Goal: Task Accomplishment & Management: Use online tool/utility

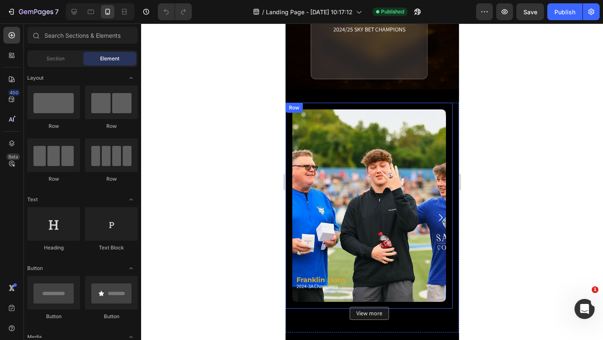
scroll to position [628, 0]
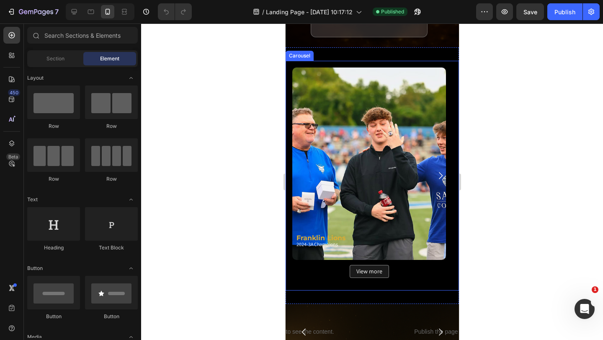
click at [442, 184] on button "Carousel Next Arrow" at bounding box center [439, 175] width 23 height 23
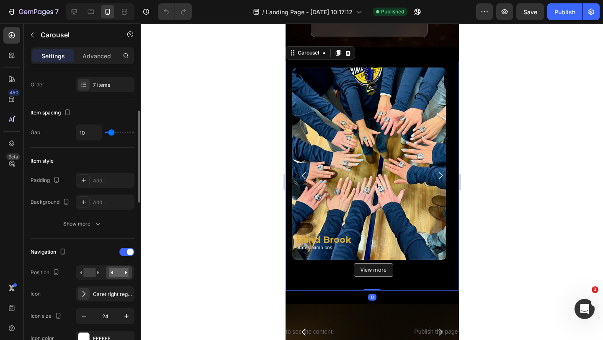
scroll to position [167, 0]
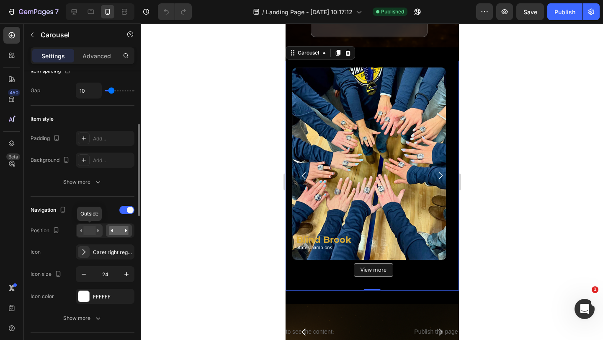
click at [87, 225] on div at bounding box center [90, 230] width 26 height 13
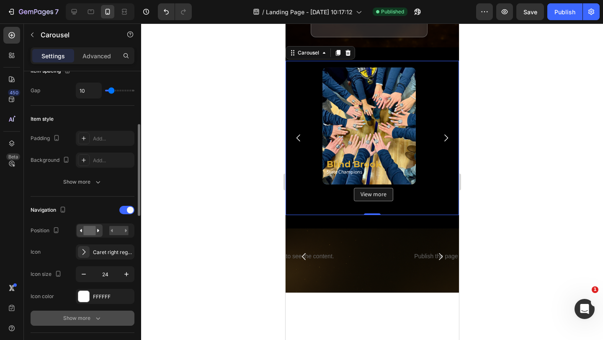
click at [89, 311] on button "Show more" at bounding box center [83, 317] width 104 height 15
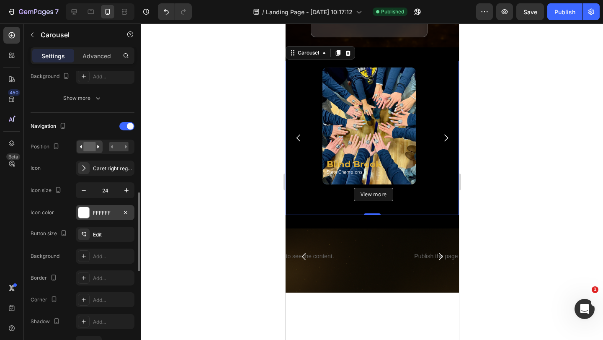
scroll to position [293, 0]
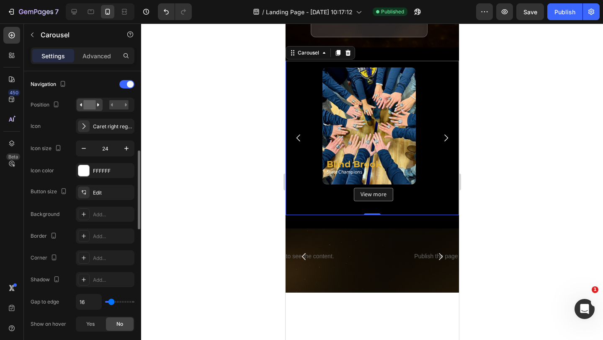
drag, startPoint x: 112, startPoint y: 301, endPoint x: 105, endPoint y: 299, distance: 7.0
type input "0"
click at [105, 302] on input "range" at bounding box center [119, 302] width 29 height 2
click at [105, 301] on input "range" at bounding box center [119, 302] width 29 height 2
type input "0"
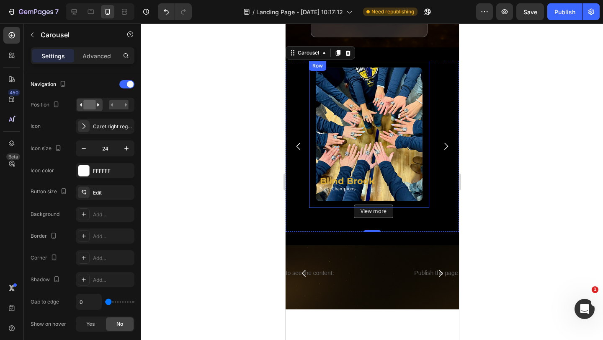
click at [310, 148] on div "Image Row" at bounding box center [369, 134] width 120 height 147
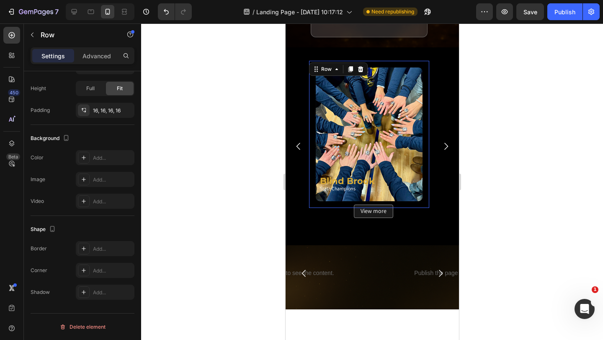
scroll to position [0, 0]
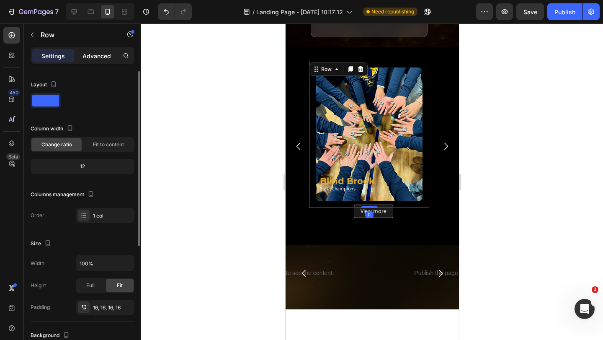
click at [104, 59] on p "Advanced" at bounding box center [96, 56] width 28 height 9
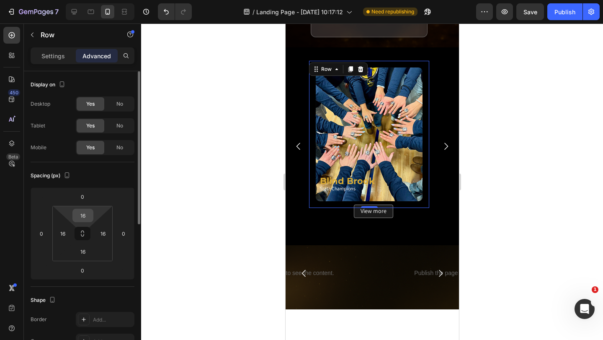
click at [88, 216] on input "16" at bounding box center [83, 215] width 17 height 13
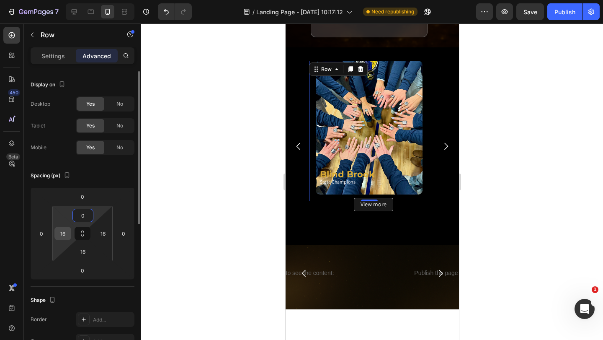
type input "0"
click at [66, 232] on input "16" at bounding box center [63, 233] width 13 height 13
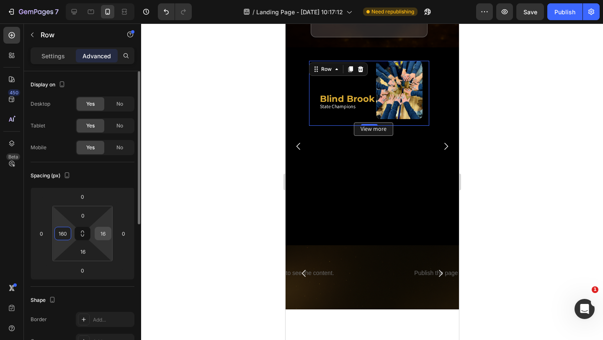
type input "160"
click at [106, 233] on input "16" at bounding box center [103, 233] width 13 height 13
type input "0"
click at [89, 249] on input "16" at bounding box center [83, 251] width 17 height 13
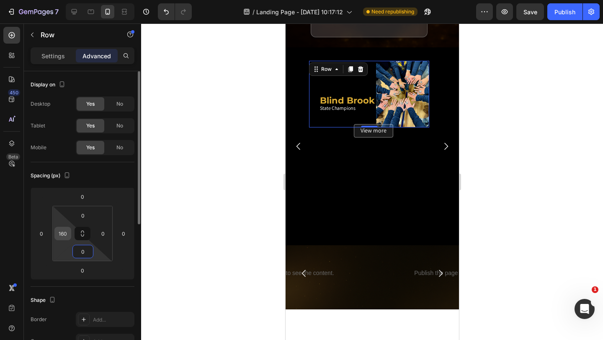
type input "0"
click at [65, 235] on input "160" at bounding box center [63, 233] width 13 height 13
type input "160"
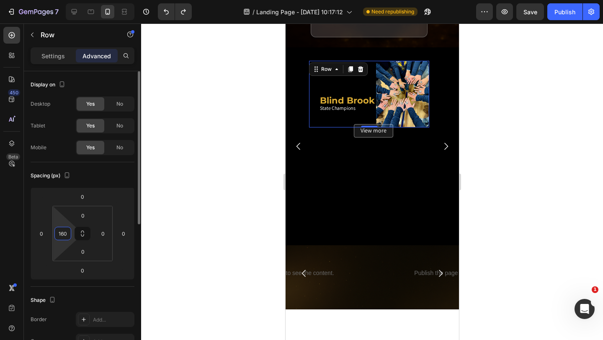
type input "16"
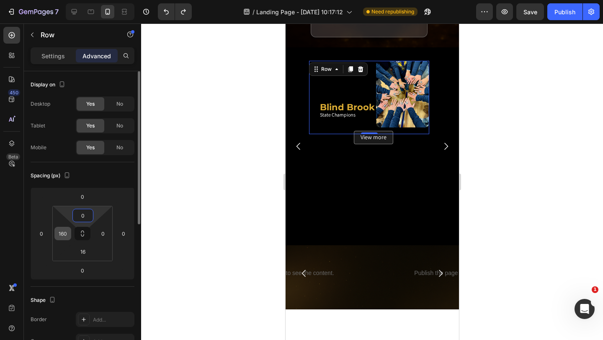
type input "16"
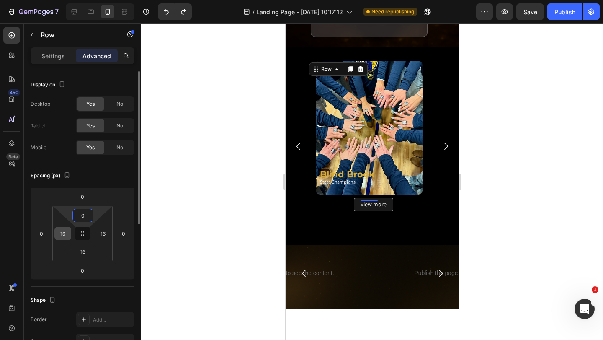
click at [67, 232] on input "16" at bounding box center [63, 233] width 13 height 13
type input "0"
click at [102, 232] on input "16" at bounding box center [103, 233] width 13 height 13
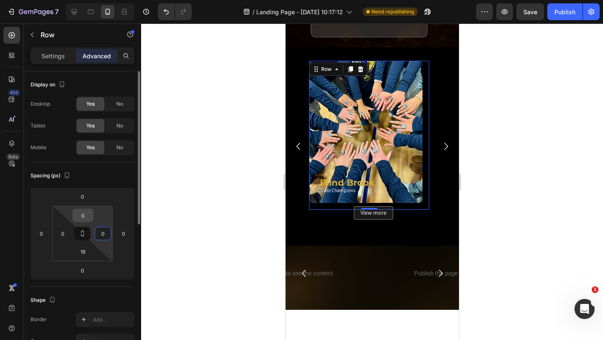
type input "0"
click at [85, 214] on input "0" at bounding box center [83, 215] width 17 height 13
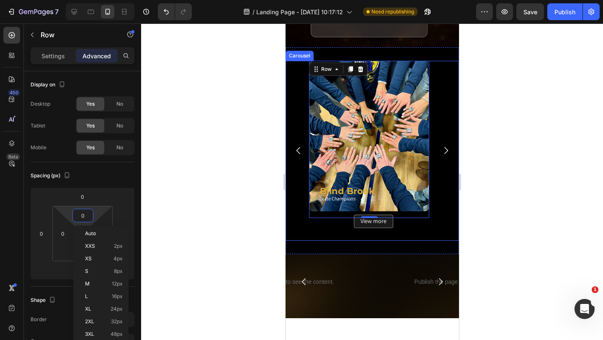
click at [441, 151] on icon "Carousel Next Arrow" at bounding box center [446, 150] width 10 height 10
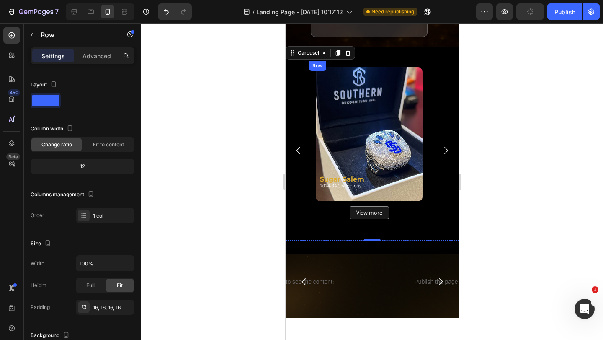
click at [423, 169] on div "Image Row" at bounding box center [369, 134] width 120 height 147
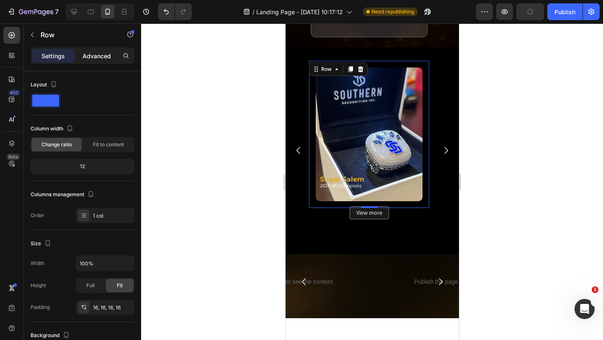
click at [94, 55] on p "Advanced" at bounding box center [96, 56] width 28 height 9
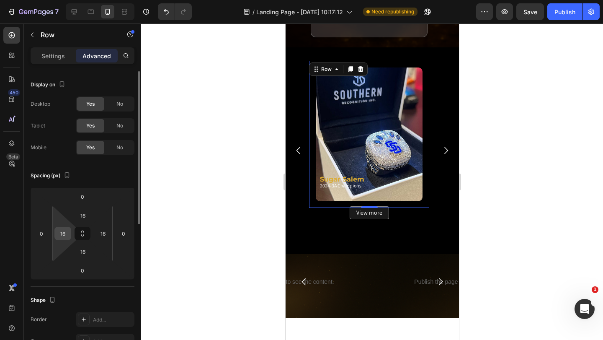
click at [64, 231] on input "16" at bounding box center [63, 233] width 13 height 13
type input "0"
click at [108, 230] on input "16" at bounding box center [103, 233] width 13 height 13
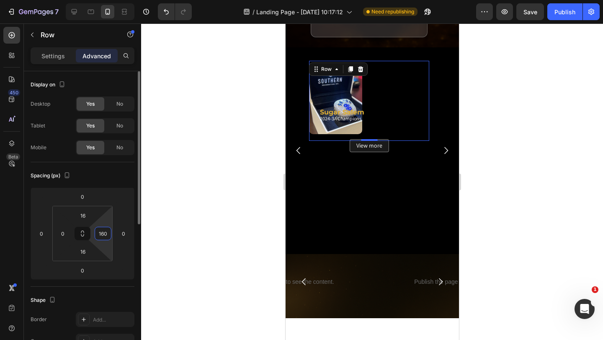
click at [107, 232] on input "160" at bounding box center [103, 233] width 13 height 13
type input "0"
click at [82, 217] on input "16" at bounding box center [83, 215] width 17 height 13
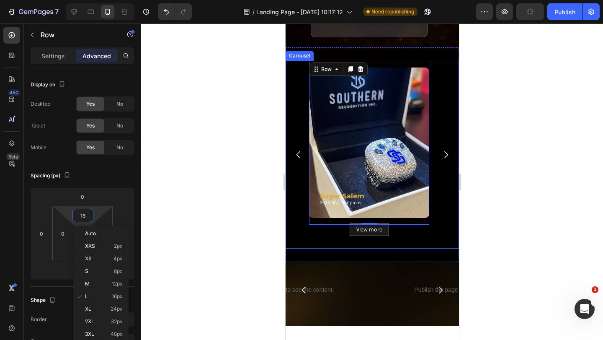
click at [441, 154] on icon "Carousel Next Arrow" at bounding box center [446, 154] width 10 height 10
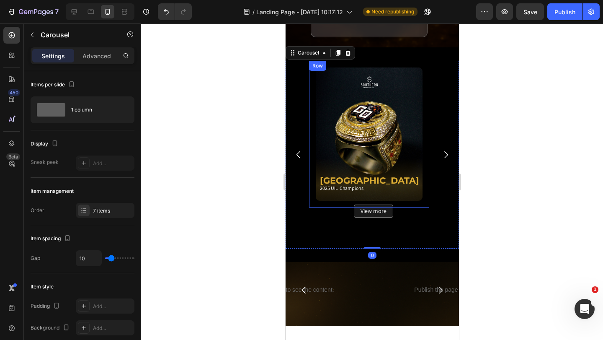
click at [427, 152] on div "Image Row" at bounding box center [369, 134] width 120 height 147
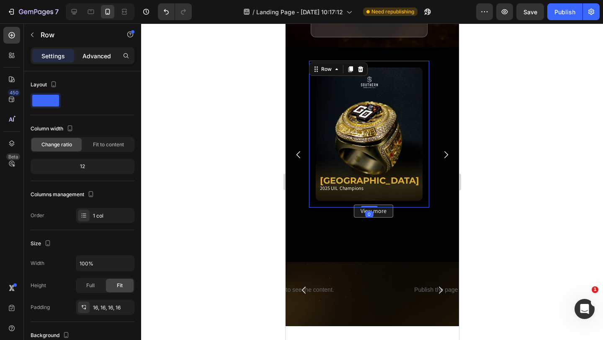
click at [95, 55] on p "Advanced" at bounding box center [96, 56] width 28 height 9
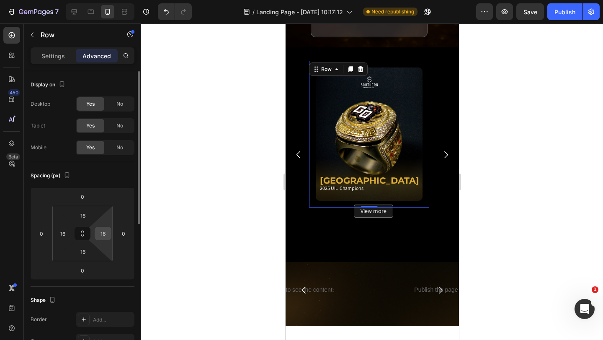
click at [106, 235] on input "16" at bounding box center [103, 233] width 13 height 13
type input "0"
click at [64, 229] on input "16" at bounding box center [63, 233] width 13 height 13
click at [64, 232] on input "16" at bounding box center [63, 233] width 13 height 13
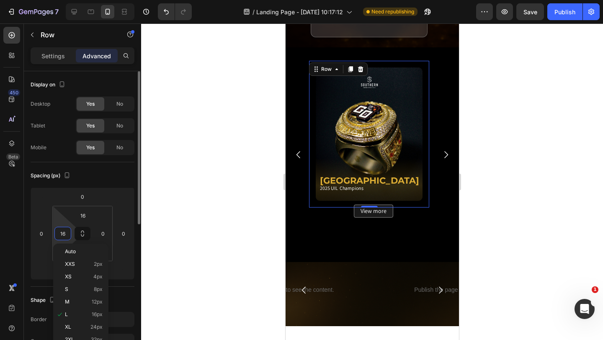
click at [64, 232] on input "16" at bounding box center [63, 233] width 13 height 13
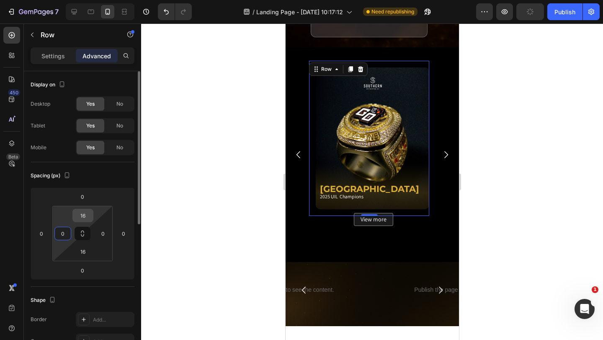
type input "0"
click at [82, 215] on input "16" at bounding box center [83, 215] width 17 height 13
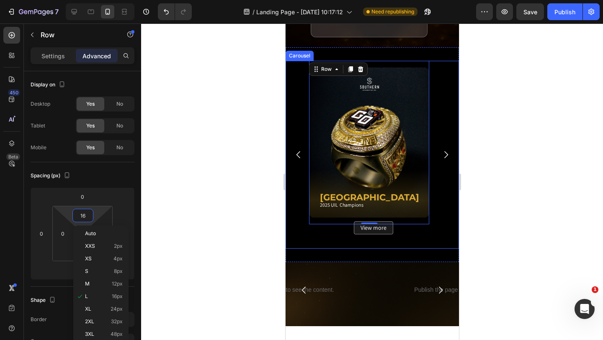
click at [444, 153] on icon "Carousel Next Arrow" at bounding box center [446, 154] width 4 height 7
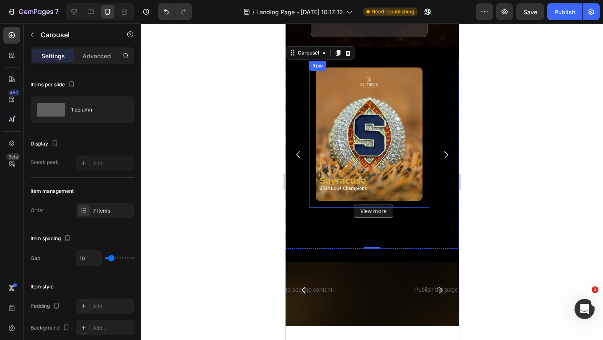
click at [426, 162] on div "Image Row" at bounding box center [369, 134] width 120 height 147
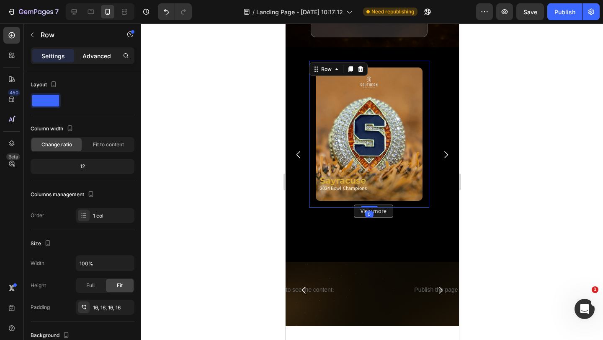
click at [93, 59] on p "Advanced" at bounding box center [96, 56] width 28 height 9
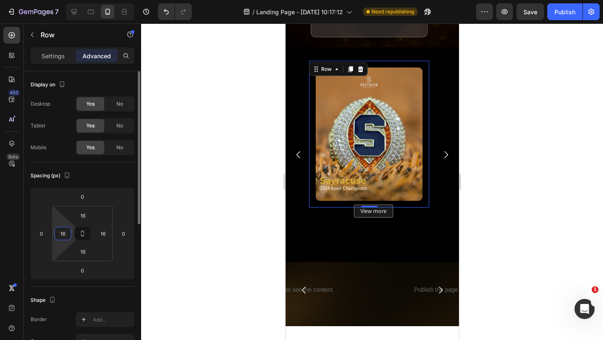
click at [65, 229] on input "16" at bounding box center [63, 233] width 13 height 13
type input "0"
click at [98, 230] on input "16" at bounding box center [103, 233] width 13 height 13
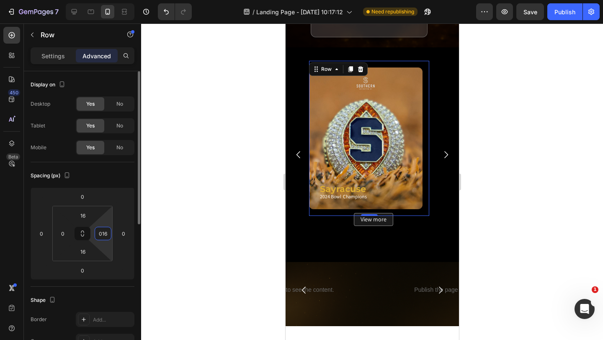
click at [102, 231] on input "016" at bounding box center [103, 233] width 13 height 13
click at [108, 232] on input "0016" at bounding box center [103, 233] width 13 height 13
type input "0"
click at [89, 215] on input "16" at bounding box center [83, 215] width 17 height 13
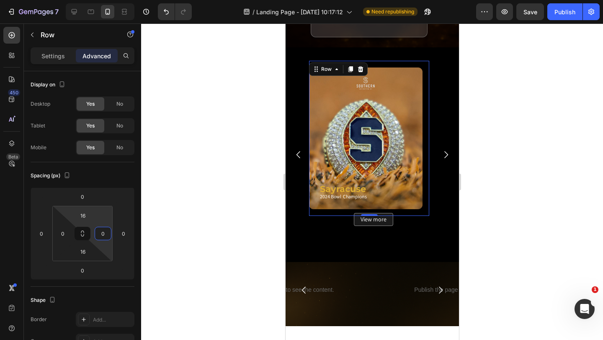
drag, startPoint x: 89, startPoint y: 215, endPoint x: 157, endPoint y: 211, distance: 68.3
click at [89, 215] on input "16" at bounding box center [83, 215] width 17 height 13
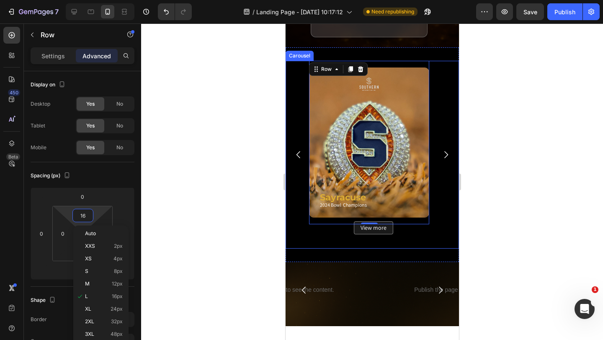
click at [441, 155] on icon "Carousel Next Arrow" at bounding box center [446, 154] width 10 height 10
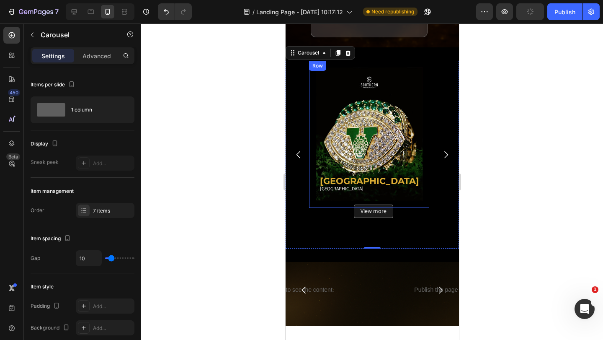
click at [424, 158] on div "Image Row" at bounding box center [369, 134] width 120 height 147
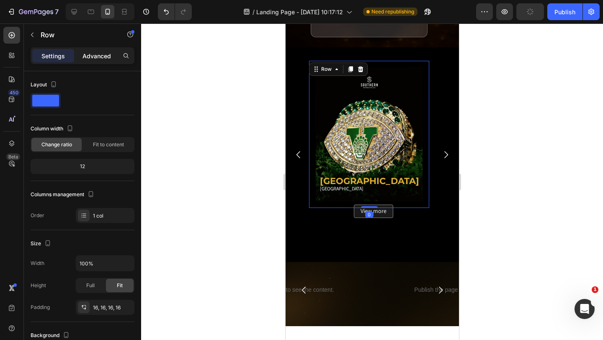
click at [88, 57] on p "Advanced" at bounding box center [96, 56] width 28 height 9
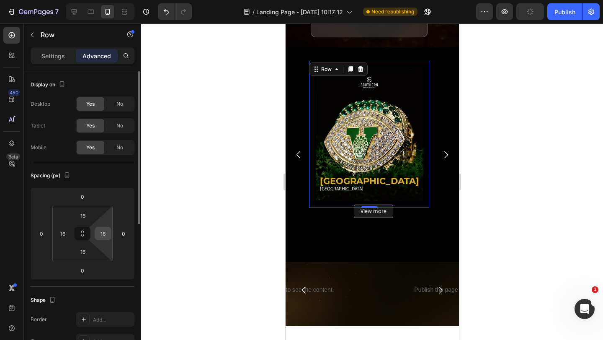
click at [102, 235] on input "16" at bounding box center [103, 233] width 13 height 13
type input "0"
click at [85, 213] on input "16" at bounding box center [83, 215] width 17 height 13
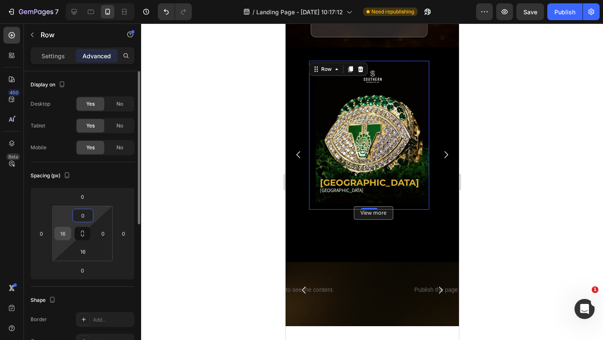
type input "0"
click at [66, 236] on input "16" at bounding box center [63, 233] width 13 height 13
type input "0"
click at [86, 250] on input "16" at bounding box center [83, 251] width 17 height 13
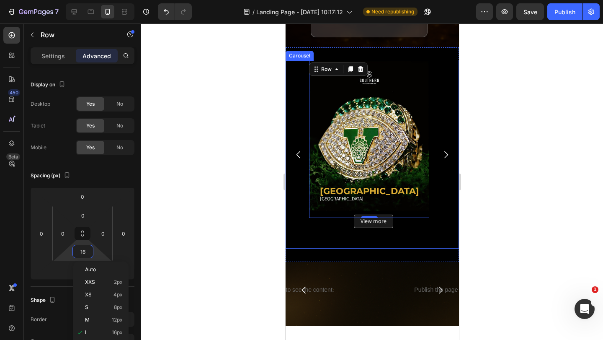
click at [441, 154] on icon "Carousel Next Arrow" at bounding box center [446, 154] width 10 height 10
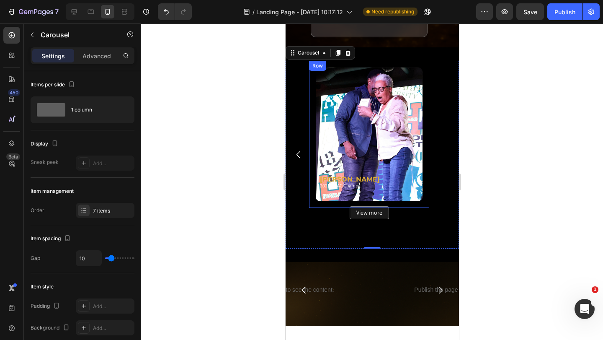
click at [424, 161] on div "Image Row" at bounding box center [369, 134] width 120 height 147
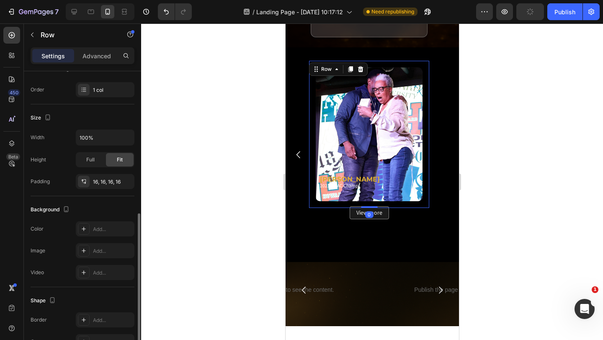
scroll to position [167, 0]
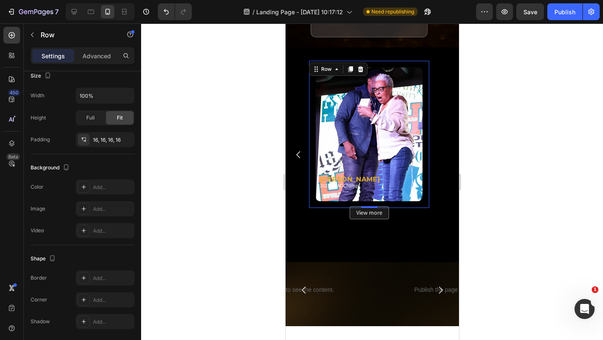
click at [97, 46] on div "Row" at bounding box center [71, 35] width 95 height 24
click at [96, 59] on p "Advanced" at bounding box center [96, 56] width 28 height 9
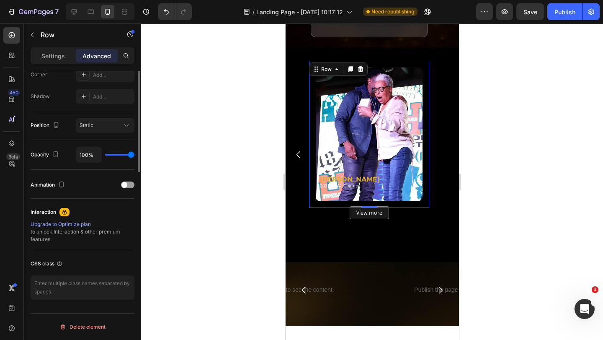
scroll to position [141, 0]
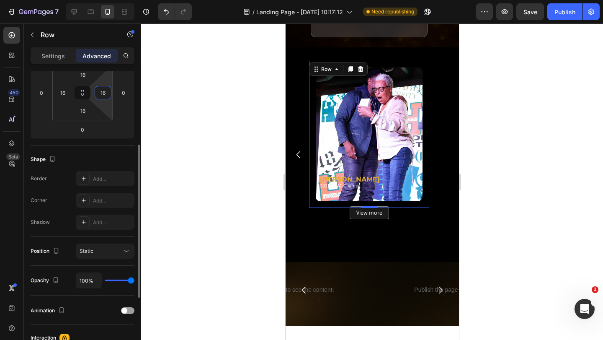
click at [105, 93] on input "16" at bounding box center [103, 92] width 13 height 13
type input "0"
click at [67, 89] on input "16" at bounding box center [63, 92] width 13 height 13
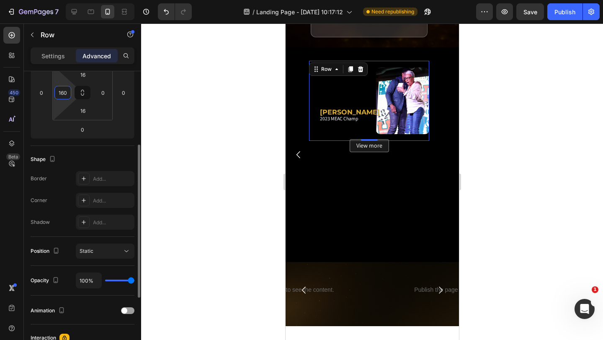
click at [67, 90] on input "160" at bounding box center [63, 92] width 13 height 13
type input "0"
click at [98, 93] on input "0" at bounding box center [103, 92] width 13 height 13
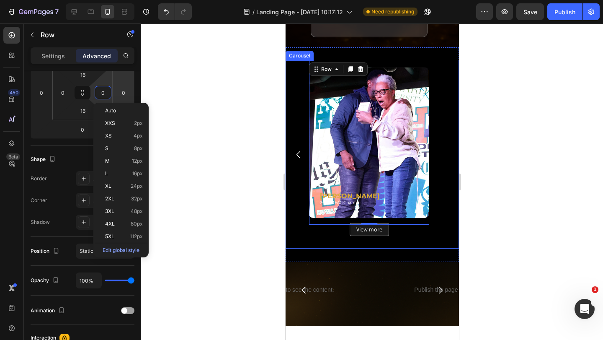
click at [296, 155] on icon "Carousel Back Arrow" at bounding box center [298, 154] width 4 height 7
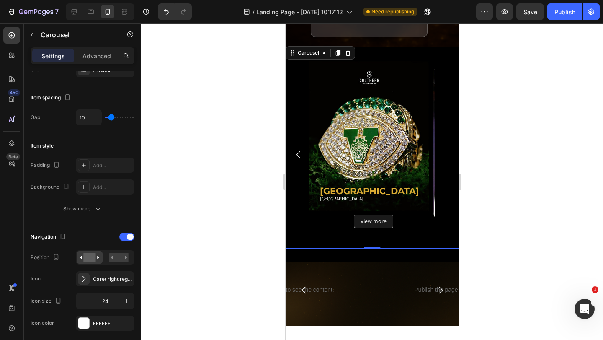
scroll to position [0, 0]
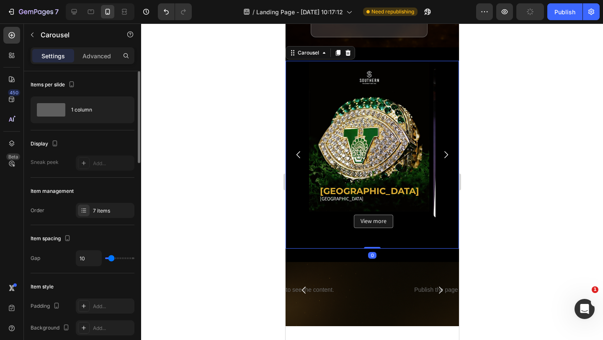
click at [296, 155] on icon "Carousel Back Arrow" at bounding box center [298, 154] width 4 height 7
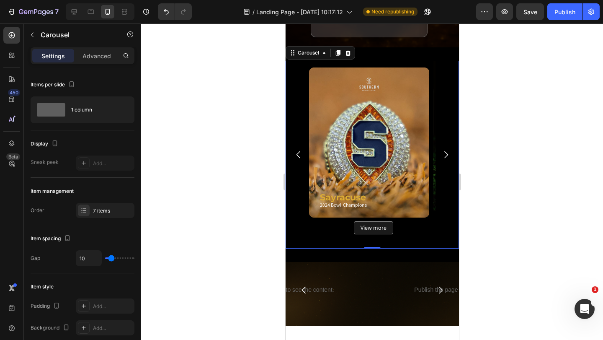
click at [295, 151] on icon "Carousel Back Arrow" at bounding box center [298, 154] width 10 height 10
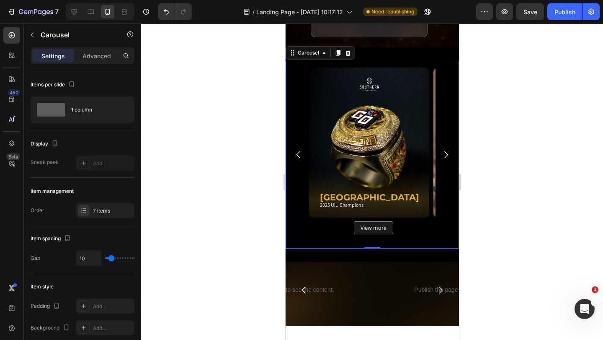
click at [300, 154] on icon "Carousel Back Arrow" at bounding box center [298, 154] width 10 height 10
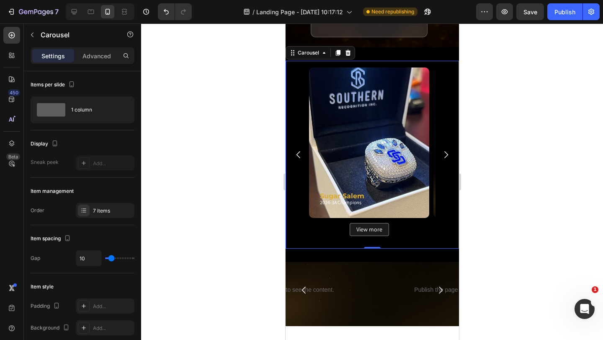
click at [300, 154] on icon "Carousel Back Arrow" at bounding box center [298, 154] width 10 height 10
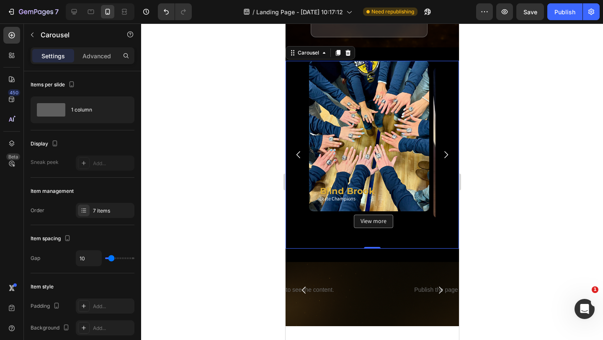
click at [300, 154] on icon "Carousel Back Arrow" at bounding box center [298, 154] width 10 height 10
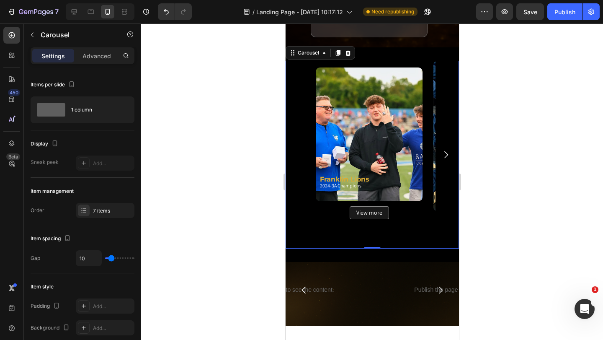
click at [300, 154] on div "Image Row Franklin Lions Heading 2024-3A Champions Heading View more Button Row…" at bounding box center [371, 155] width 173 height 188
click at [424, 154] on div "Image Row" at bounding box center [369, 134] width 120 height 147
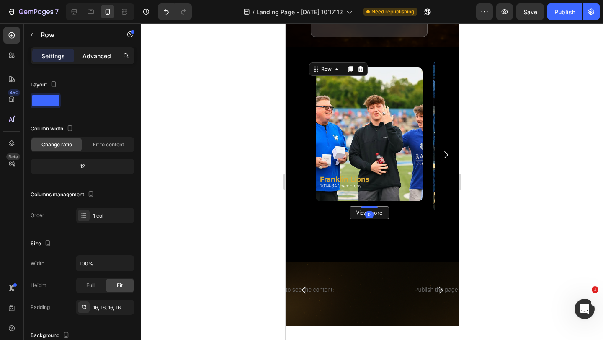
click at [99, 58] on p "Advanced" at bounding box center [96, 56] width 28 height 9
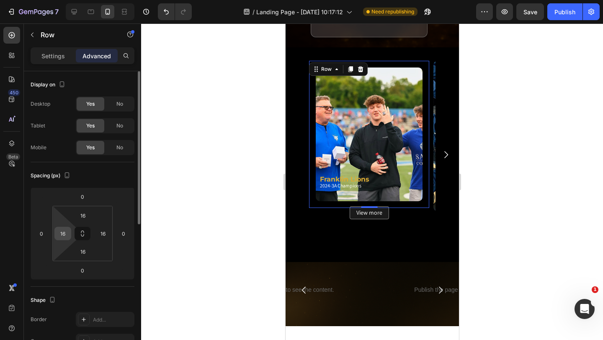
click at [65, 232] on input "16" at bounding box center [63, 233] width 13 height 13
type input "0"
click at [105, 232] on input "16" at bounding box center [103, 233] width 13 height 13
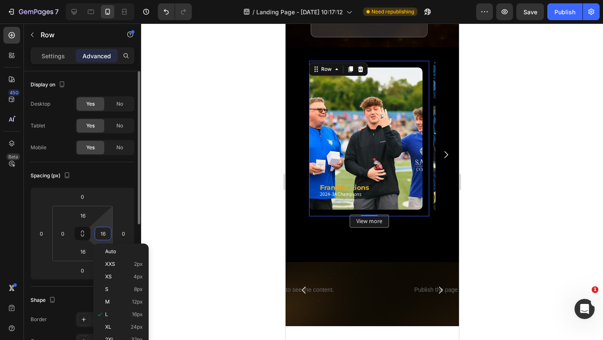
type input "0"
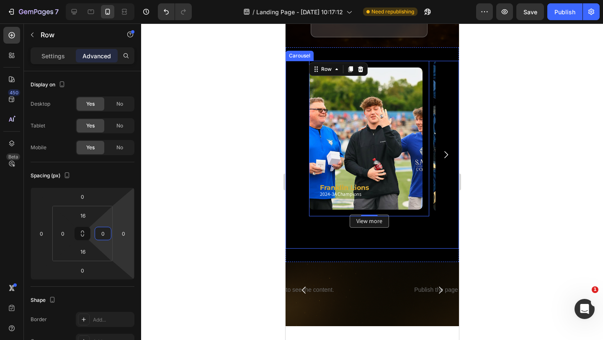
click at [444, 156] on icon "Carousel Next Arrow" at bounding box center [446, 154] width 4 height 7
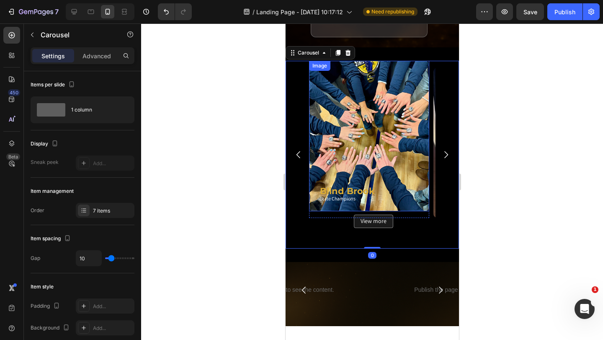
click at [424, 177] on img at bounding box center [369, 136] width 120 height 150
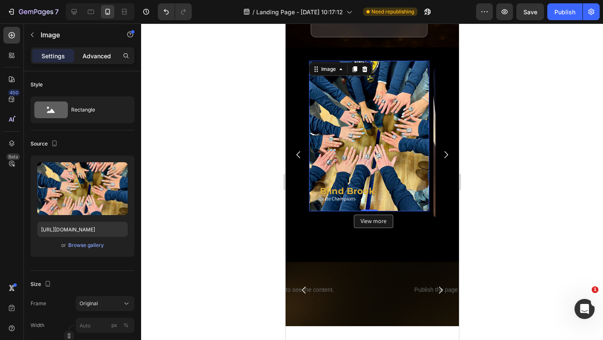
click at [96, 58] on p "Advanced" at bounding box center [96, 56] width 28 height 9
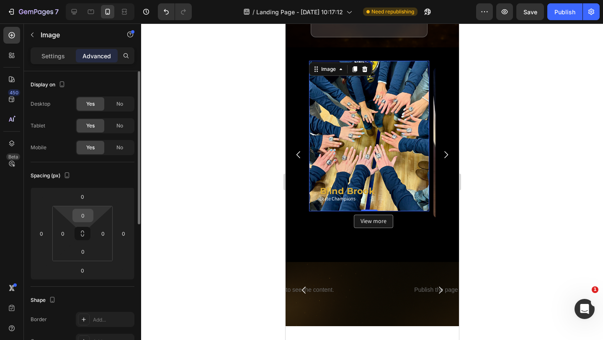
click at [86, 211] on input "0" at bounding box center [83, 215] width 17 height 13
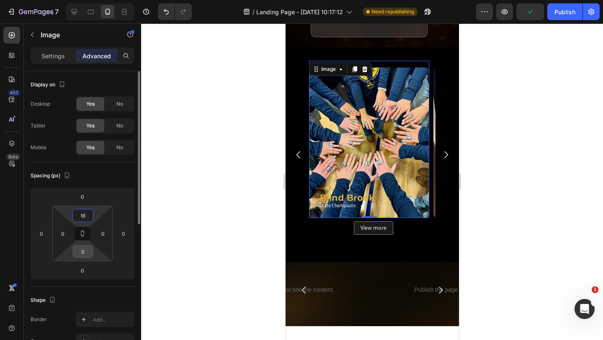
type input "16"
click at [86, 252] on input "0" at bounding box center [83, 251] width 17 height 13
type input "16"
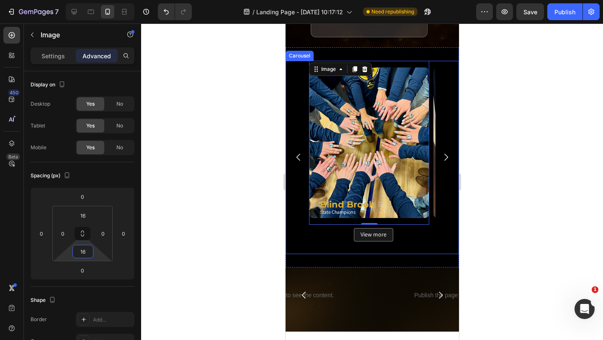
click at [441, 155] on icon "Carousel Next Arrow" at bounding box center [446, 157] width 10 height 10
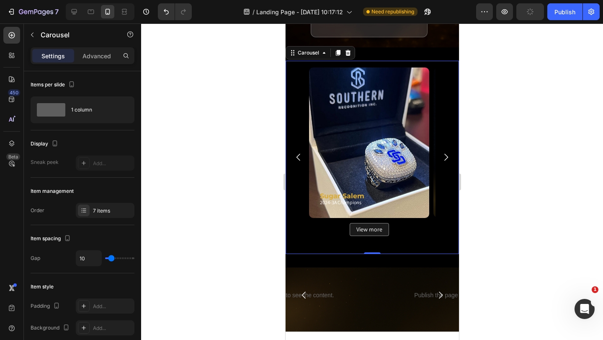
click at [441, 158] on icon "Carousel Next Arrow" at bounding box center [446, 157] width 10 height 10
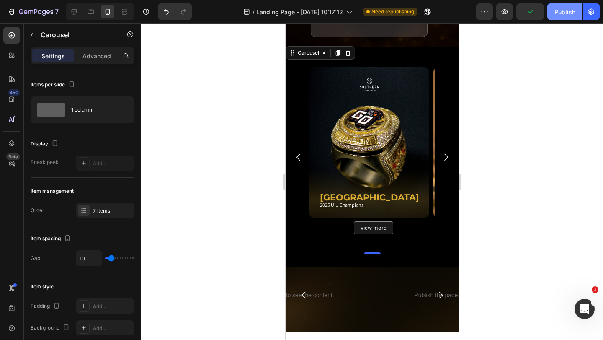
click at [564, 18] on button "Publish" at bounding box center [564, 11] width 35 height 17
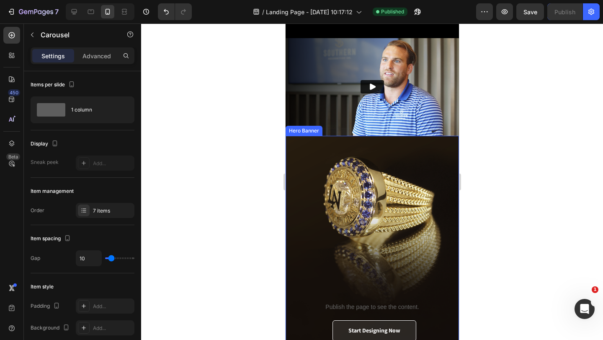
scroll to position [1005, 0]
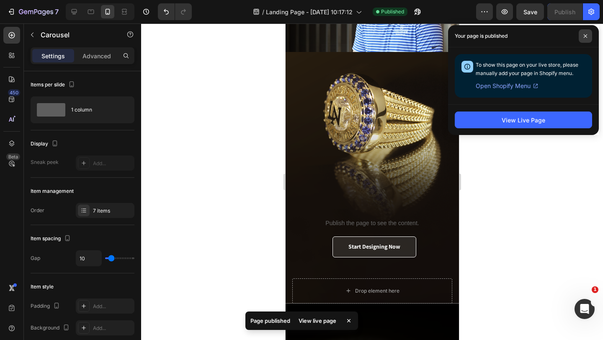
click at [583, 40] on span at bounding box center [585, 35] width 13 height 13
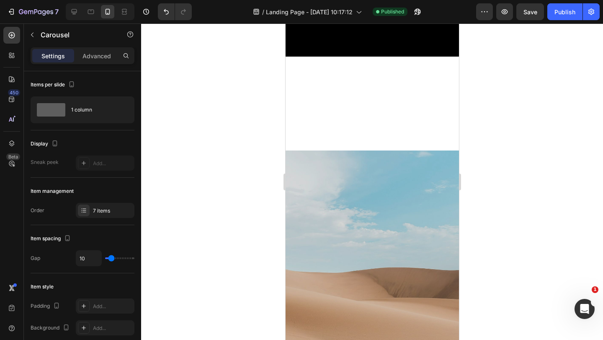
scroll to position [544, 0]
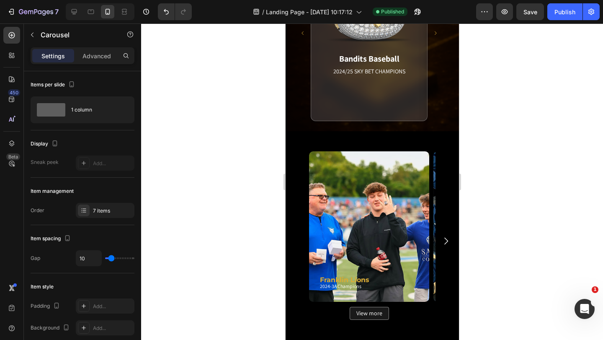
click at [441, 243] on icon "Carousel Next Arrow" at bounding box center [446, 241] width 10 height 10
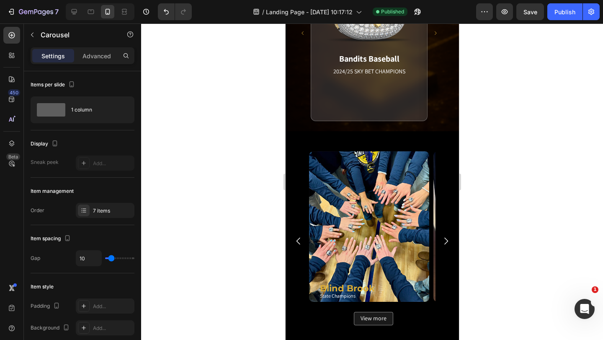
click at [444, 242] on icon "Carousel Next Arrow" at bounding box center [446, 240] width 4 height 7
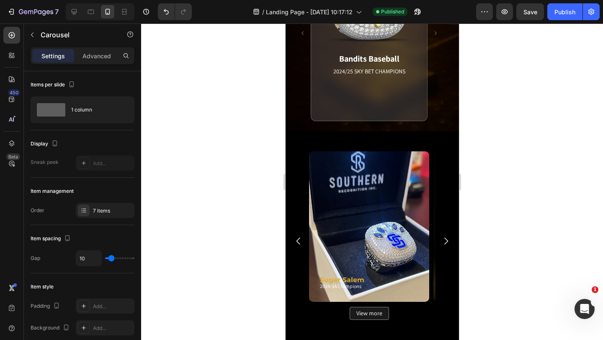
click at [441, 242] on icon "Carousel Next Arrow" at bounding box center [446, 241] width 10 height 10
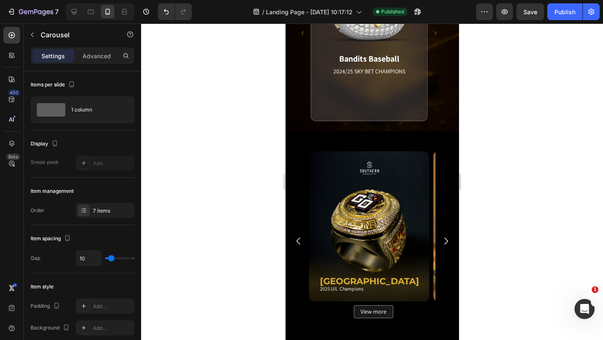
click at [441, 242] on icon "Carousel Next Arrow" at bounding box center [446, 241] width 10 height 10
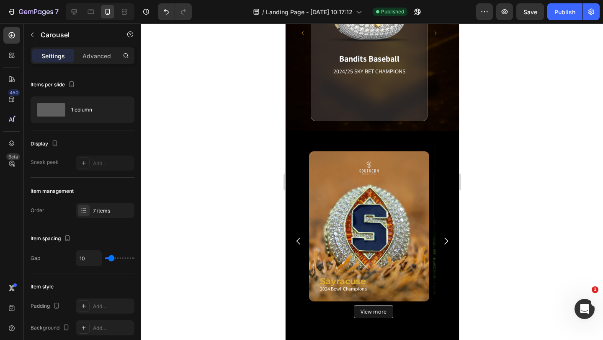
click at [441, 242] on icon "Carousel Next Arrow" at bounding box center [446, 241] width 10 height 10
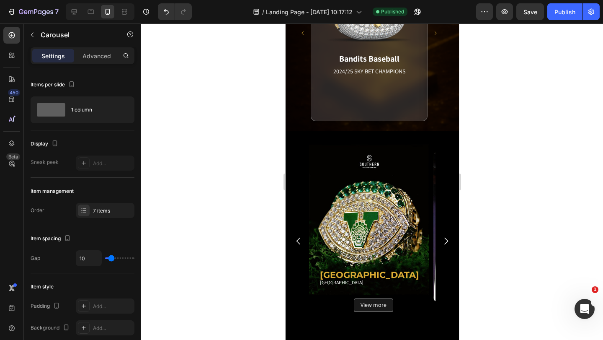
click at [441, 242] on icon "Carousel Next Arrow" at bounding box center [446, 241] width 10 height 10
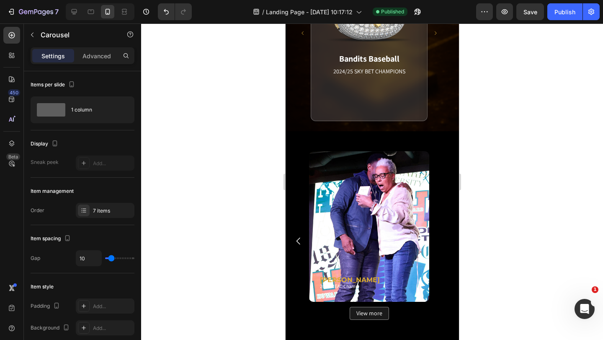
click at [438, 242] on div "Image Row Franklin Lions Heading 2024-3A Champions Heading View more Button Row…" at bounding box center [371, 240] width 173 height 193
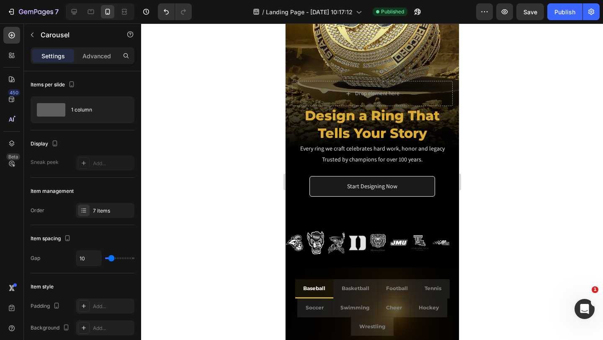
scroll to position [0, 0]
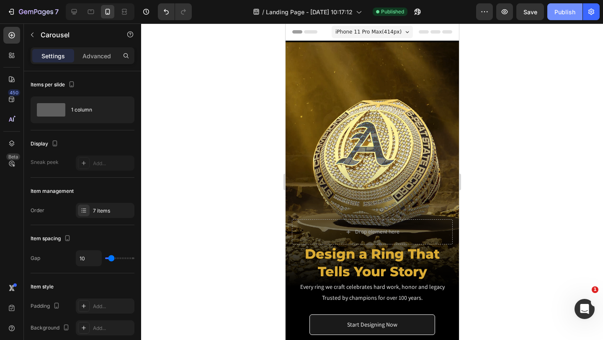
click at [556, 16] on button "Publish" at bounding box center [564, 11] width 35 height 17
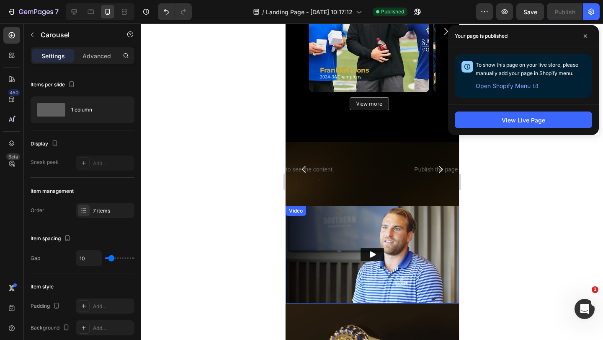
scroll to position [796, 0]
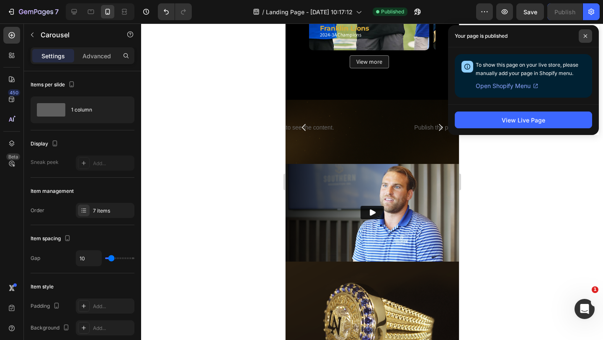
click at [585, 34] on icon at bounding box center [585, 36] width 4 height 4
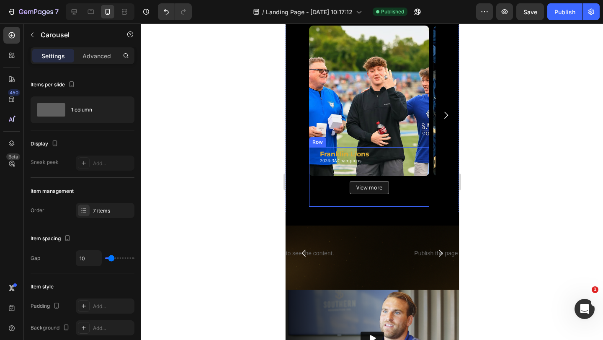
scroll to position [586, 0]
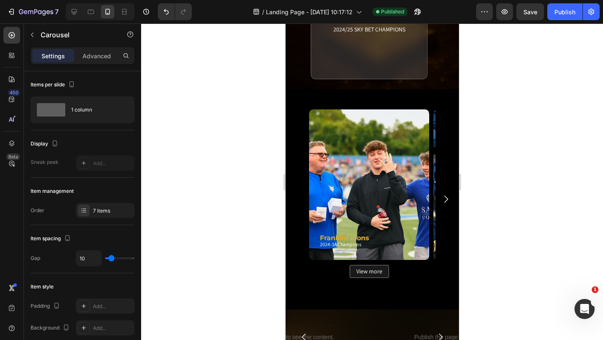
click at [441, 198] on icon "Carousel Next Arrow" at bounding box center [446, 199] width 10 height 10
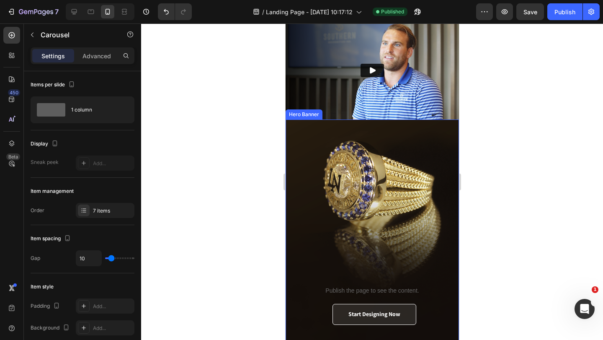
scroll to position [963, 0]
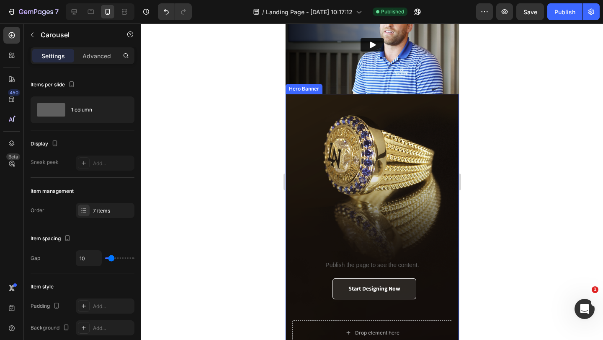
click at [307, 114] on div "Overlay" at bounding box center [371, 219] width 173 height 251
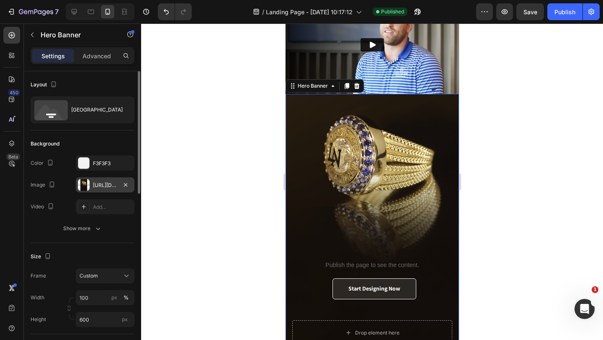
click at [86, 185] on div at bounding box center [84, 185] width 12 height 12
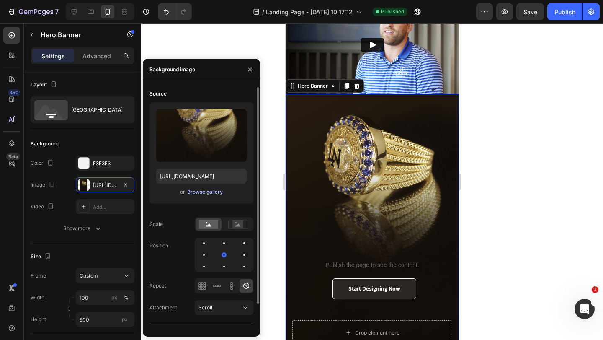
click at [201, 192] on div "Browse gallery" at bounding box center [205, 192] width 36 height 8
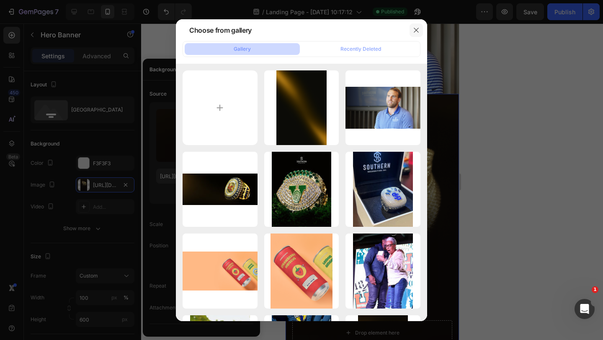
click at [415, 30] on icon "button" at bounding box center [416, 30] width 7 height 7
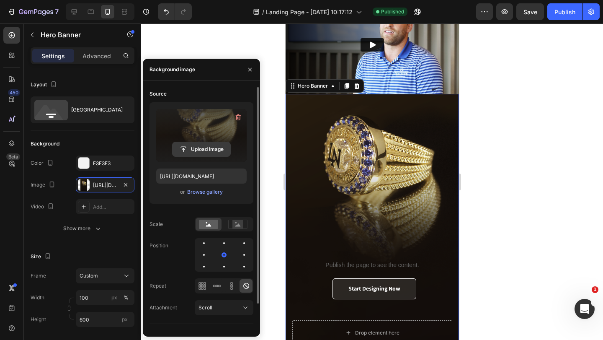
click at [200, 151] on input "file" at bounding box center [202, 149] width 58 height 14
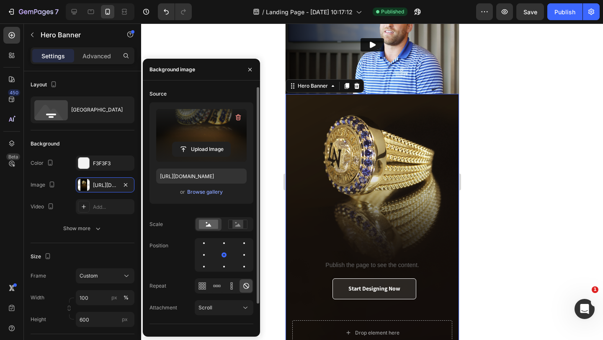
type input "https://cdn.shopify.com/s/files/1/0530/8881/3236/files/gempages_494420152121558…"
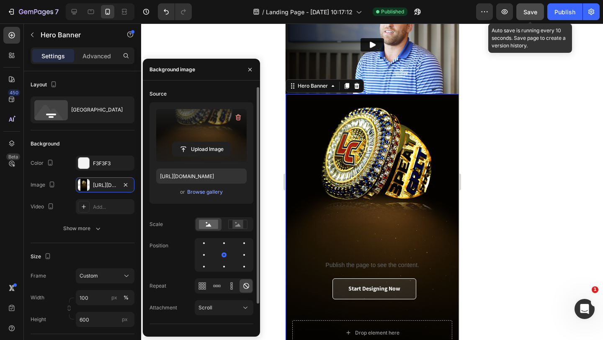
click at [536, 12] on span "Save" at bounding box center [530, 11] width 14 height 7
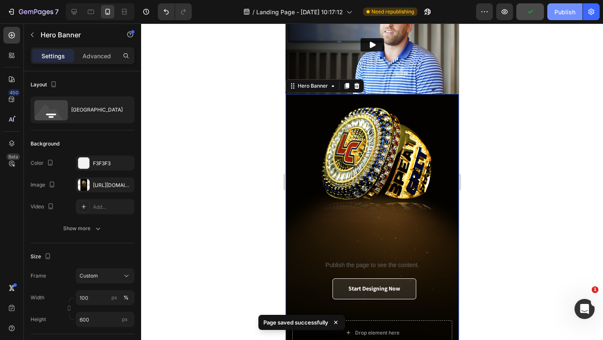
click at [559, 14] on div "Publish" at bounding box center [564, 12] width 21 height 9
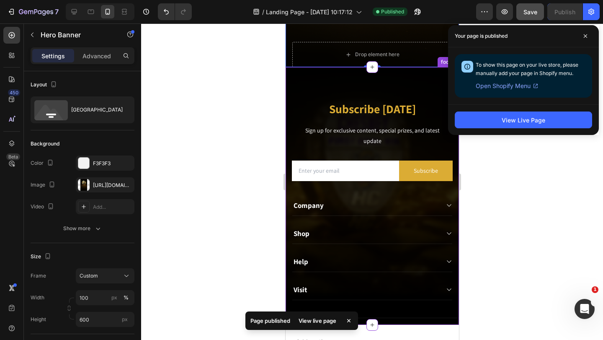
scroll to position [1256, 0]
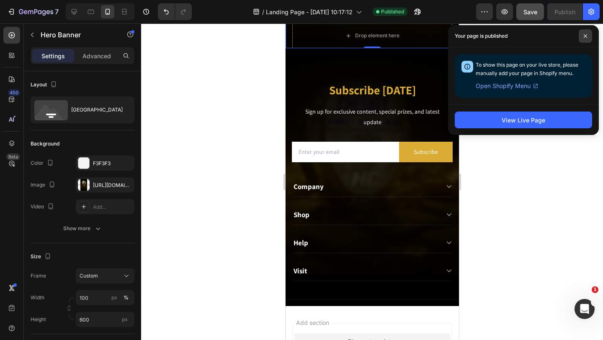
click at [585, 35] on icon at bounding box center [585, 36] width 4 height 4
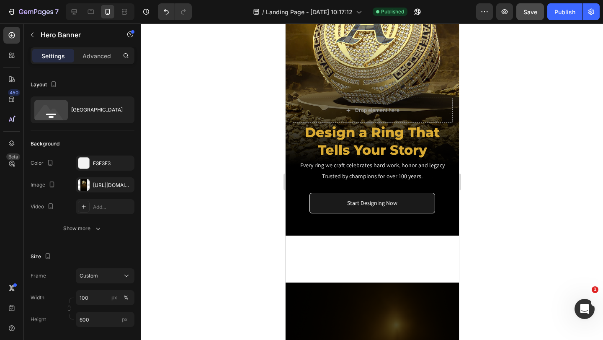
scroll to position [0, 0]
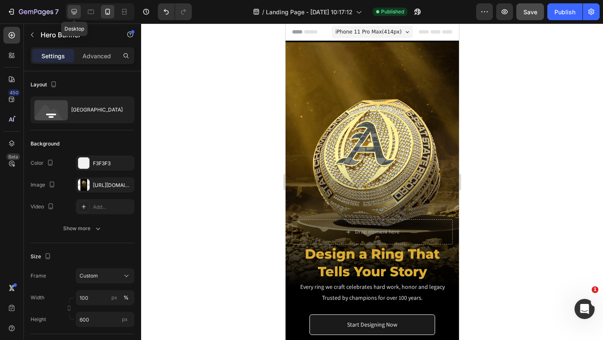
click at [78, 13] on icon at bounding box center [74, 12] width 8 height 8
type input "1200"
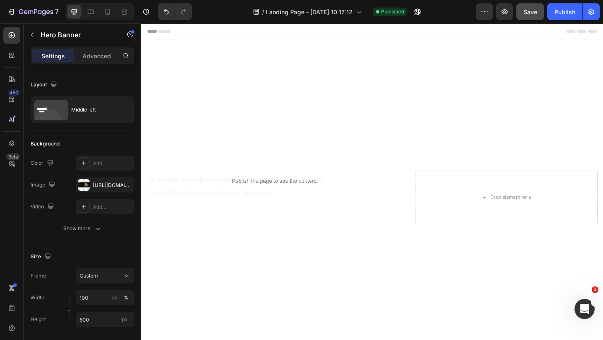
scroll to position [167, 0]
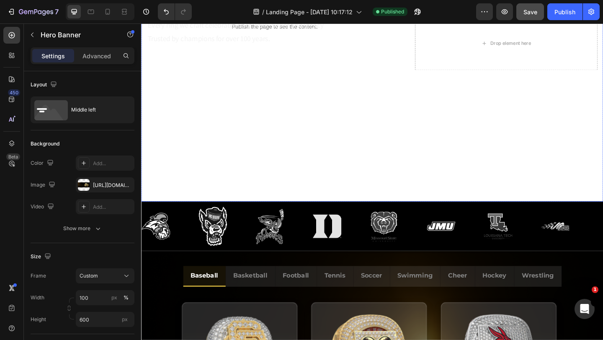
click at [283, 145] on div "Overlay" at bounding box center [392, 45] width 502 height 344
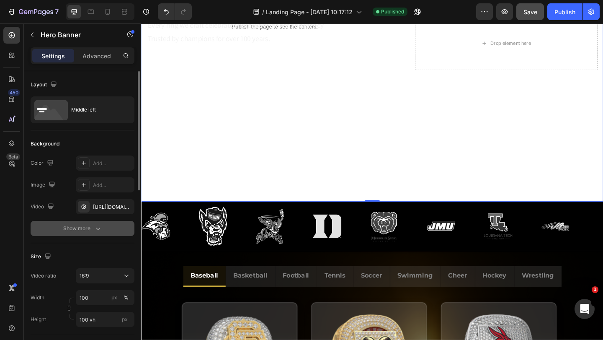
click at [98, 227] on icon "button" at bounding box center [98, 228] width 8 height 8
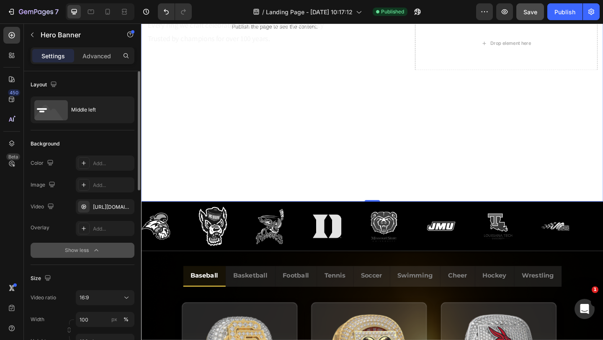
click at [97, 248] on icon "button" at bounding box center [96, 250] width 8 height 8
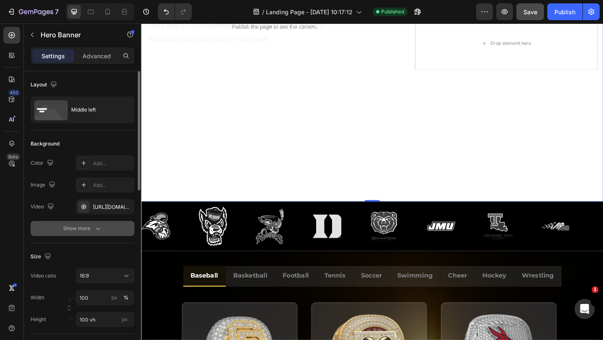
click at [99, 229] on icon "button" at bounding box center [98, 228] width 8 height 8
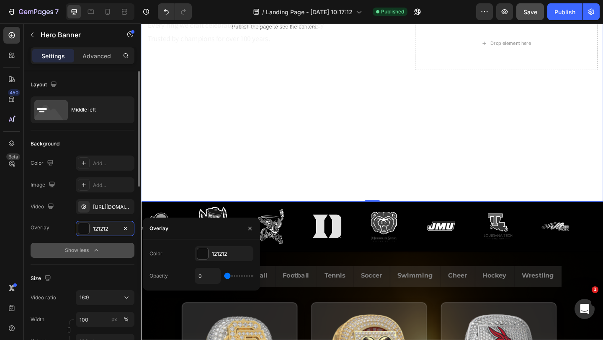
click at [95, 247] on icon "button" at bounding box center [96, 250] width 8 height 8
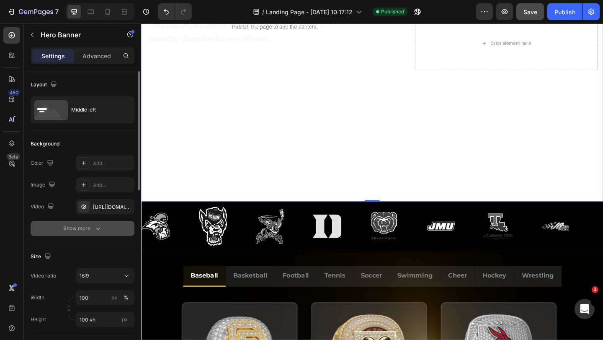
click at [209, 209] on div "Overlay" at bounding box center [392, 45] width 502 height 344
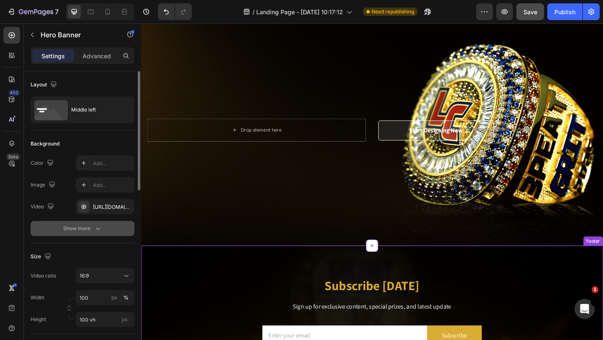
scroll to position [1172, 0]
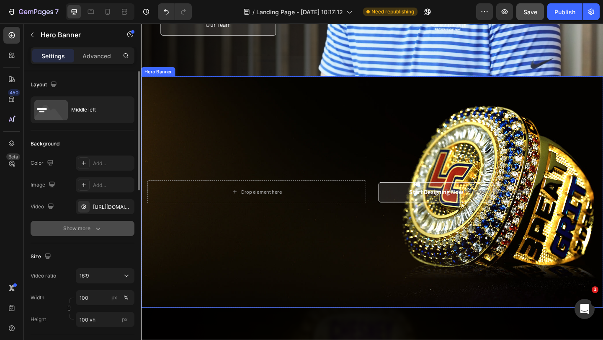
click at [372, 120] on div "Overlay" at bounding box center [392, 206] width 502 height 251
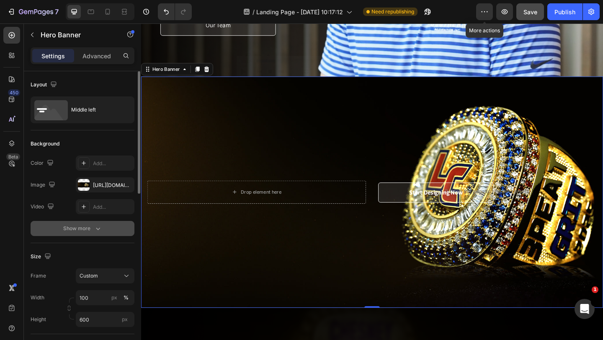
scroll to position [1131, 0]
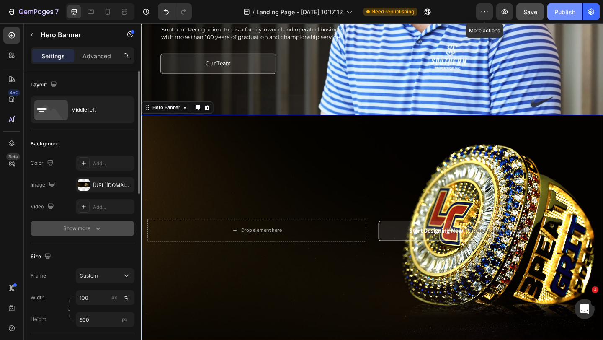
click at [557, 11] on div "Publish" at bounding box center [564, 12] width 21 height 9
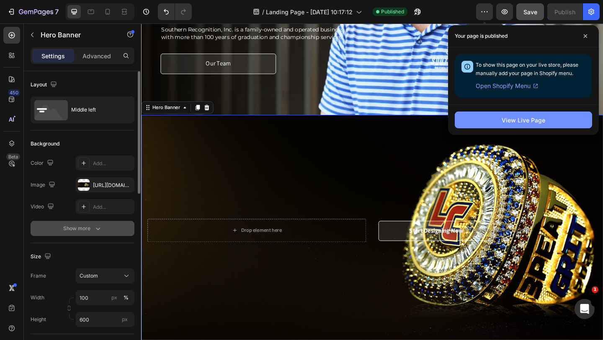
click at [512, 120] on div "View Live Page" at bounding box center [524, 120] width 44 height 9
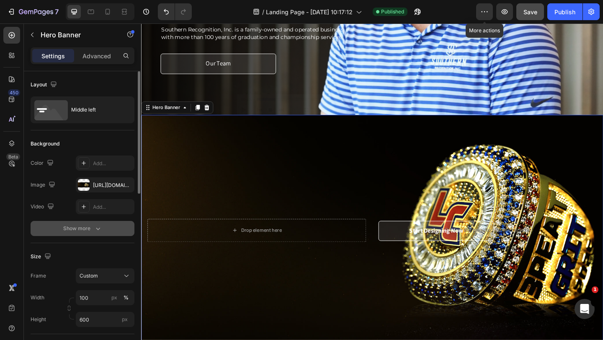
click at [215, 229] on div "Overlay" at bounding box center [392, 248] width 502 height 251
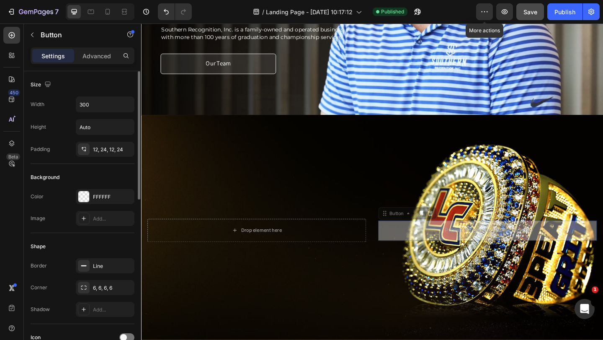
drag, startPoint x: 442, startPoint y: 238, endPoint x: 347, endPoint y: 238, distance: 95.1
click at [336, 237] on div "Drop element here Publish the page to see the content. Custom Code Start Design…" at bounding box center [392, 248] width 502 height 25
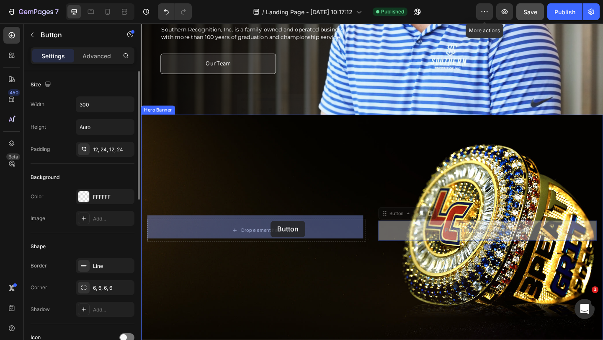
drag, startPoint x: 404, startPoint y: 227, endPoint x: 282, endPoint y: 238, distance: 122.7
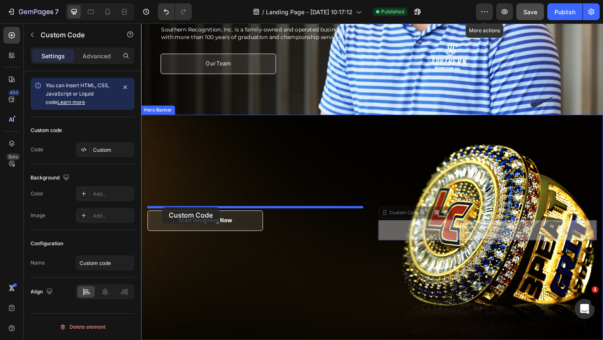
drag, startPoint x: 414, startPoint y: 229, endPoint x: 164, endPoint y: 223, distance: 250.5
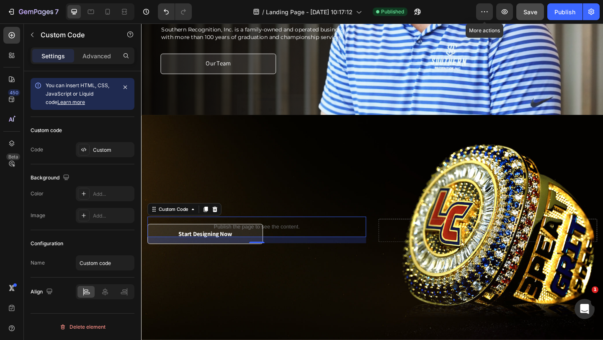
click at [287, 255] on div "16" at bounding box center [267, 258] width 238 height 7
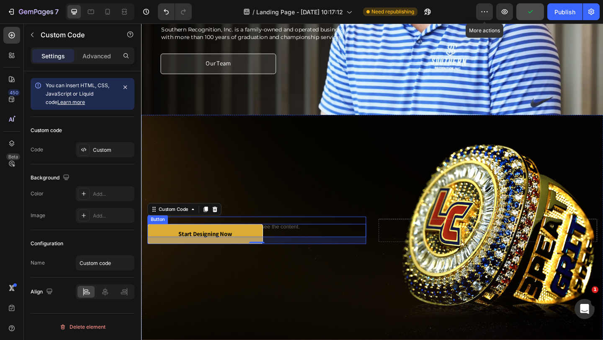
click at [183, 259] on link "Start Designing Now" at bounding box center [211, 252] width 126 height 22
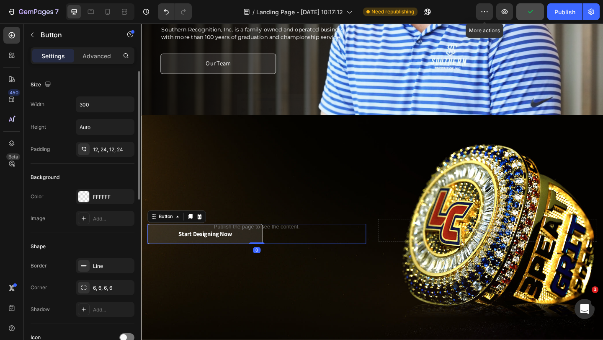
click at [93, 63] on div "Settings Advanced" at bounding box center [83, 55] width 104 height 17
click at [93, 56] on p "Advanced" at bounding box center [96, 56] width 28 height 9
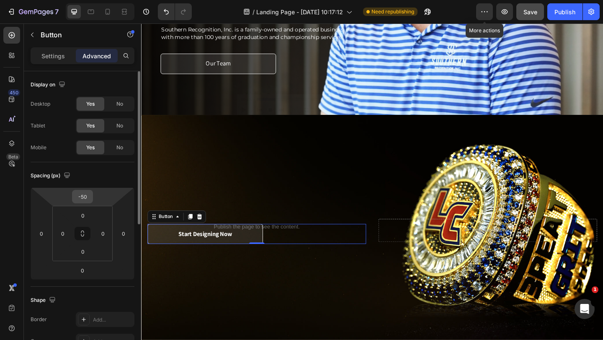
click at [86, 196] on input "-50" at bounding box center [82, 196] width 17 height 13
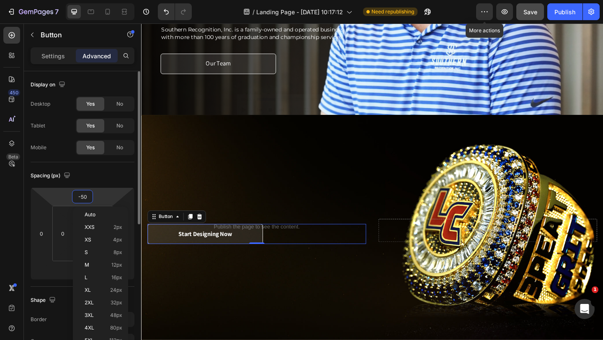
type input "0"
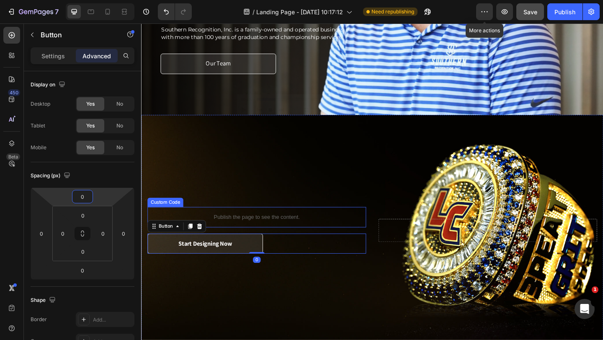
click at [338, 239] on div "Publish the page to see the content." at bounding box center [267, 234] width 238 height 22
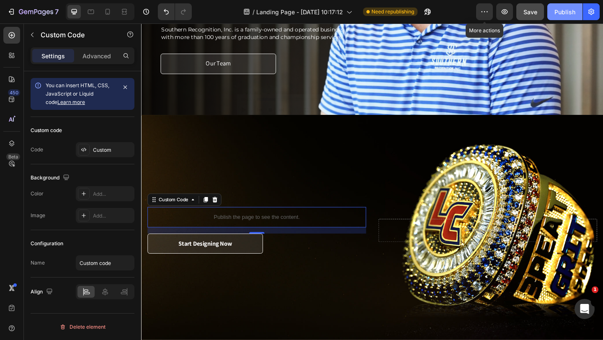
drag, startPoint x: 569, startPoint y: 10, endPoint x: 444, endPoint y: 12, distance: 124.8
click at [569, 10] on div "Publish" at bounding box center [564, 12] width 21 height 9
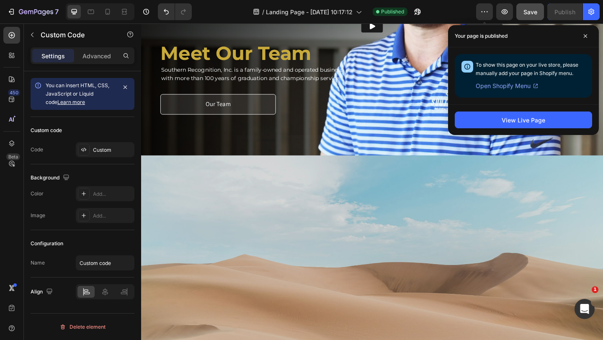
scroll to position [0, 0]
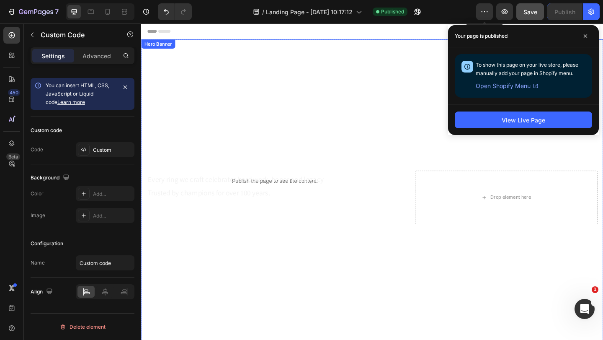
click at [278, 93] on div "Overlay" at bounding box center [392, 213] width 502 height 344
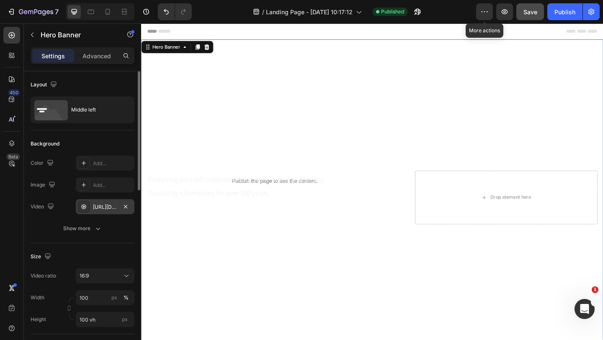
click at [108, 209] on div "https://cdn.shopify.com/videos/c/o/v/68e5c486c4464ee28dcd4200c88f41b5.mp4" at bounding box center [105, 207] width 24 height 8
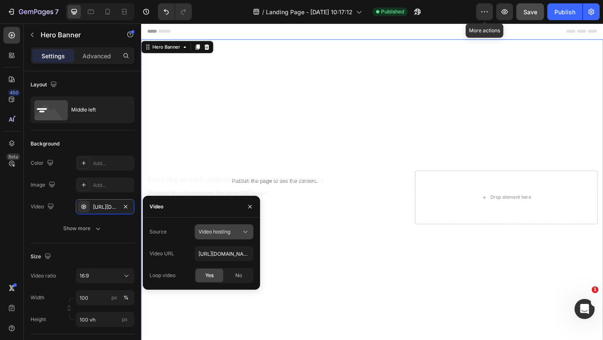
click at [244, 228] on icon at bounding box center [245, 231] width 8 height 8
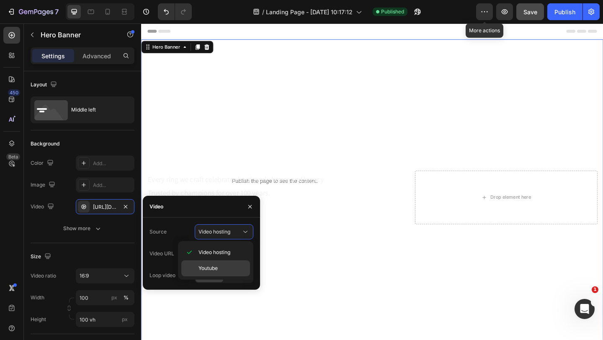
click at [217, 267] on span "Youtube" at bounding box center [207, 268] width 19 height 8
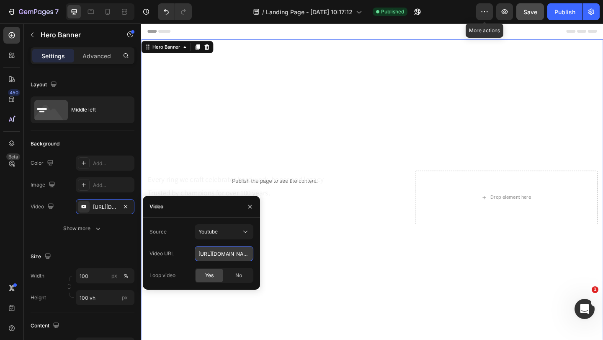
click at [231, 254] on input "https://cdn.shopify.com/videos/c/o/v/68e5c486c4464ee28dcd4200c88f41b5.mp4" at bounding box center [224, 253] width 59 height 15
paste input "youtu.be/J4dFmOrXmVA"
type input "https://youtu.be/J4dFmOrXmVA"
click at [265, 147] on div "Overlay" at bounding box center [392, 213] width 502 height 344
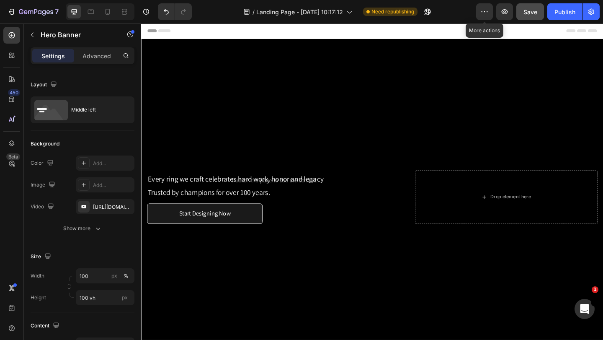
scroll to position [84, 0]
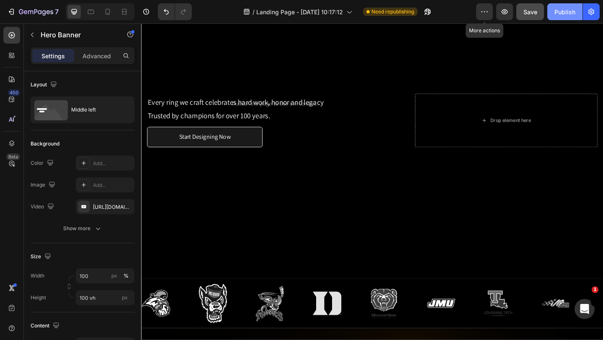
click at [569, 11] on div "Publish" at bounding box center [564, 12] width 21 height 9
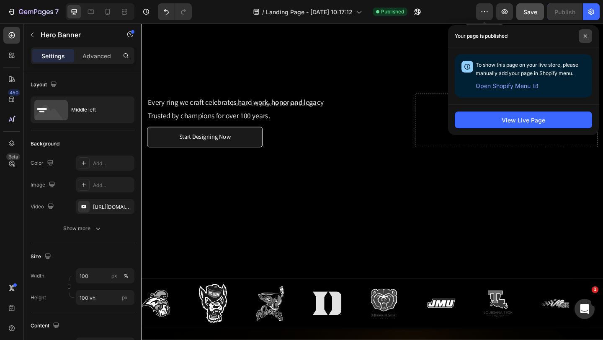
click at [586, 39] on span at bounding box center [585, 35] width 13 height 13
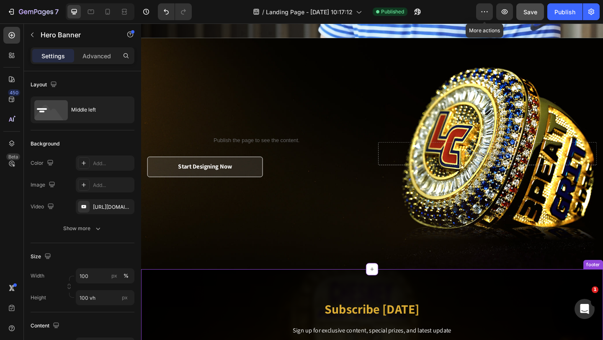
scroll to position [1256, 0]
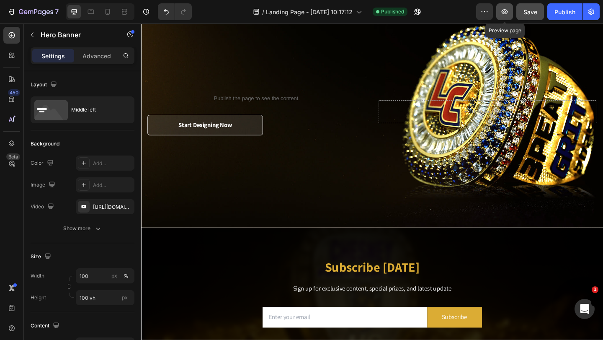
click at [511, 9] on button "button" at bounding box center [504, 11] width 17 height 17
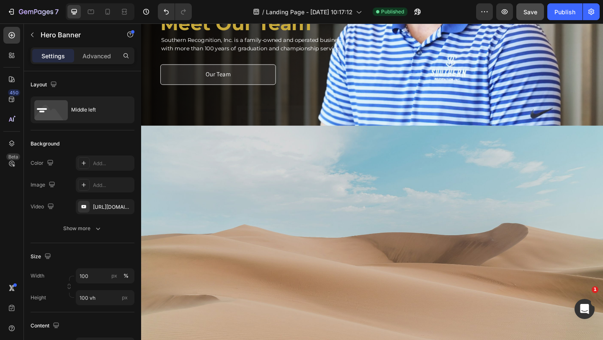
scroll to position [783, 0]
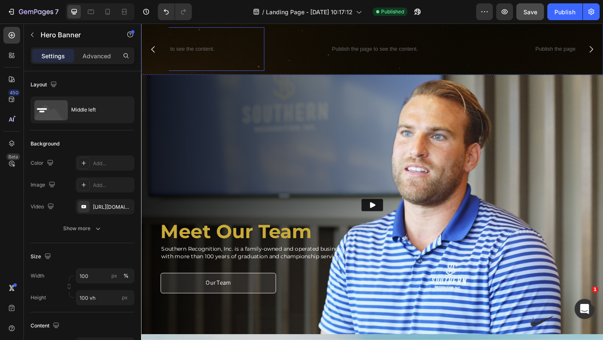
click at [267, 75] on div "Publish the page to see the content. Custom Code" at bounding box center [168, 51] width 215 height 47
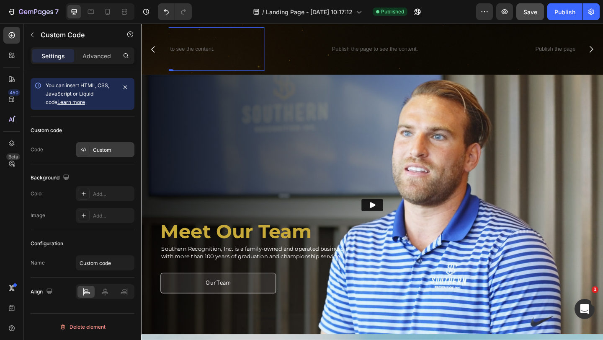
click at [102, 149] on div "Custom" at bounding box center [112, 150] width 39 height 8
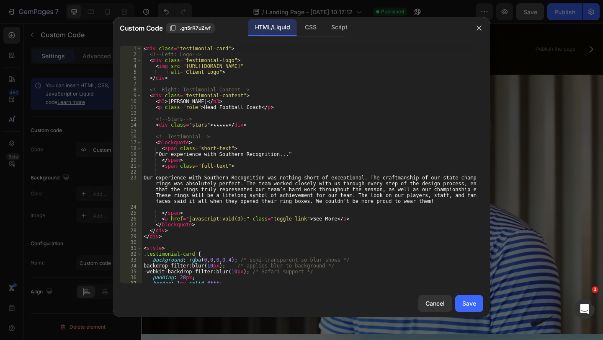
click at [224, 152] on div "< div class = "testimonial-card" > <!-- Left: Logo --> < div class = "testimoni…" at bounding box center [309, 170] width 335 height 249
type textarea "</script>"
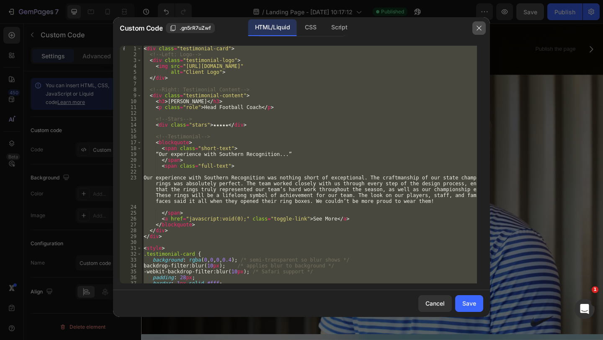
click at [478, 28] on icon "button" at bounding box center [479, 28] width 7 height 7
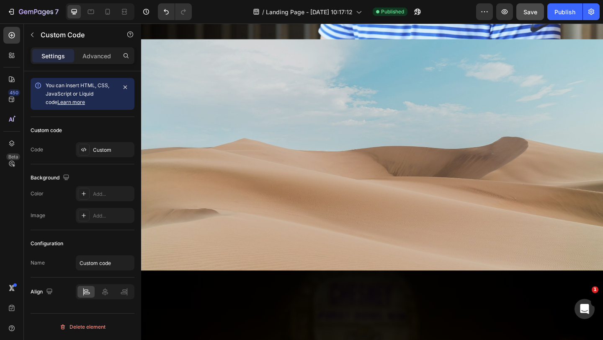
scroll to position [747, 0]
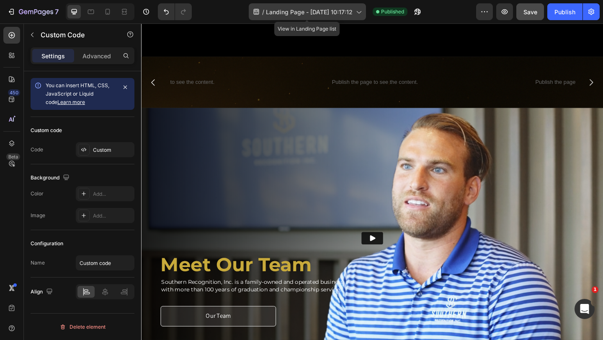
click at [301, 13] on span "Landing Page - [DATE] 10:17:12" at bounding box center [309, 12] width 87 height 9
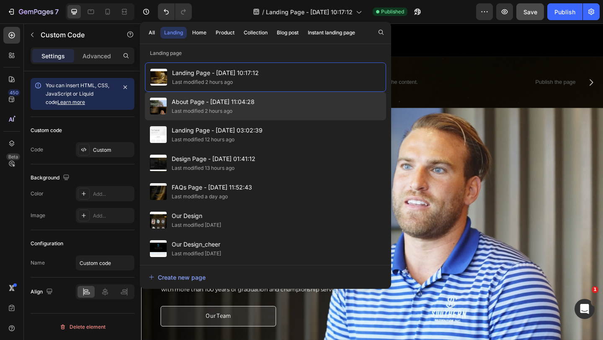
click at [198, 103] on span "About Page - [DATE] 11:04:28" at bounding box center [213, 102] width 83 height 10
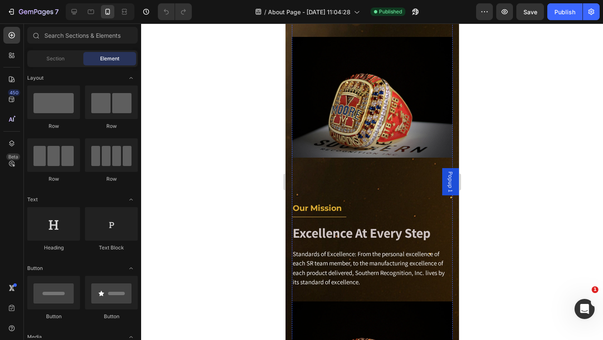
scroll to position [796, 0]
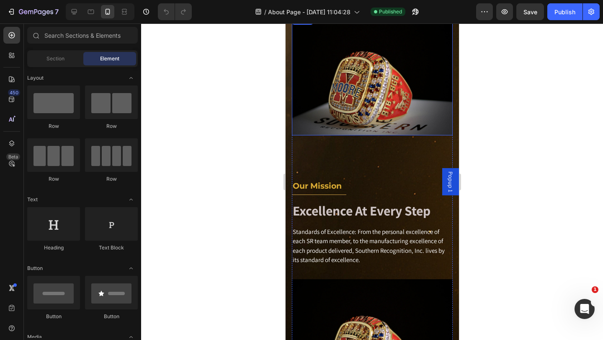
click at [329, 110] on img at bounding box center [371, 75] width 161 height 121
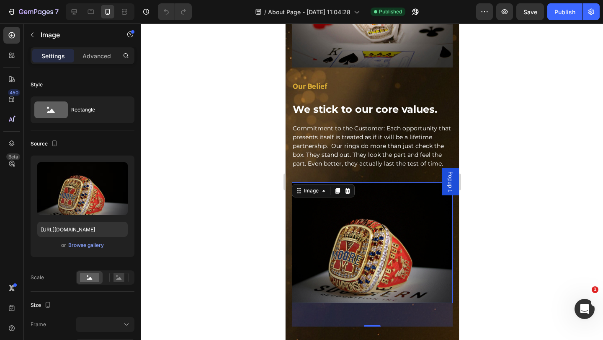
scroll to position [502, 0]
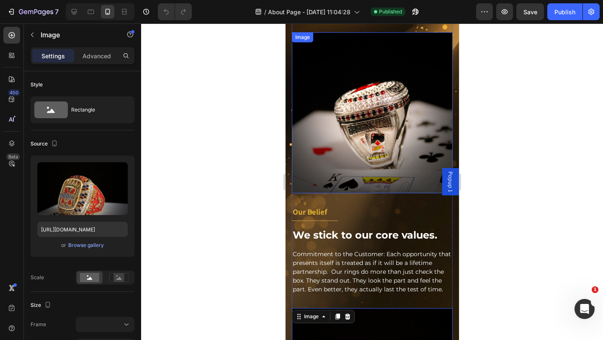
click at [333, 104] on img at bounding box center [371, 112] width 161 height 161
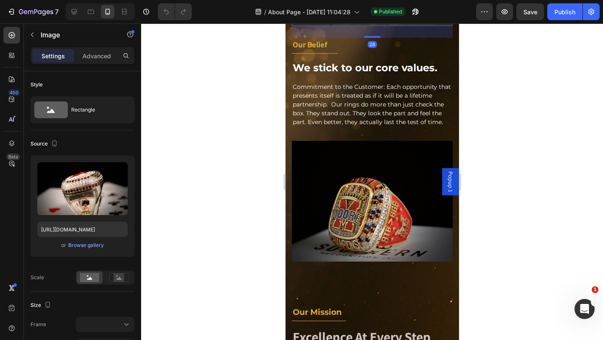
scroll to position [670, 0]
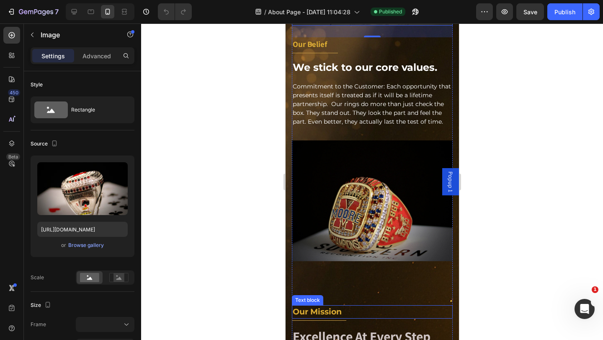
click at [365, 306] on p "our mission" at bounding box center [371, 312] width 159 height 12
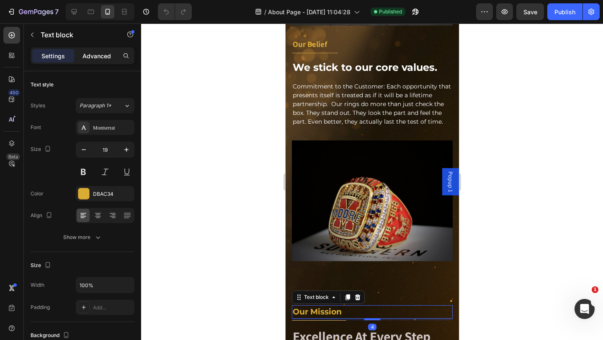
click at [101, 57] on p "Advanced" at bounding box center [96, 56] width 28 height 9
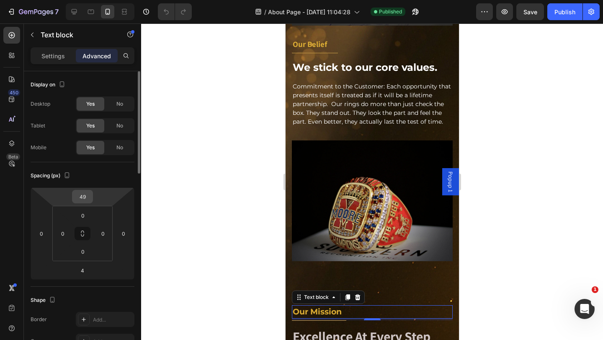
click at [88, 194] on input "49" at bounding box center [82, 196] width 17 height 13
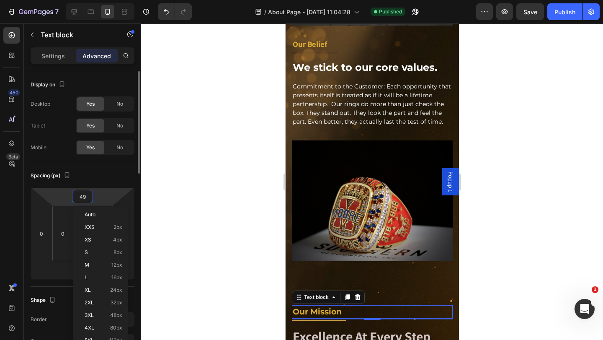
click at [88, 195] on input "49" at bounding box center [82, 196] width 17 height 13
type input "0"
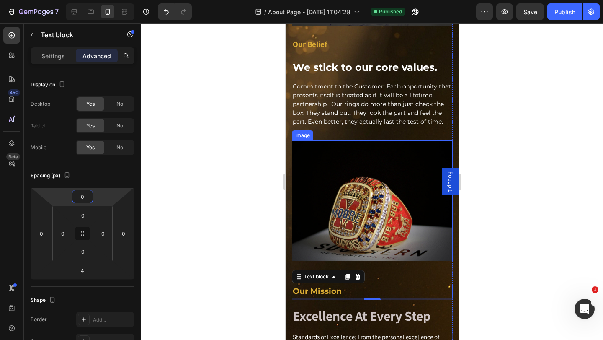
click at [344, 228] on img at bounding box center [371, 200] width 161 height 121
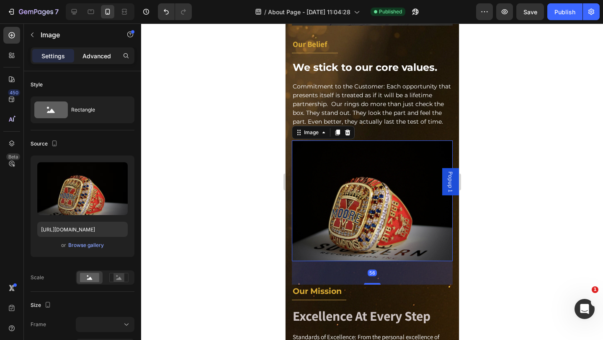
click at [100, 57] on p "Advanced" at bounding box center [96, 56] width 28 height 9
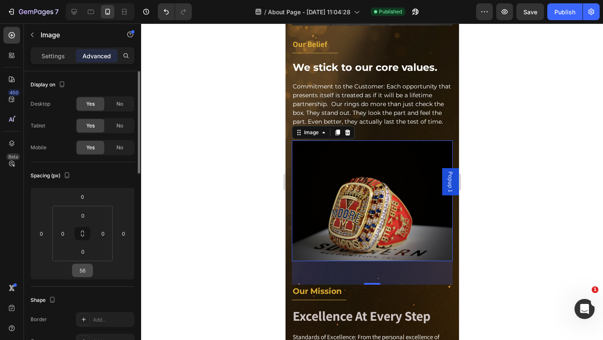
click at [87, 268] on input "56" at bounding box center [82, 270] width 17 height 13
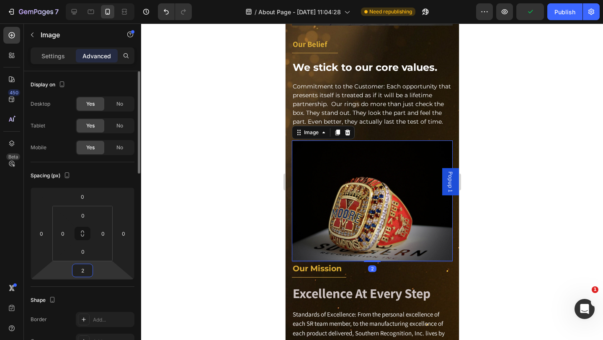
type input "28"
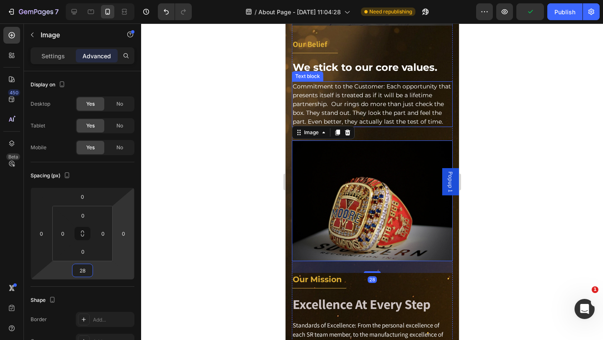
click at [378, 107] on p "Commitment to the Customer: Each opportunity that presents itself is treated as…" at bounding box center [371, 104] width 159 height 44
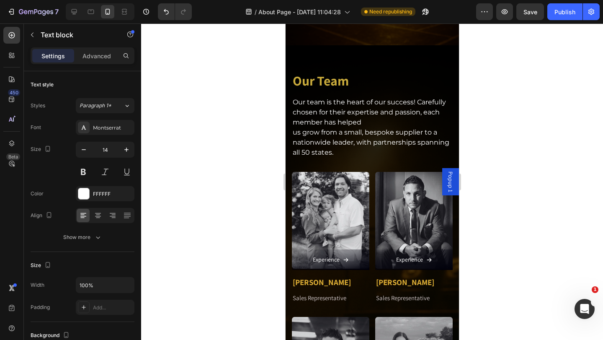
scroll to position [1382, 0]
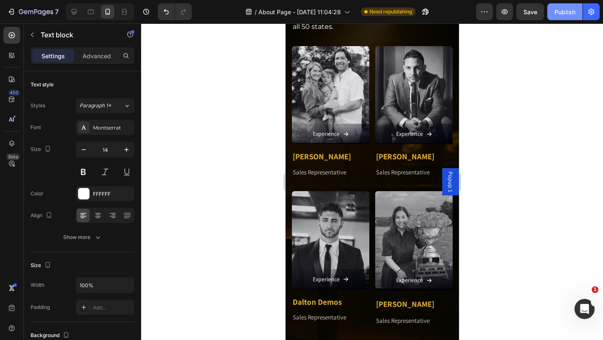
click at [567, 14] on div "Publish" at bounding box center [564, 12] width 21 height 9
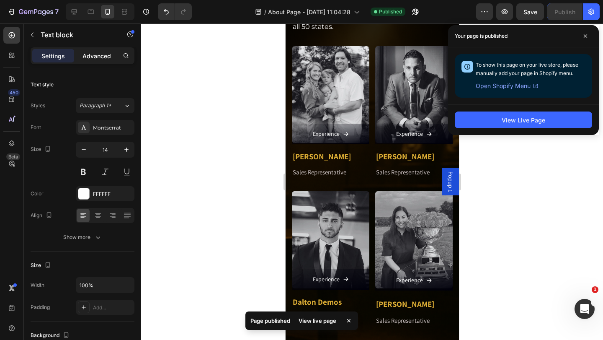
click at [101, 53] on p "Advanced" at bounding box center [96, 56] width 28 height 9
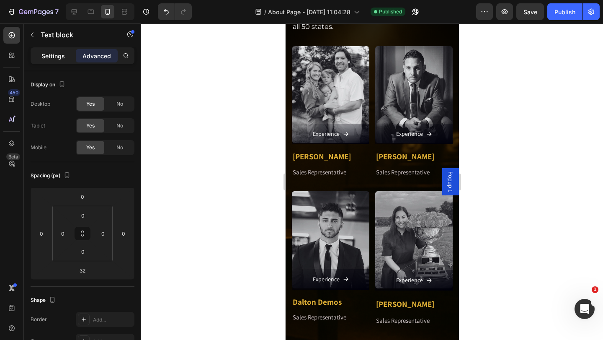
click at [60, 52] on p "Settings" at bounding box center [52, 56] width 23 height 9
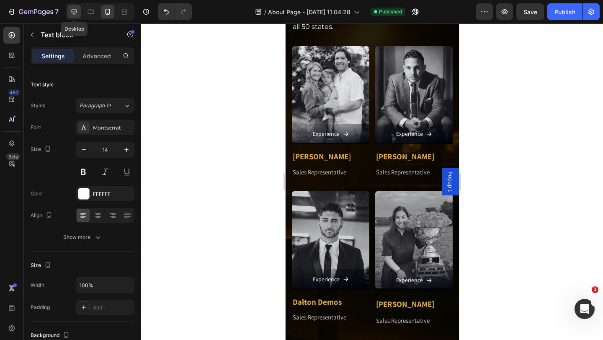
click at [75, 12] on icon at bounding box center [74, 11] width 5 height 5
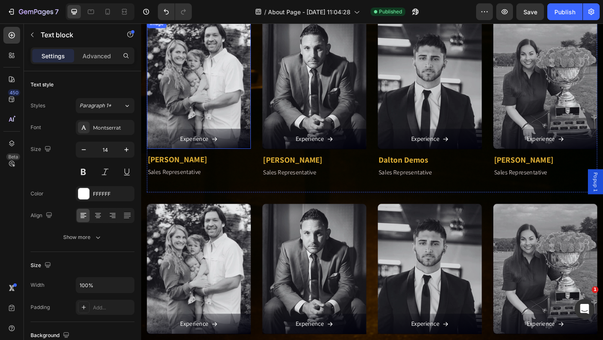
scroll to position [879, 0]
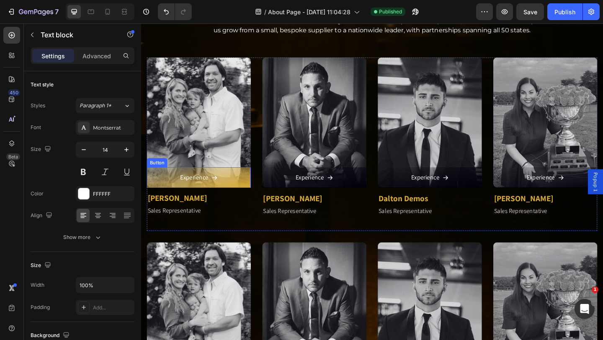
click at [225, 185] on link "Experience" at bounding box center [203, 191] width 113 height 22
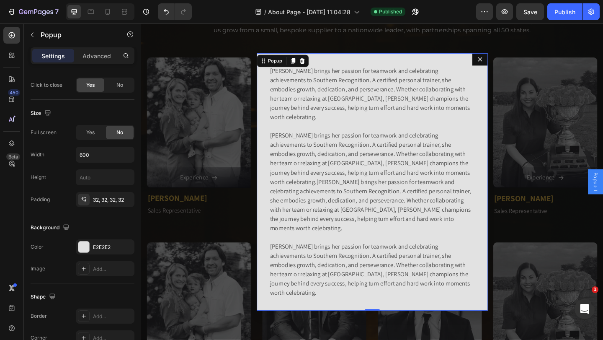
scroll to position [82, 0]
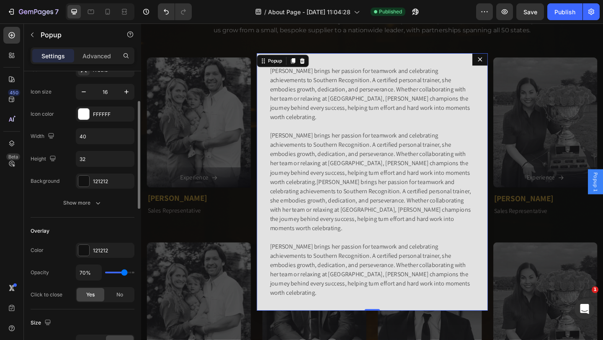
type input "37%"
type input "37"
type input "33%"
type input "33"
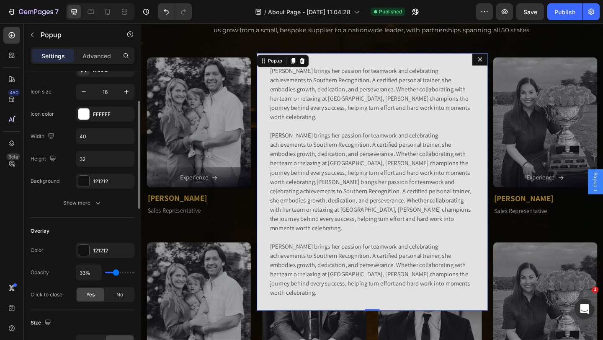
type input "100%"
type input "100"
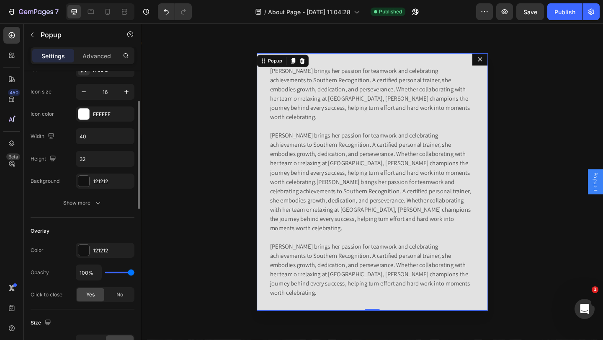
type input "93%"
type input "93"
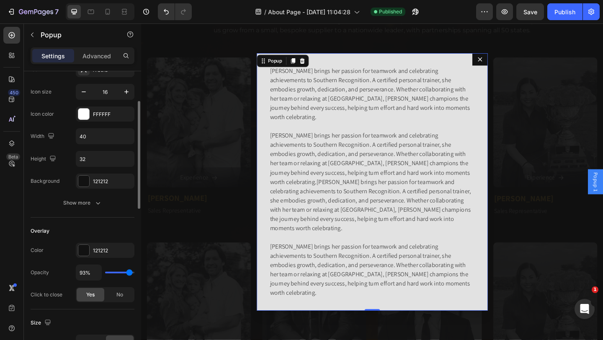
type input "78%"
type input "78"
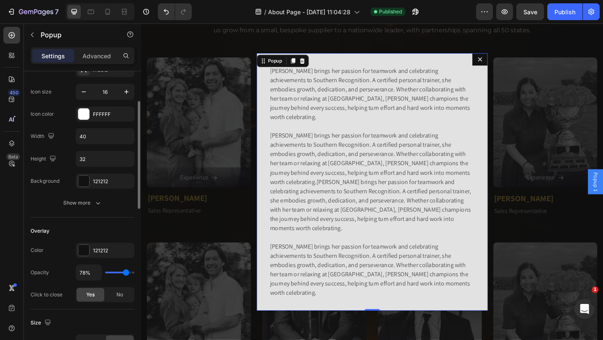
type input "70%"
type input "70"
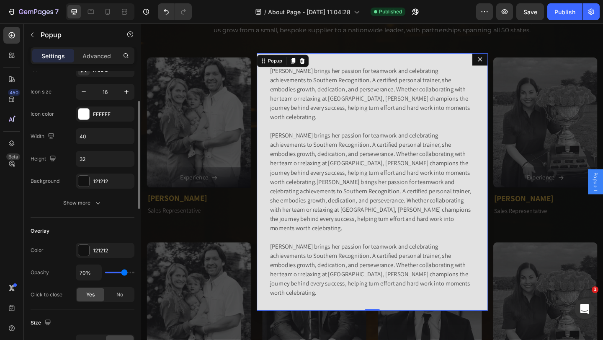
type input "69%"
type input "69"
type input "67%"
type input "67"
click at [124, 272] on input "range" at bounding box center [119, 272] width 29 height 2
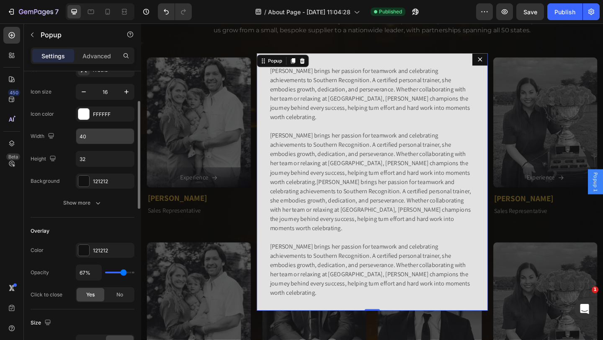
scroll to position [40, 0]
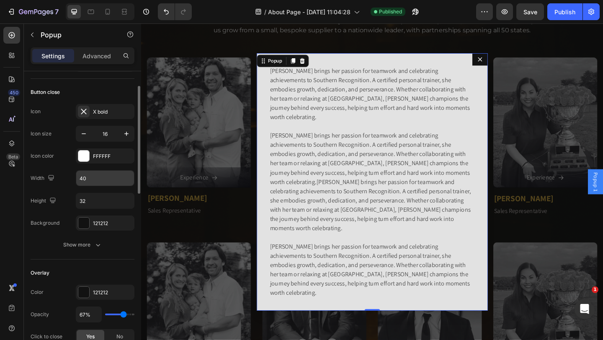
click at [90, 180] on input "40" at bounding box center [105, 177] width 58 height 15
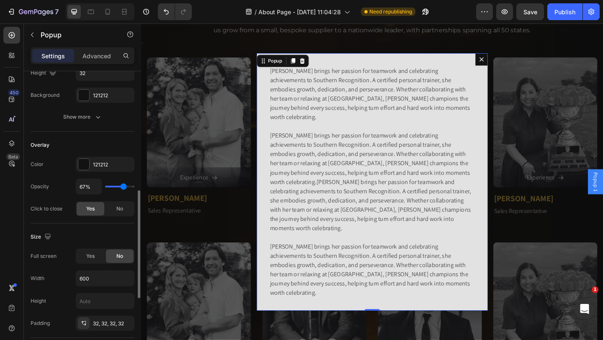
scroll to position [209, 0]
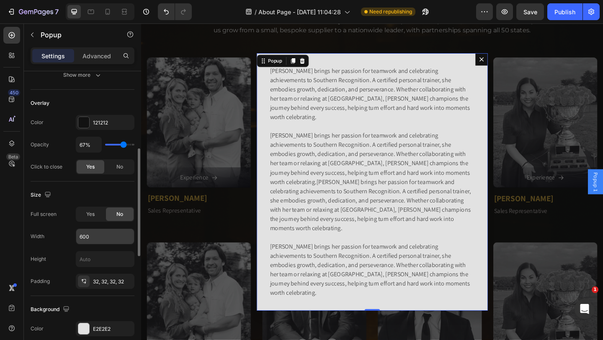
type input "32"
click at [99, 233] on input "600" at bounding box center [105, 236] width 58 height 15
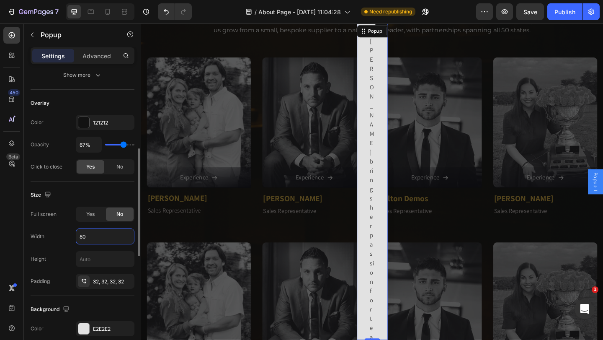
type input "800"
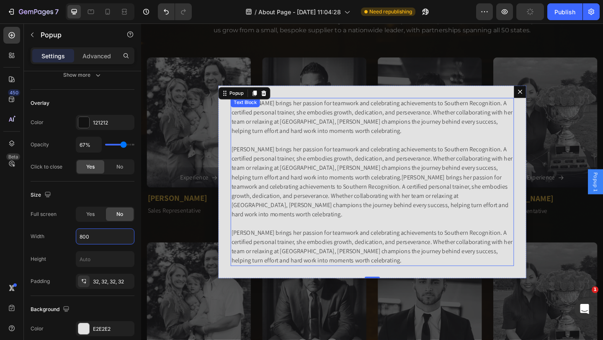
click at [241, 188] on p "[PERSON_NAME] brings her passion for teamwork and celebrating achievements to S…" at bounding box center [392, 195] width 307 height 181
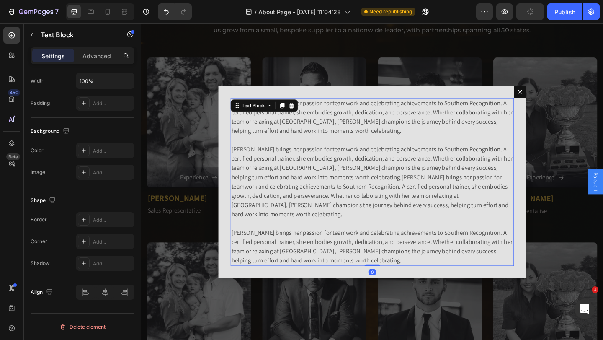
scroll to position [0, 0]
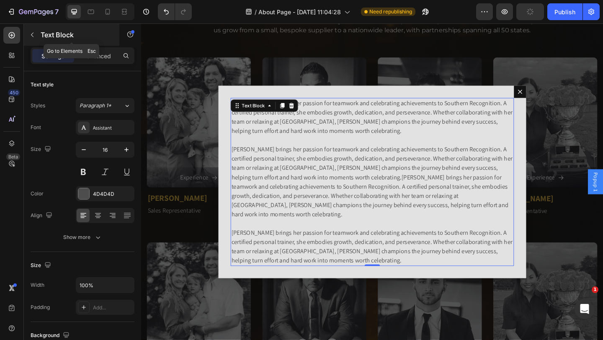
click at [32, 34] on icon "button" at bounding box center [32, 34] width 7 height 7
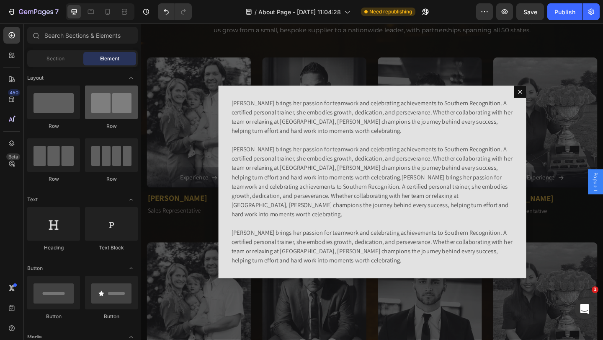
click at [111, 108] on div at bounding box center [111, 101] width 53 height 33
click at [122, 99] on div at bounding box center [111, 101] width 53 height 33
click at [122, 103] on div at bounding box center [111, 101] width 53 height 33
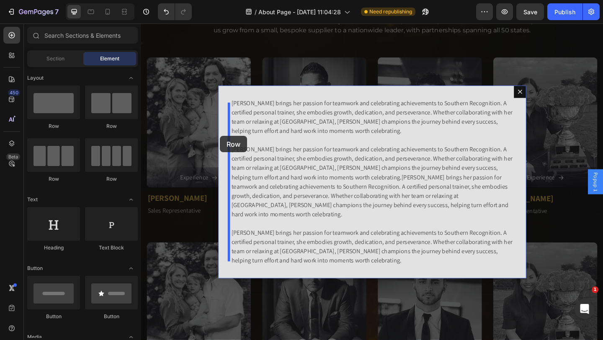
drag, startPoint x: 200, startPoint y: 129, endPoint x: 227, endPoint y: 146, distance: 32.2
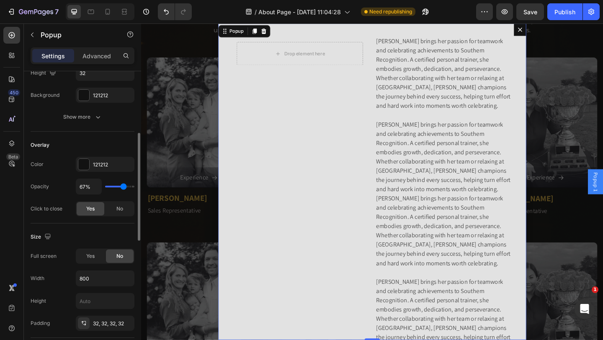
scroll to position [209, 0]
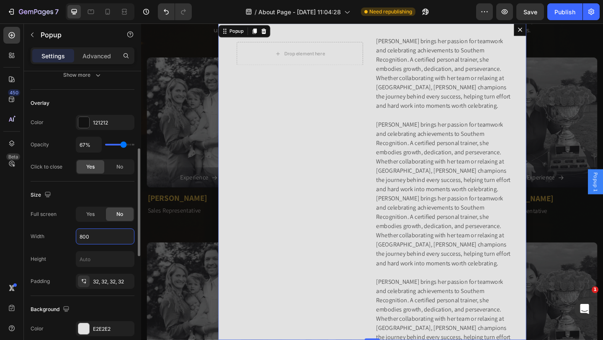
click at [90, 239] on input "800" at bounding box center [105, 236] width 58 height 15
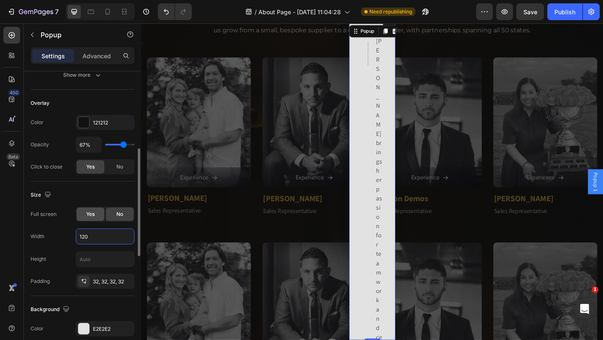
type input "1200"
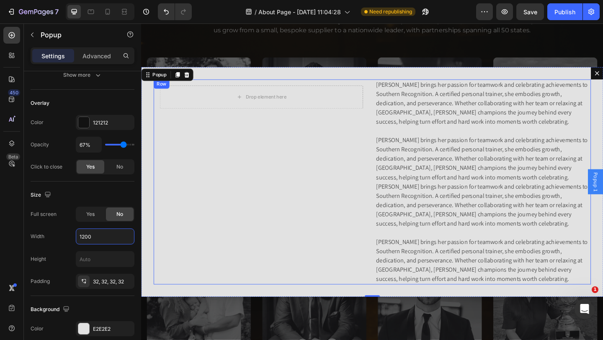
click at [390, 103] on div "Drop element here Row [PERSON_NAME] brings her passion for teamwork and celebra…" at bounding box center [393, 195] width 476 height 223
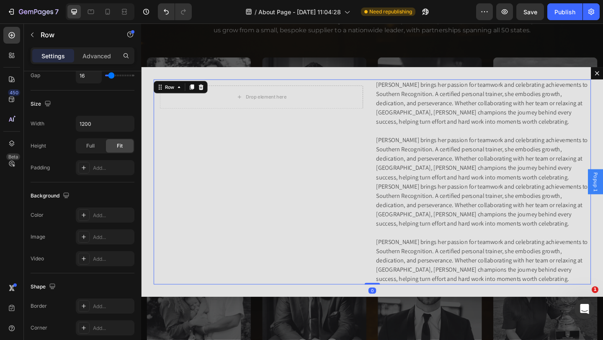
scroll to position [0, 0]
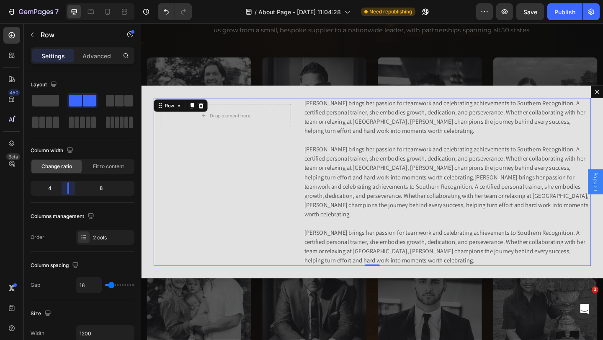
drag, startPoint x: 76, startPoint y: 187, endPoint x: 62, endPoint y: 188, distance: 13.5
click at [62, 0] on body "7 Version history / About Page - [DATE] 11:04:28 Need republishing Preview Save…" at bounding box center [301, 0] width 603 height 0
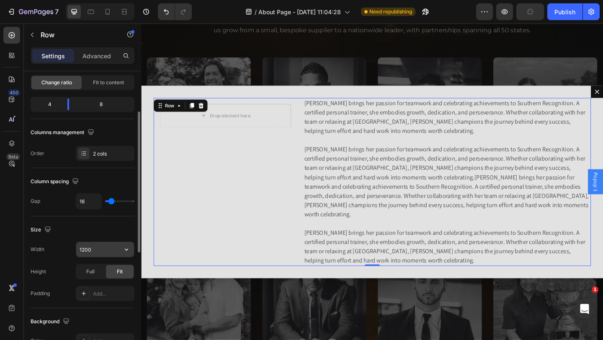
click at [94, 249] on input "1200" at bounding box center [105, 249] width 58 height 15
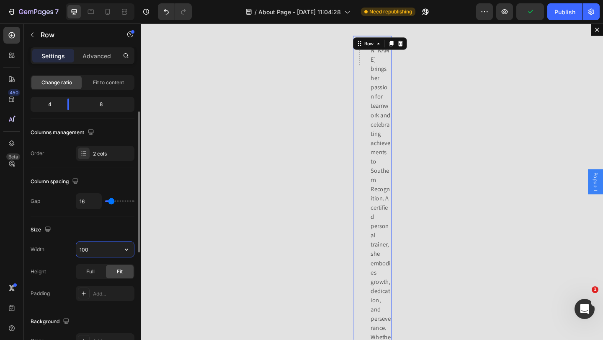
type input "1000"
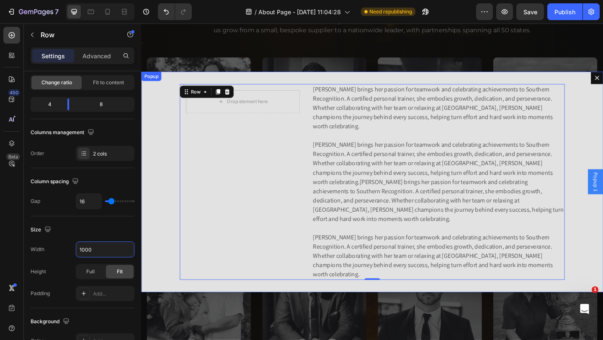
click at [603, 236] on div "Drop element here Row [PERSON_NAME] brings her passion for teamwork and celebra…" at bounding box center [392, 196] width 502 height 240
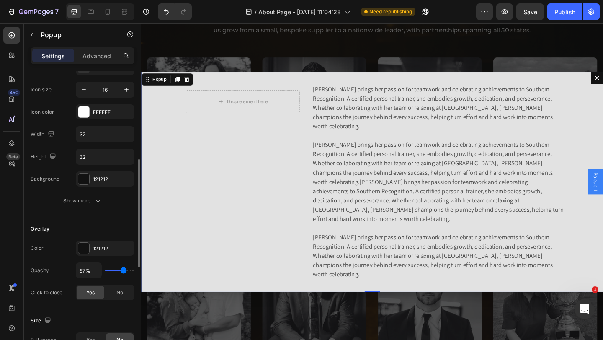
scroll to position [167, 0]
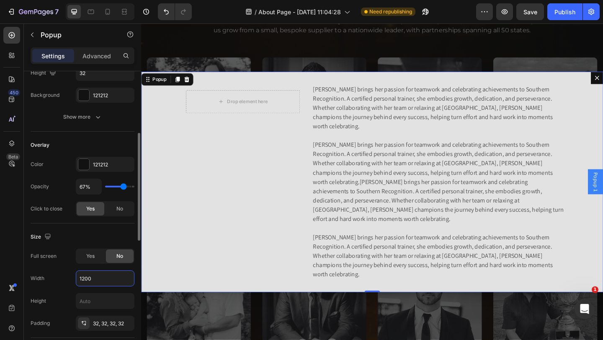
click at [93, 278] on input "1200" at bounding box center [105, 278] width 58 height 15
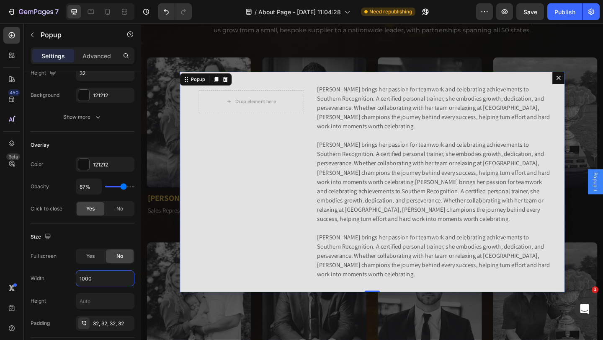
type input "1000"
click at [386, 82] on div "Drop element here Row [PERSON_NAME] brings her passion for teamwork and celebra…" at bounding box center [392, 196] width 419 height 240
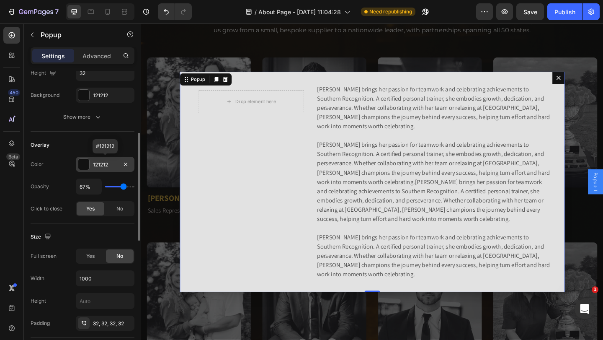
click at [85, 166] on div at bounding box center [83, 164] width 11 height 11
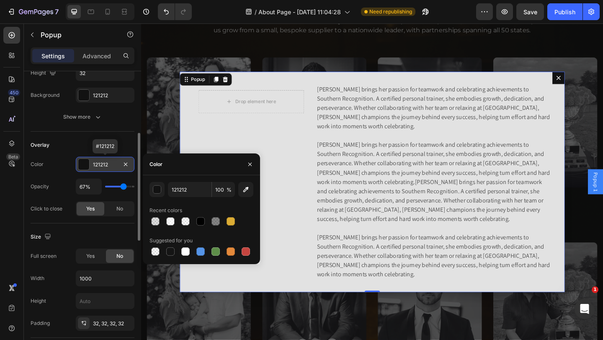
click at [85, 166] on div at bounding box center [83, 164] width 11 height 11
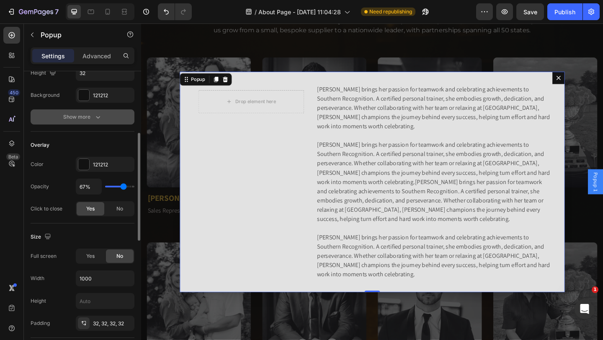
click at [90, 121] on button "Show more" at bounding box center [83, 116] width 104 height 15
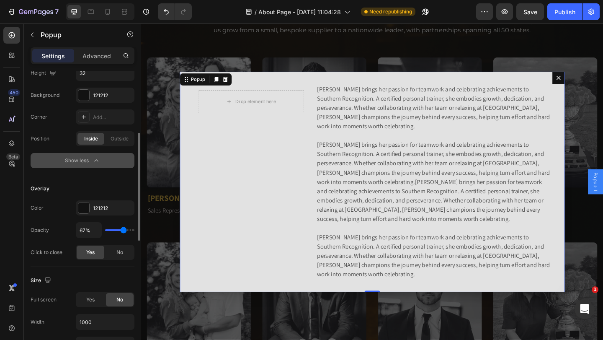
click at [91, 160] on div "Show less" at bounding box center [83, 160] width 36 height 8
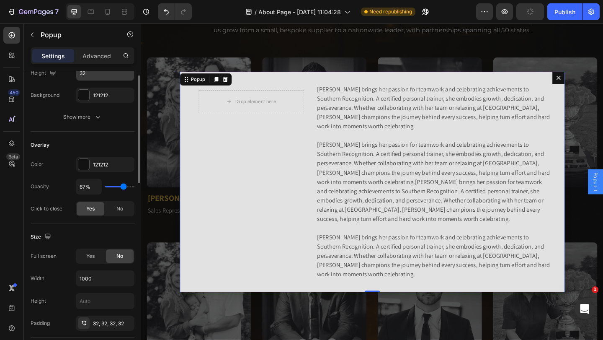
scroll to position [126, 0]
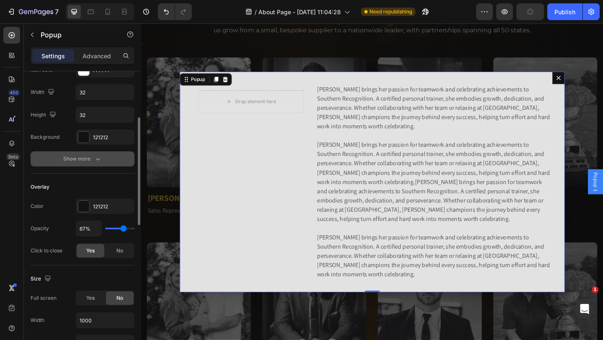
click at [87, 158] on div "Show more" at bounding box center [82, 159] width 39 height 8
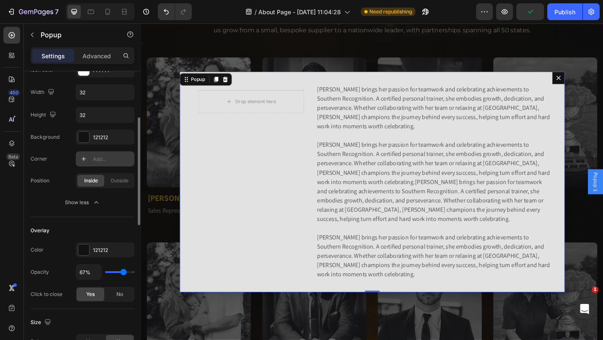
click at [97, 161] on div "Add..." at bounding box center [112, 159] width 39 height 8
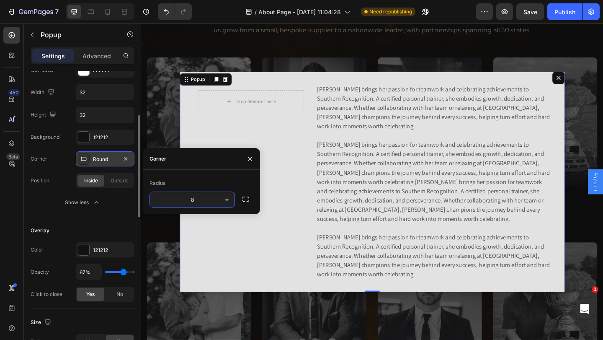
click at [198, 199] on input "8" at bounding box center [192, 199] width 85 height 15
click at [196, 200] on input "8" at bounding box center [192, 199] width 85 height 15
type input "10"
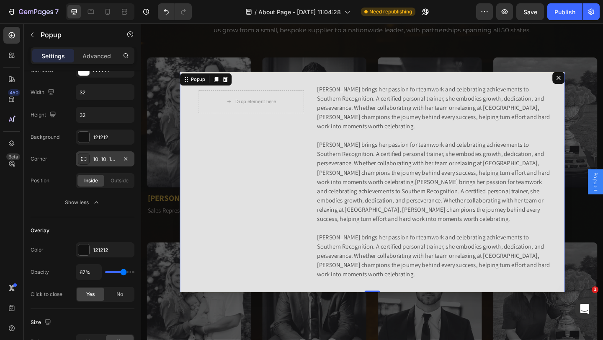
click at [184, 136] on div "Drop element here Row [PERSON_NAME] brings her passion for teamwork and celebra…" at bounding box center [392, 196] width 419 height 240
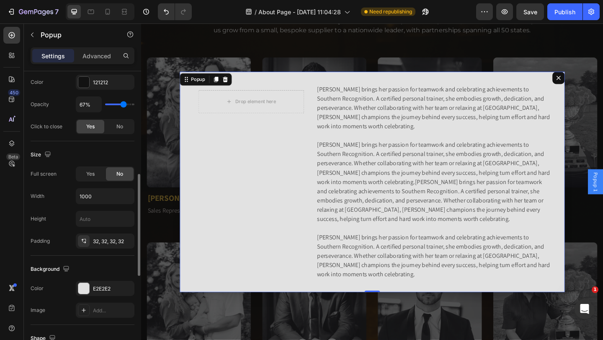
scroll to position [377, 0]
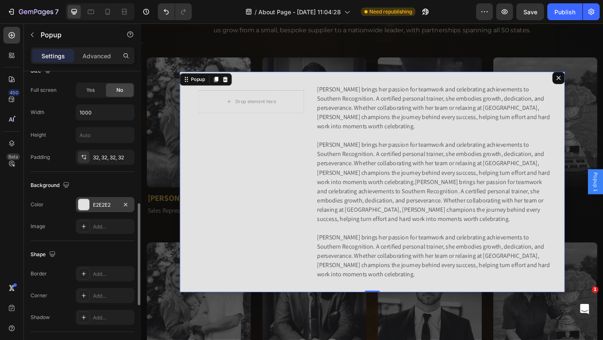
click at [88, 204] on div at bounding box center [83, 204] width 11 height 11
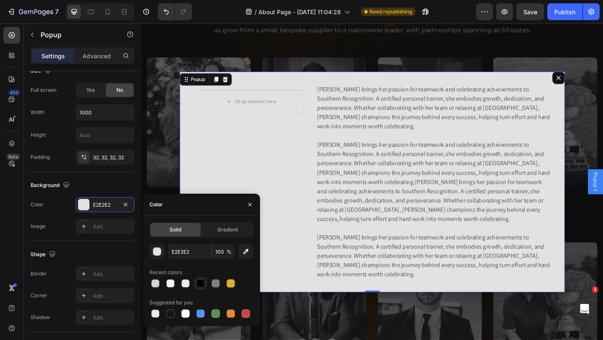
click at [197, 284] on div at bounding box center [200, 283] width 8 height 8
type input "000000"
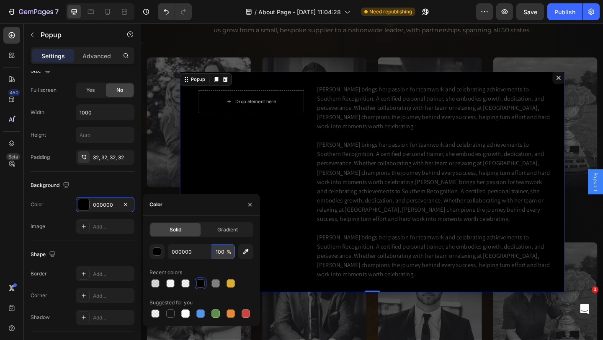
click at [0, 0] on input "100" at bounding box center [0, 0] width 0 height 0
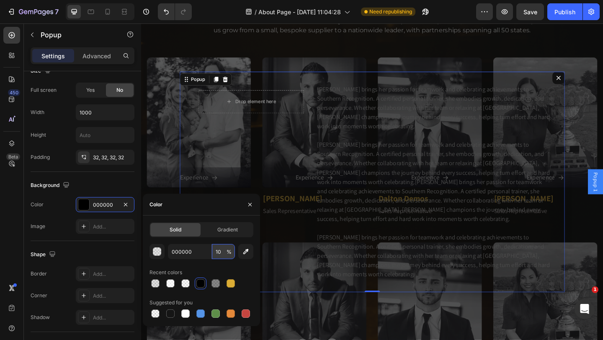
type input "1"
type input "20"
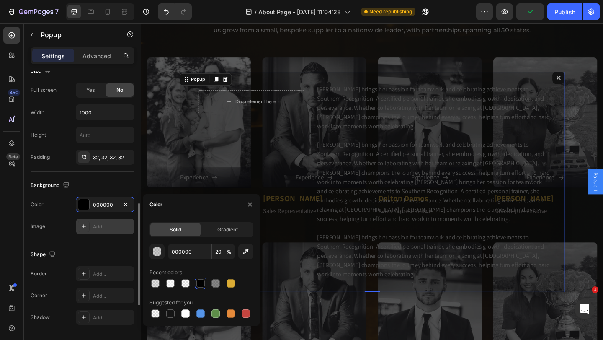
click at [84, 225] on icon at bounding box center [83, 226] width 7 height 7
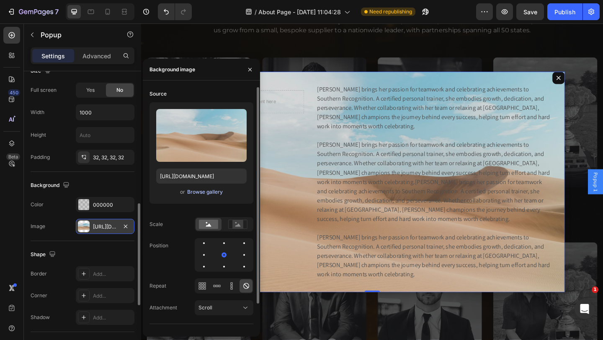
click at [199, 191] on div "Browse gallery" at bounding box center [205, 192] width 36 height 8
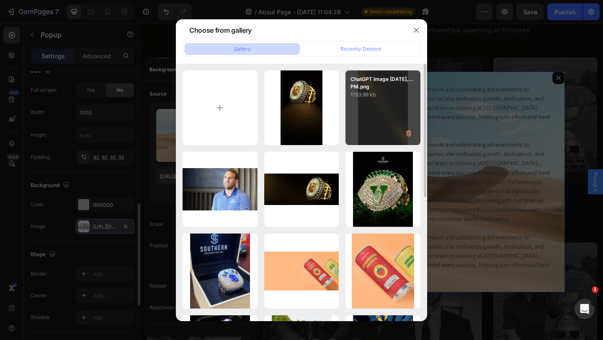
click at [372, 123] on div "ChatGPT Image [DATE],...PM.png 1763.99 kb" at bounding box center [382, 107] width 75 height 75
type input "[URL][DOMAIN_NAME]"
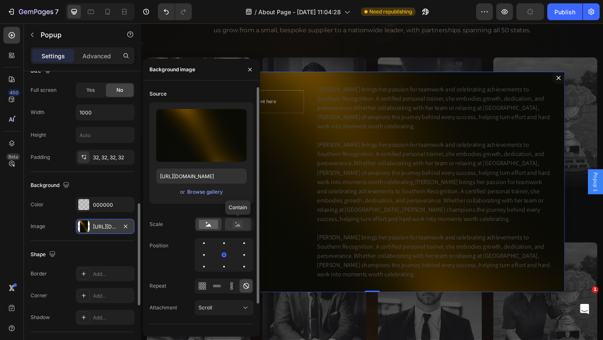
click at [240, 223] on rect at bounding box center [237, 224] width 11 height 8
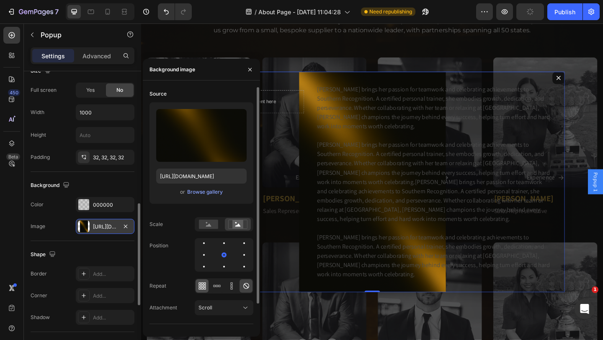
click at [204, 285] on icon at bounding box center [205, 285] width 2 height 2
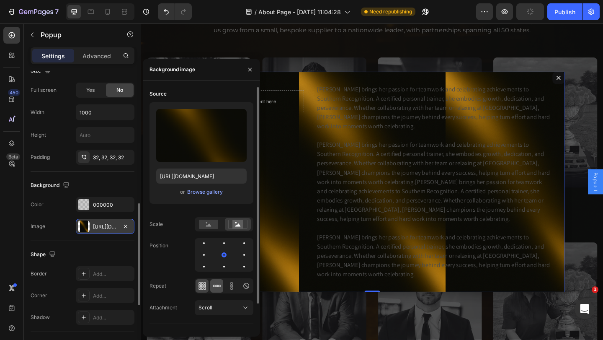
click at [214, 284] on icon at bounding box center [217, 285] width 8 height 8
click at [234, 285] on icon at bounding box center [231, 285] width 8 height 8
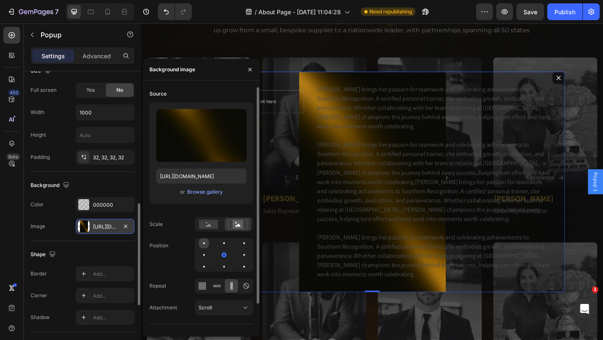
click at [219, 241] on div at bounding box center [224, 243] width 10 height 10
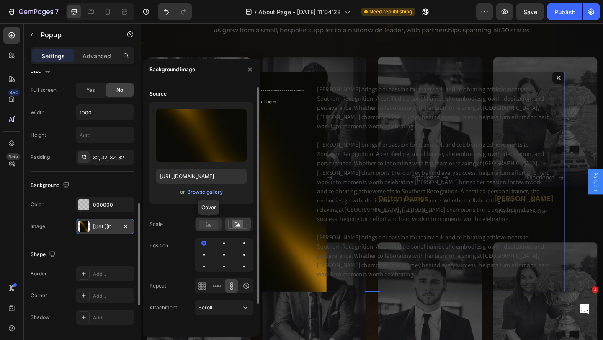
click at [212, 223] on rect at bounding box center [208, 223] width 19 height 9
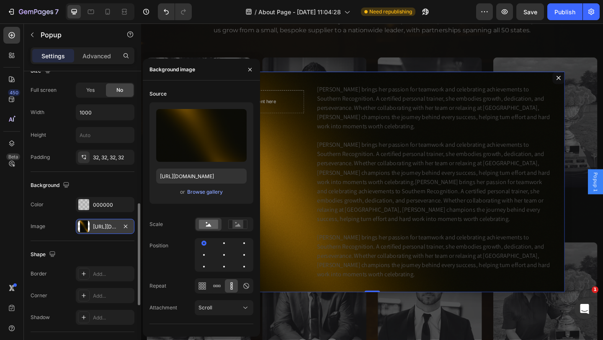
click at [122, 242] on div "Shape Border Add... Corner Add... Shadow Add..." at bounding box center [83, 286] width 104 height 91
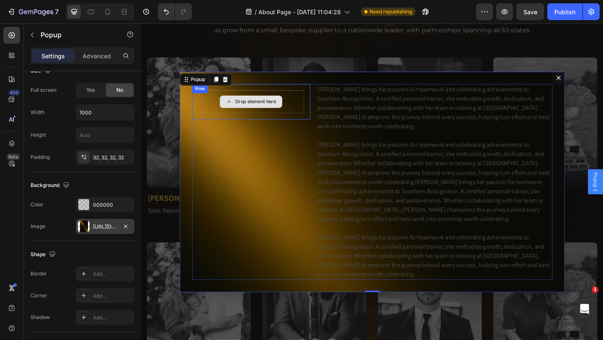
click at [254, 110] on div "Drop element here" at bounding box center [265, 108] width 44 height 7
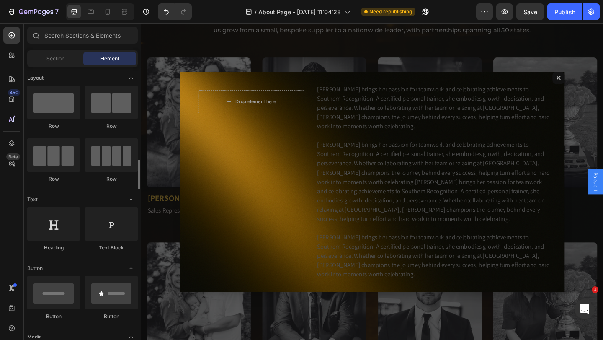
scroll to position [84, 0]
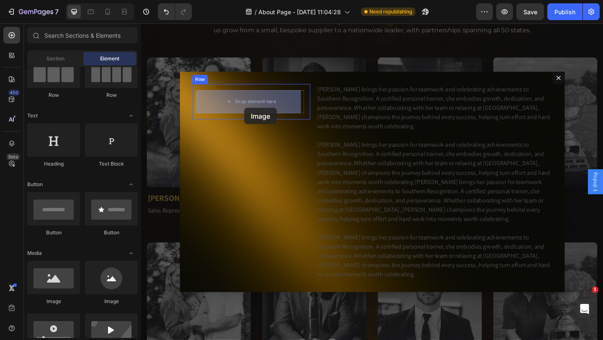
drag, startPoint x: 310, startPoint y: 204, endPoint x: 253, endPoint y: 116, distance: 105.7
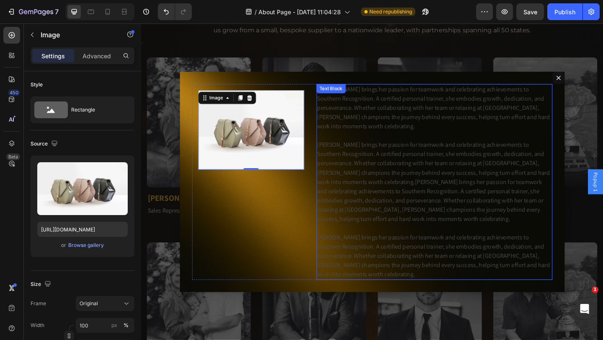
click at [476, 112] on p "[PERSON_NAME] brings her passion for teamwork and celebrating achievements to S…" at bounding box center [459, 195] width 255 height 211
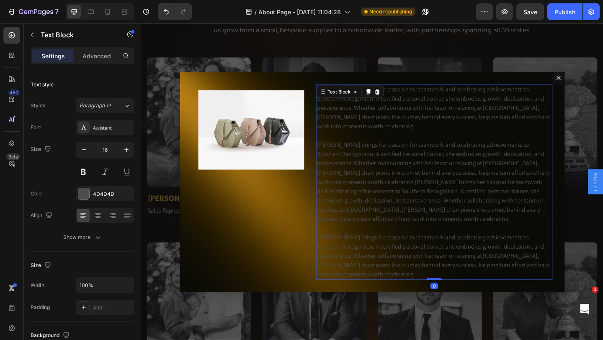
click at [476, 112] on p "[PERSON_NAME] brings her passion for teamwork and celebrating achievements to S…" at bounding box center [459, 195] width 255 height 211
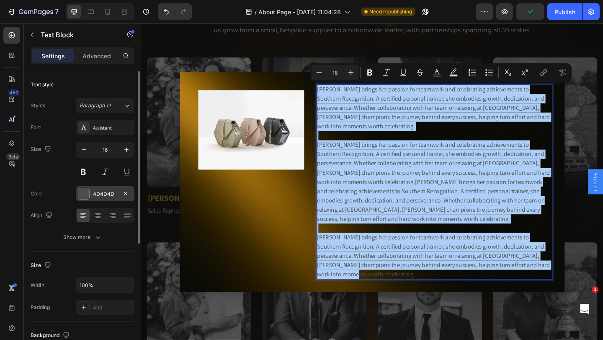
click at [89, 192] on div at bounding box center [83, 193] width 11 height 11
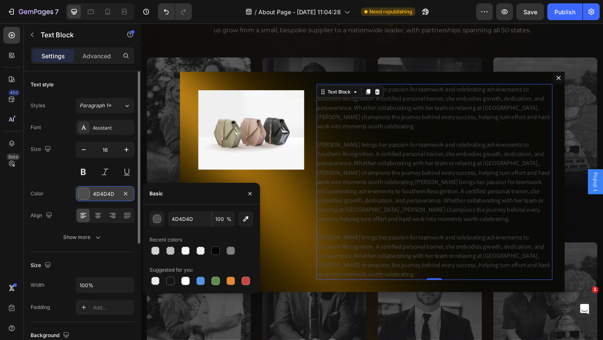
click at [83, 195] on div at bounding box center [83, 193] width 11 height 11
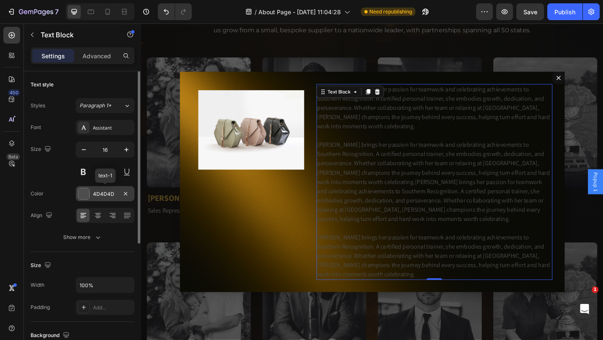
click at [83, 195] on div at bounding box center [83, 193] width 11 height 11
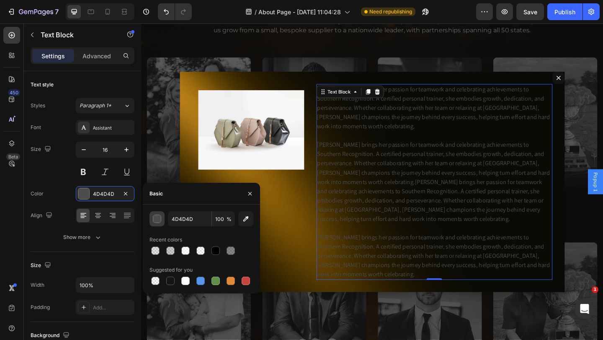
click at [155, 217] on div "button" at bounding box center [157, 219] width 8 height 8
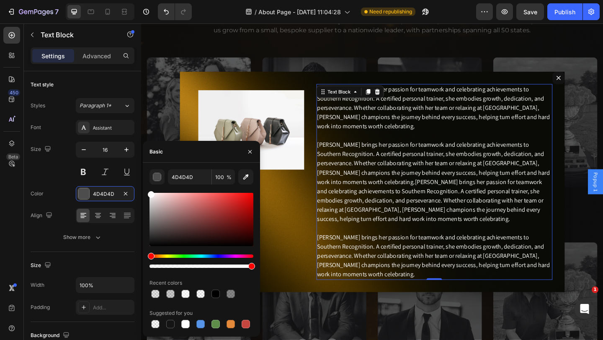
drag, startPoint x: 155, startPoint y: 200, endPoint x: 143, endPoint y: 185, distance: 19.1
click at [143, 185] on div "4D4D4D 100 % Recent colors Suggested for you" at bounding box center [201, 249] width 117 height 160
type input "FFFFFF"
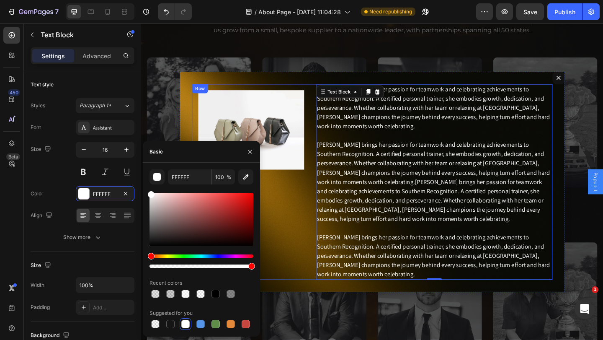
click at [312, 190] on div "Image Row" at bounding box center [260, 195] width 129 height 213
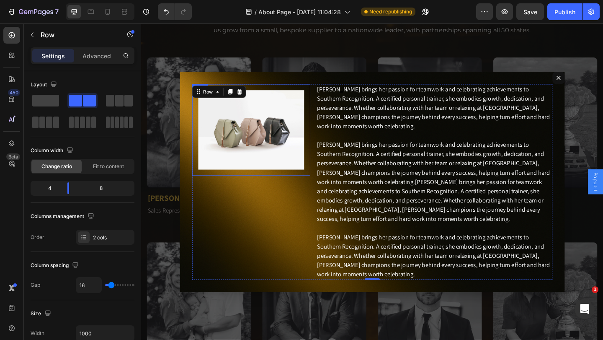
click at [318, 185] on div "Image Row" at bounding box center [260, 139] width 129 height 100
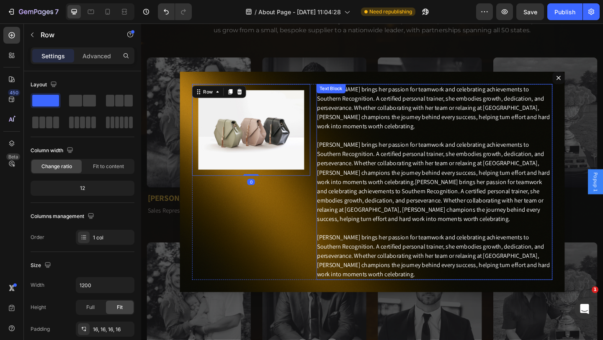
scroll to position [219, 0]
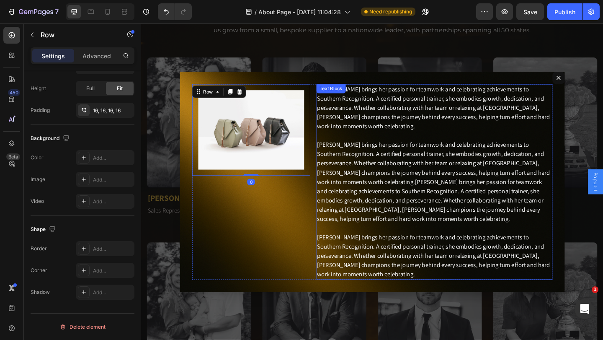
click at [407, 191] on p "[PERSON_NAME] brings her passion for teamwork and celebrating achievements to S…" at bounding box center [459, 195] width 255 height 211
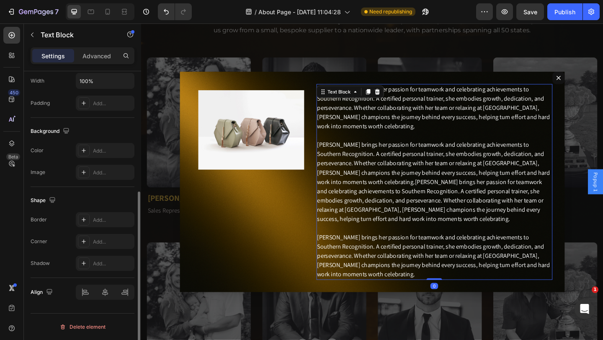
scroll to position [0, 0]
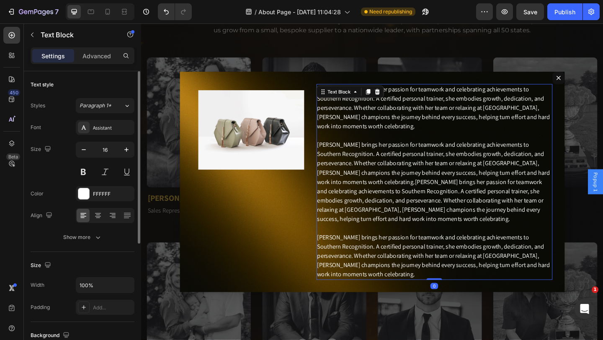
click at [407, 191] on p "[PERSON_NAME] brings her passion for teamwork and celebrating achievements to S…" at bounding box center [459, 195] width 255 height 211
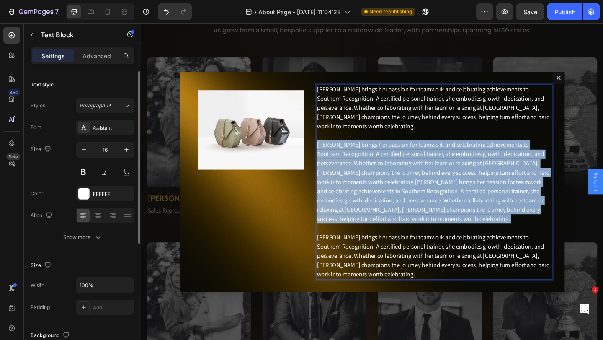
click at [407, 191] on p "[PERSON_NAME] brings her passion for teamwork and celebrating achievements to S…" at bounding box center [459, 195] width 255 height 211
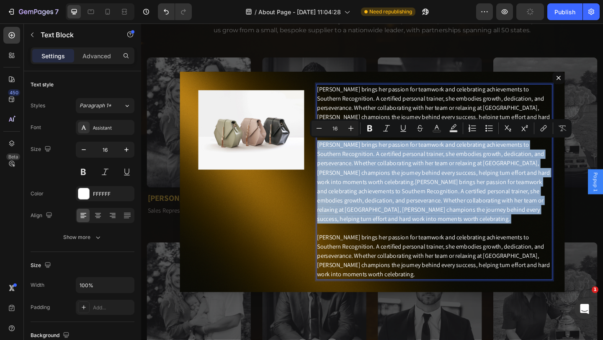
click at [407, 191] on p "[PERSON_NAME] brings her passion for teamwork and celebrating achievements to S…" at bounding box center [459, 195] width 255 height 211
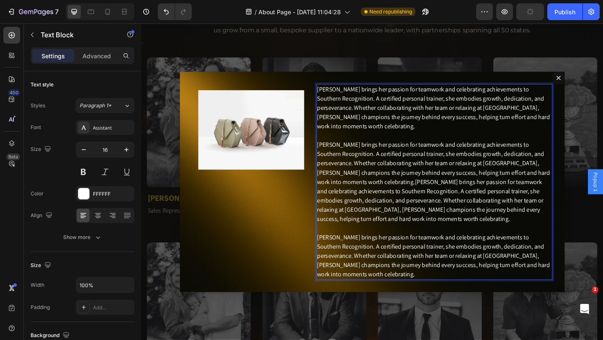
click at [407, 191] on p "[PERSON_NAME] brings her passion for teamwork and celebrating achievements to S…" at bounding box center [459, 195] width 255 height 211
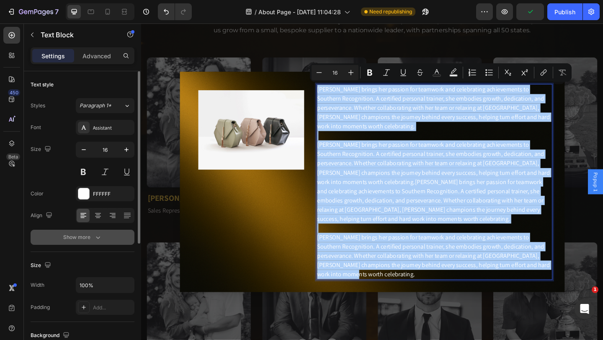
click at [95, 234] on icon "button" at bounding box center [98, 237] width 8 height 8
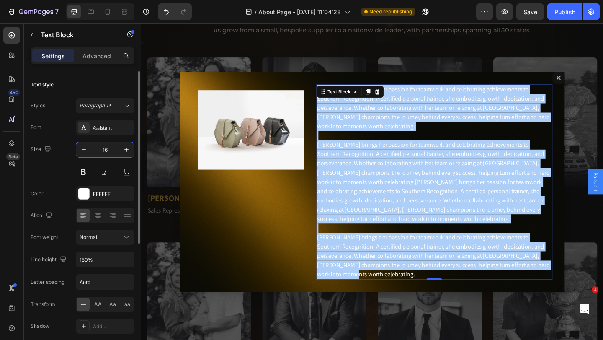
click at [105, 152] on input "16" at bounding box center [105, 149] width 28 height 15
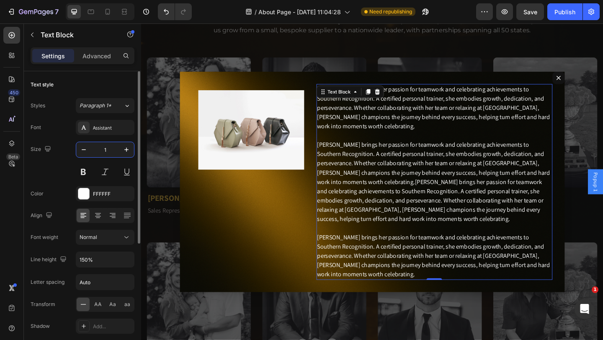
type input "14"
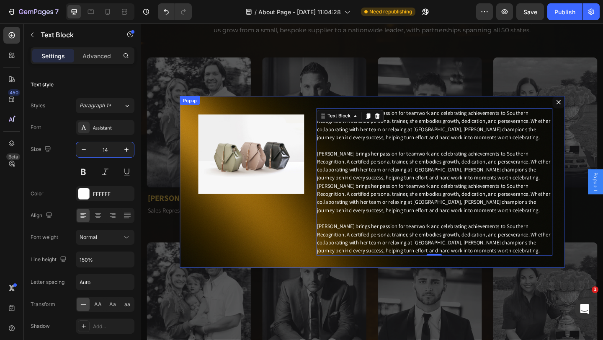
click at [301, 109] on div "Image Row [PERSON_NAME] brings her passion for teamwork and celebrating achieve…" at bounding box center [392, 195] width 419 height 187
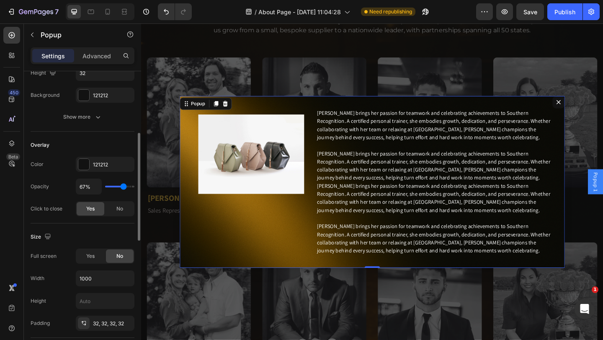
scroll to position [209, 0]
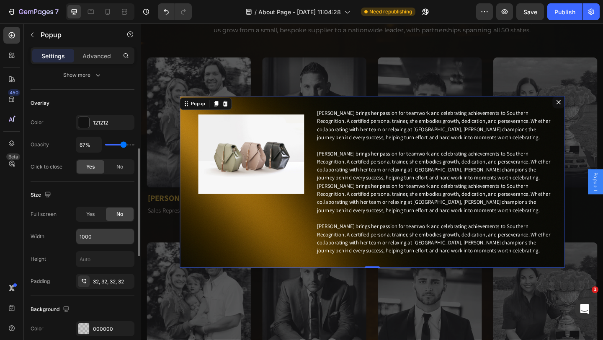
click at [100, 236] on input "1000" at bounding box center [105, 236] width 58 height 15
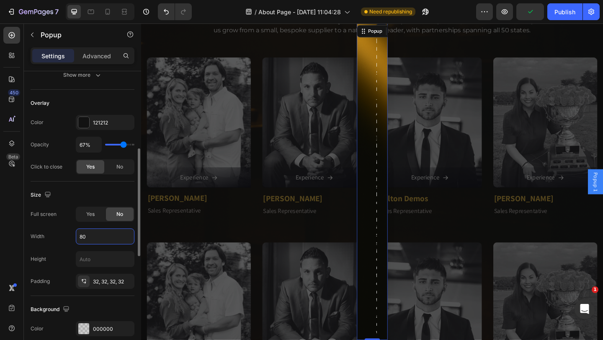
type input "800"
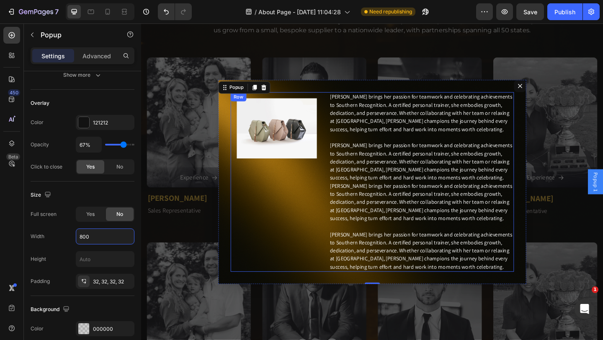
click at [238, 188] on div "Image Row" at bounding box center [288, 195] width 100 height 195
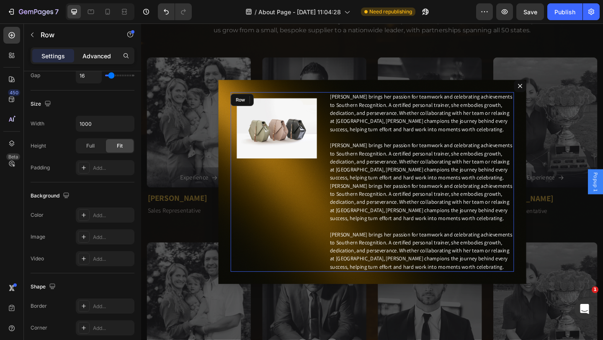
click at [100, 52] on p "Advanced" at bounding box center [96, 56] width 28 height 9
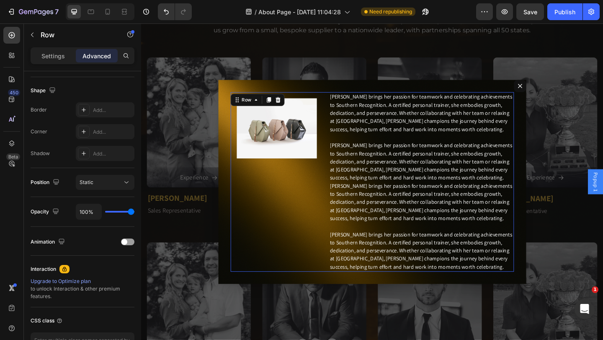
scroll to position [0, 0]
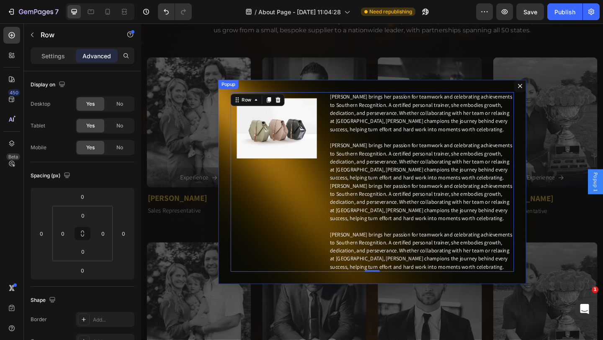
click at [231, 129] on div "Image Row [PERSON_NAME] brings her passion for teamwork and celebrating achieve…" at bounding box center [392, 196] width 335 height 222
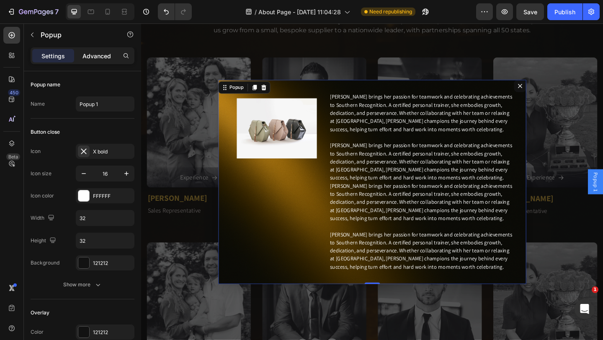
click at [100, 55] on p "Advanced" at bounding box center [96, 56] width 28 height 9
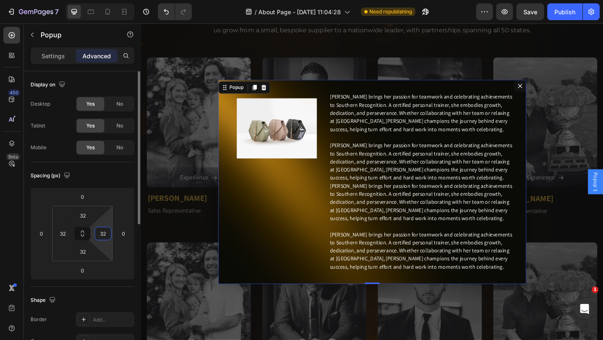
click at [106, 232] on input "32" at bounding box center [103, 233] width 13 height 13
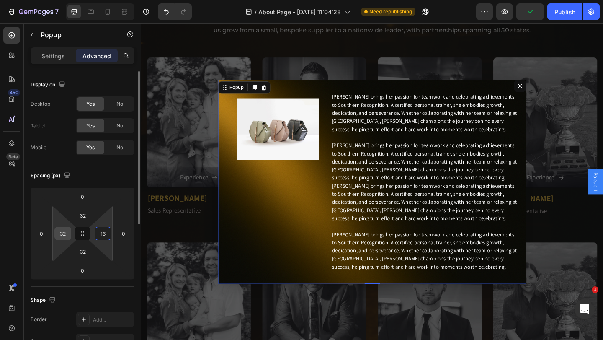
type input "16"
click at [67, 234] on input "32" at bounding box center [63, 233] width 13 height 13
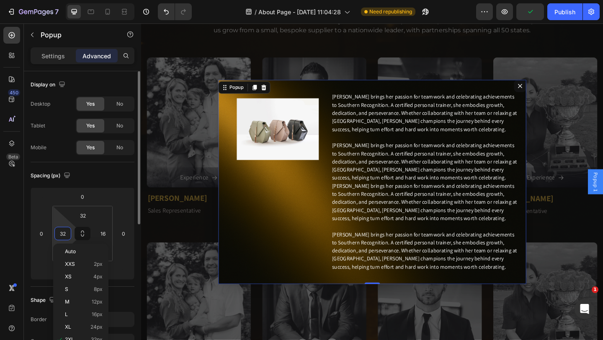
click at [67, 234] on input "32" at bounding box center [63, 233] width 13 height 13
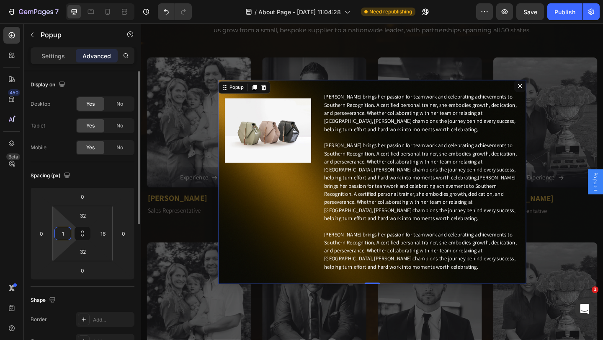
type input "16"
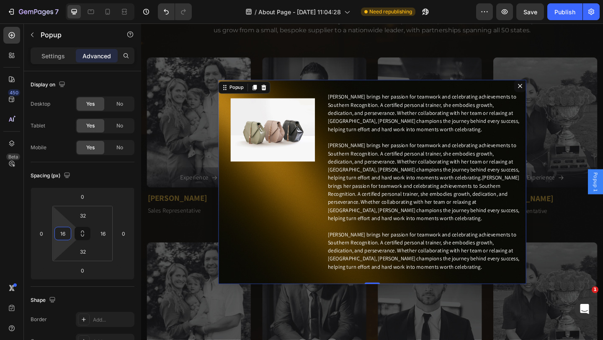
click at [396, 75] on div "Backdrop" at bounding box center [392, 195] width 502 height 344
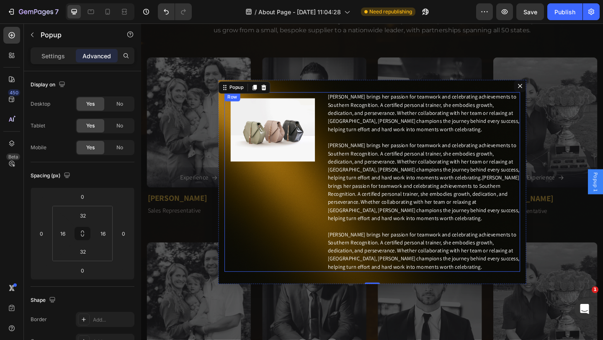
click at [260, 210] on div "Image Row" at bounding box center [284, 195] width 105 height 195
click at [226, 201] on div "Image Row [PERSON_NAME] brings her passion for teamwork and celebrating achieve…" at bounding box center [392, 196] width 335 height 222
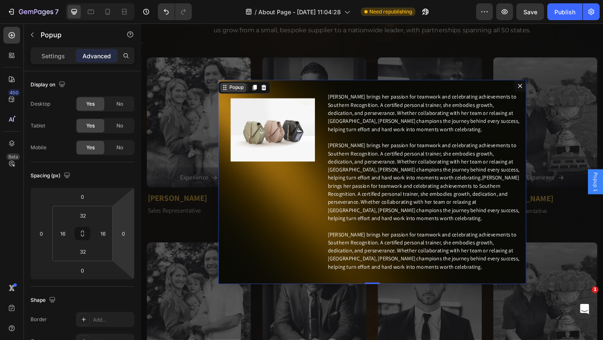
click at [229, 94] on icon "Dialog content" at bounding box center [232, 93] width 7 height 7
click at [232, 93] on icon "Dialog content" at bounding box center [232, 92] width 1 height 1
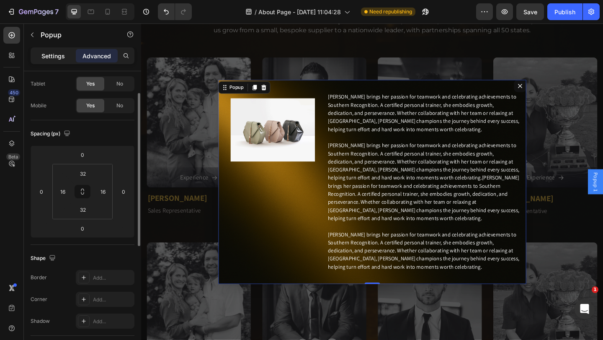
click at [57, 54] on p "Settings" at bounding box center [52, 56] width 23 height 9
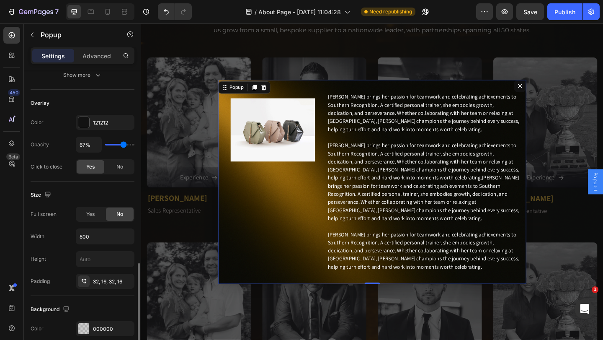
scroll to position [335, 0]
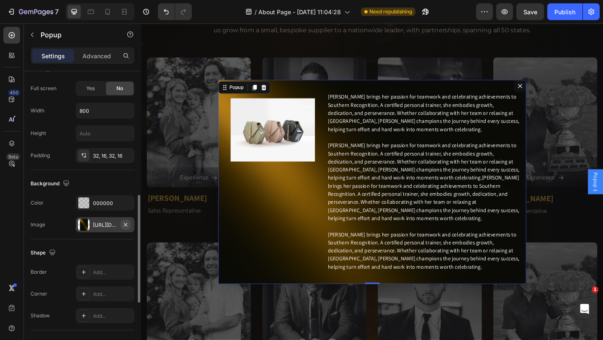
click at [124, 225] on icon "button" at bounding box center [125, 224] width 7 height 7
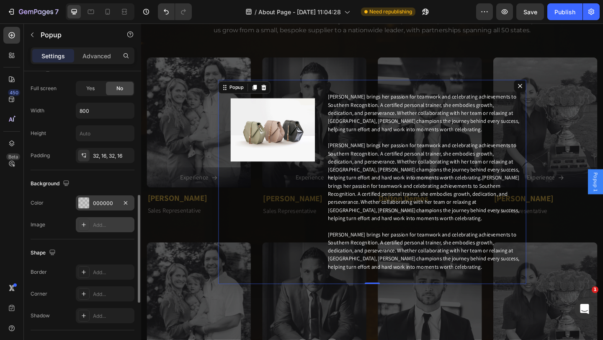
click at [89, 204] on div at bounding box center [83, 202] width 11 height 11
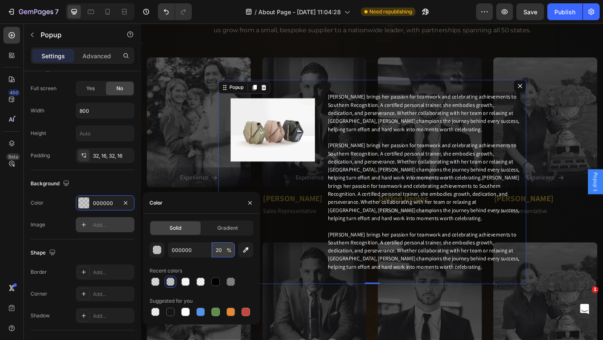
click at [222, 247] on input "20" at bounding box center [223, 249] width 23 height 15
click at [225, 250] on input "30" at bounding box center [223, 249] width 23 height 15
click at [222, 250] on input "30" at bounding box center [223, 249] width 23 height 15
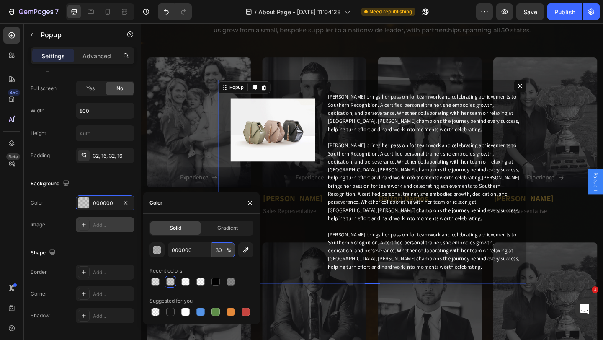
click at [222, 250] on input "30" at bounding box center [223, 249] width 23 height 15
type input "50"
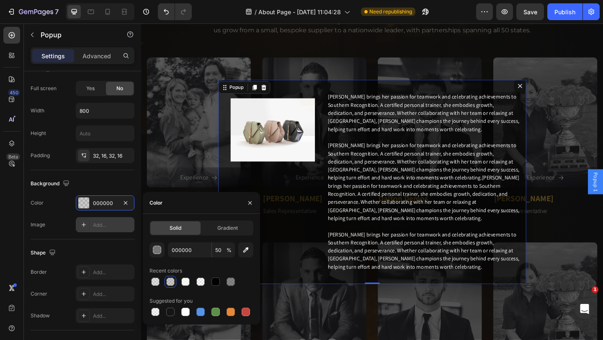
click at [482, 75] on div "Backdrop" at bounding box center [392, 195] width 502 height 344
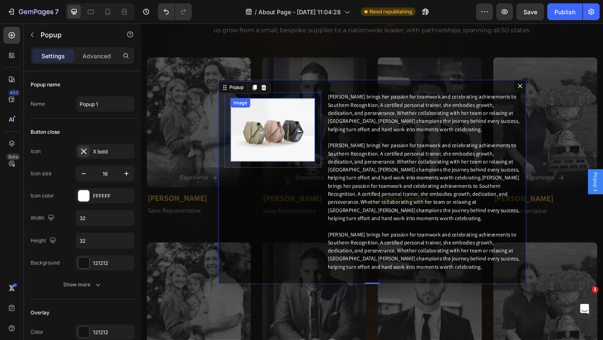
click at [280, 158] on img "Dialog body" at bounding box center [284, 139] width 92 height 69
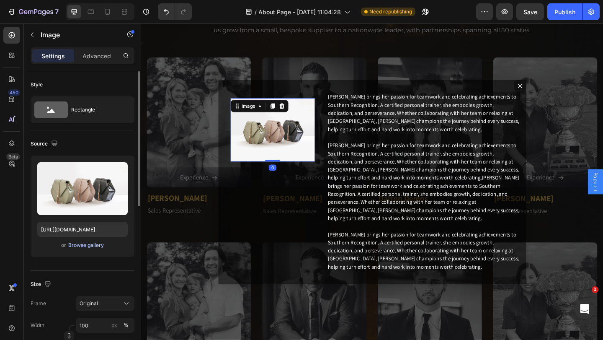
click at [81, 248] on div "Browse gallery" at bounding box center [86, 245] width 36 height 8
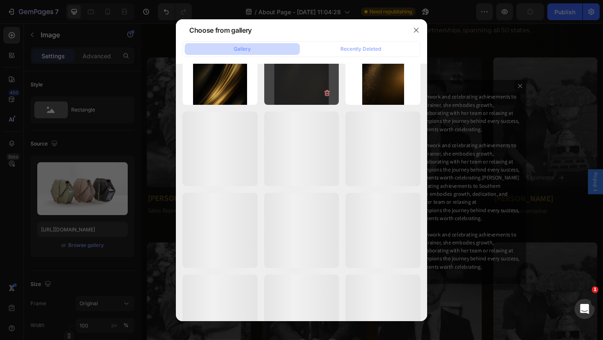
scroll to position [616, 0]
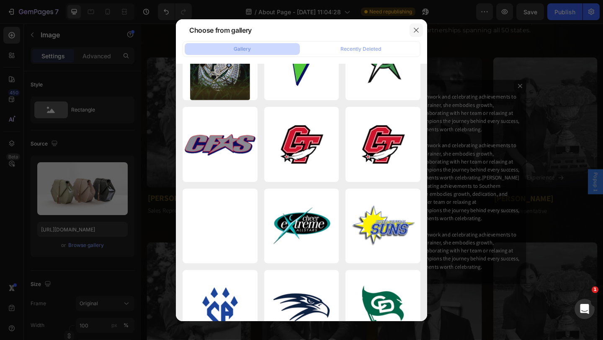
click at [416, 28] on icon "button" at bounding box center [416, 30] width 7 height 7
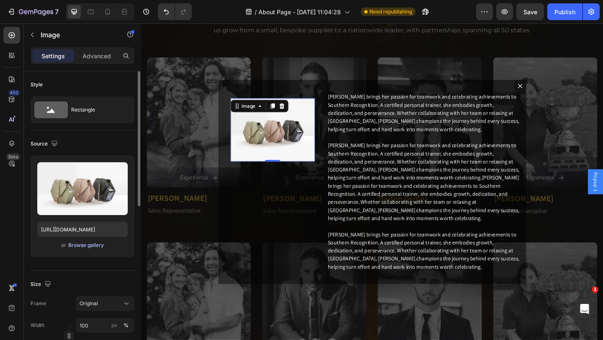
click at [89, 245] on div "Browse gallery" at bounding box center [86, 245] width 36 height 8
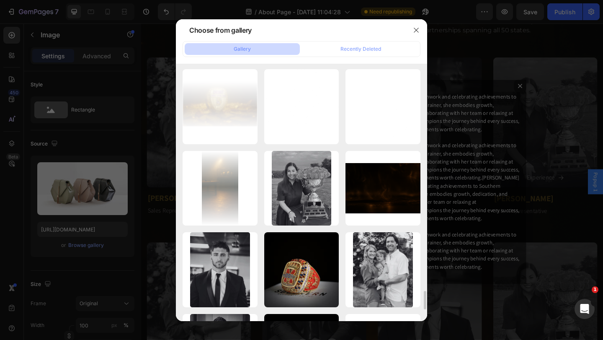
scroll to position [3141, 0]
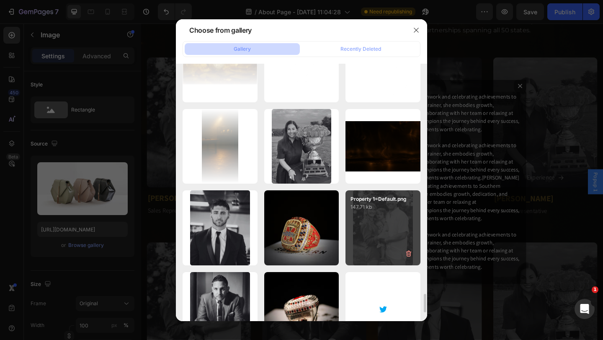
click at [383, 215] on div "Property 1=Default.png 147.71 kb" at bounding box center [382, 227] width 75 height 75
type input "[URL][DOMAIN_NAME]"
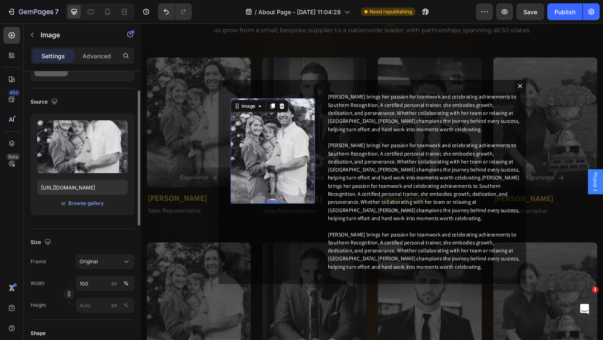
scroll to position [84, 0]
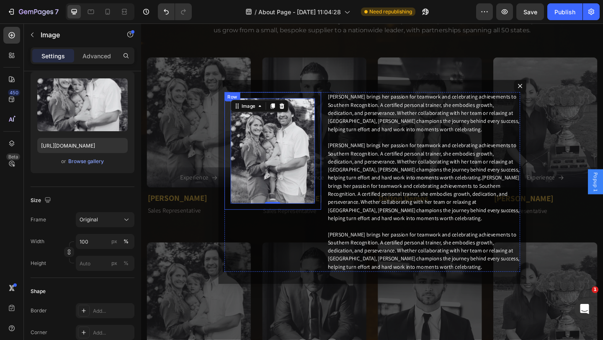
click at [330, 160] on div "Image 0 Row" at bounding box center [284, 162] width 105 height 128
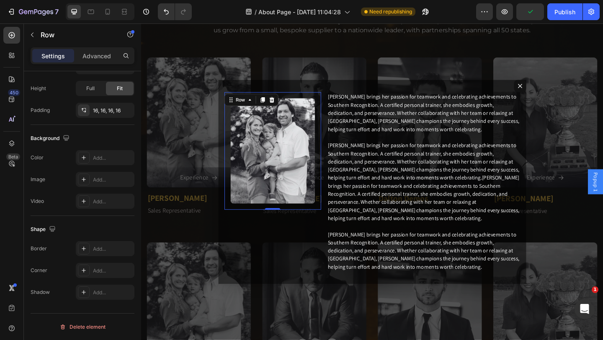
scroll to position [0, 0]
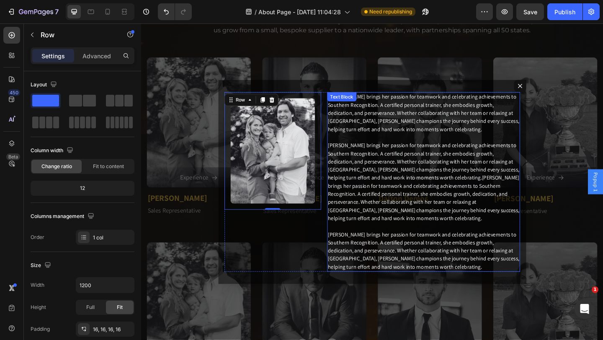
click at [346, 209] on p "[PERSON_NAME] brings her passion for teamwork and celebrating achievements to S…" at bounding box center [448, 195] width 208 height 193
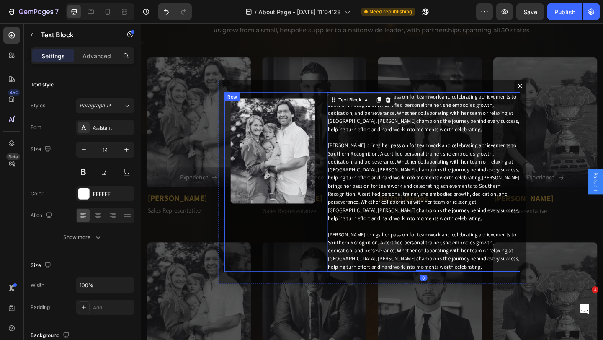
click at [336, 105] on div "Image Row [PERSON_NAME] brings her passion for teamwork and celebrating achieve…" at bounding box center [393, 195] width 322 height 195
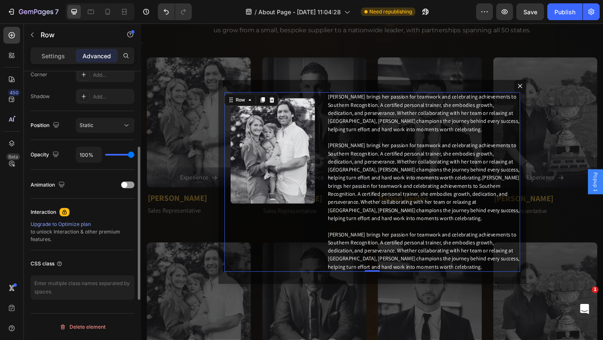
scroll to position [224, 0]
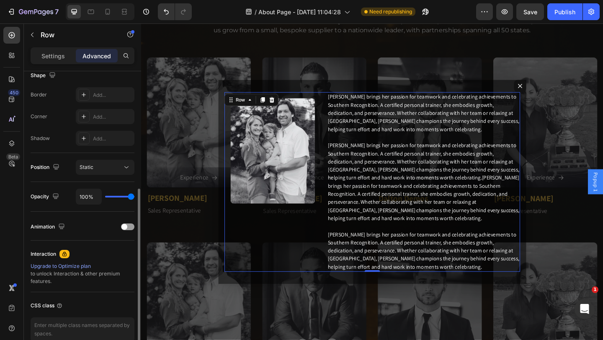
drag, startPoint x: 57, startPoint y: 54, endPoint x: 69, endPoint y: 77, distance: 25.7
click at [57, 54] on p "Settings" at bounding box center [52, 56] width 23 height 9
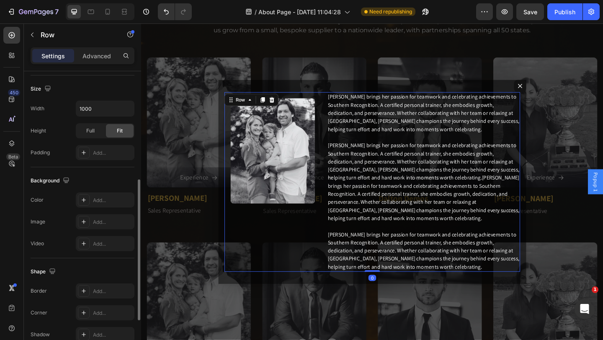
scroll to position [314, 0]
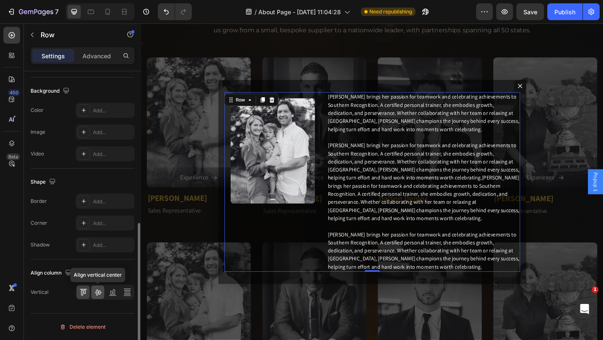
click at [99, 291] on icon at bounding box center [98, 292] width 8 height 8
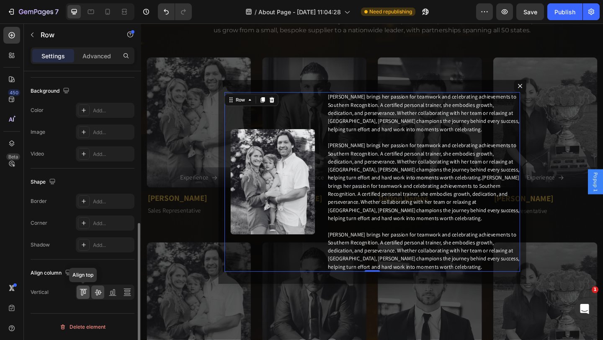
click at [86, 291] on icon at bounding box center [83, 292] width 8 height 8
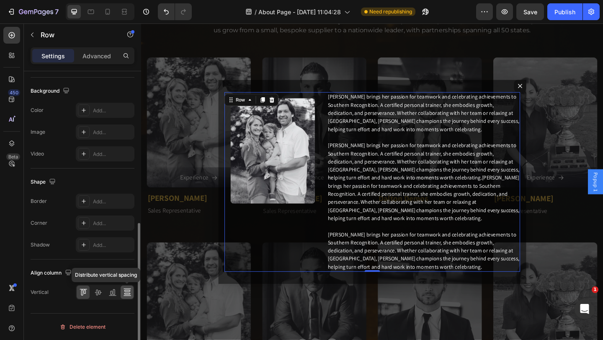
click at [126, 291] on icon at bounding box center [127, 292] width 8 height 8
click at [100, 291] on icon at bounding box center [98, 292] width 8 height 8
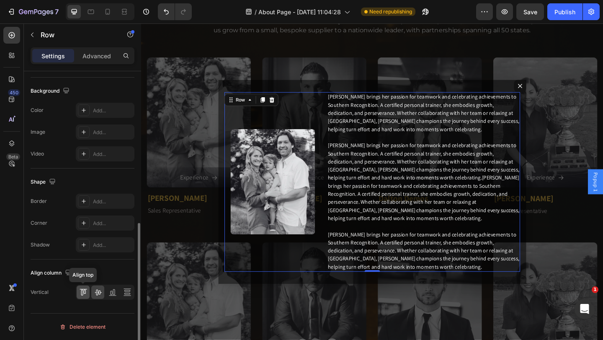
click at [81, 291] on icon at bounding box center [83, 292] width 8 height 8
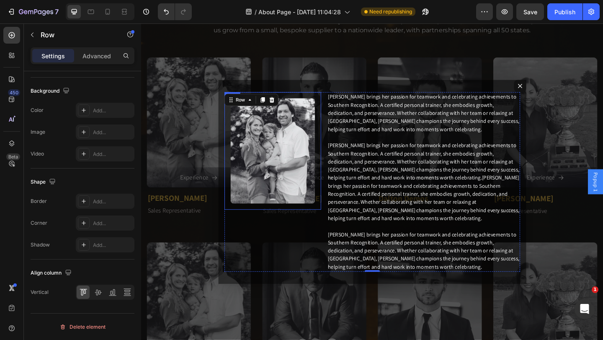
click at [329, 143] on div "Image Row" at bounding box center [284, 162] width 105 height 128
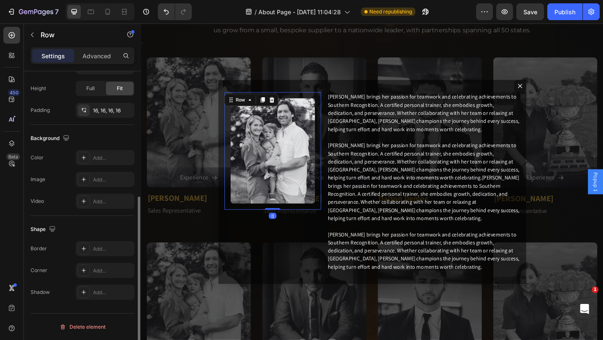
scroll to position [219, 0]
click at [103, 62] on div "Advanced" at bounding box center [97, 55] width 42 height 13
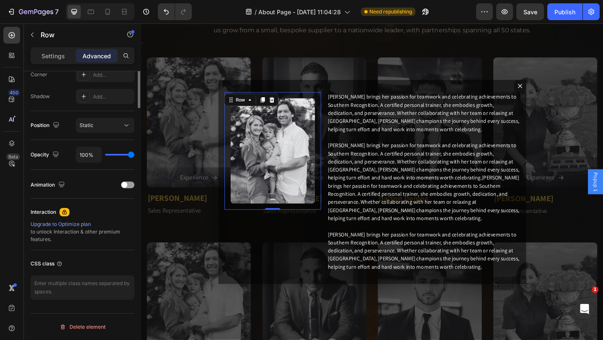
scroll to position [99, 0]
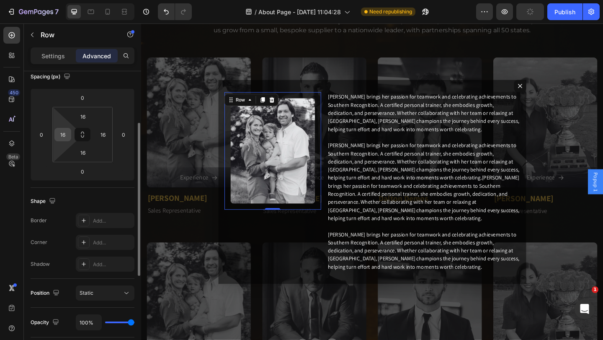
click at [67, 137] on input "16" at bounding box center [63, 134] width 13 height 13
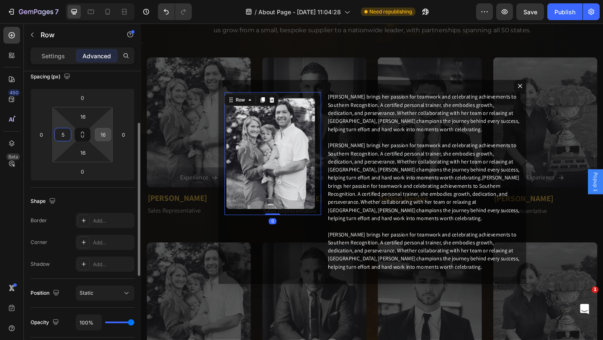
type input "5"
click at [104, 135] on input "16" at bounding box center [103, 134] width 13 height 13
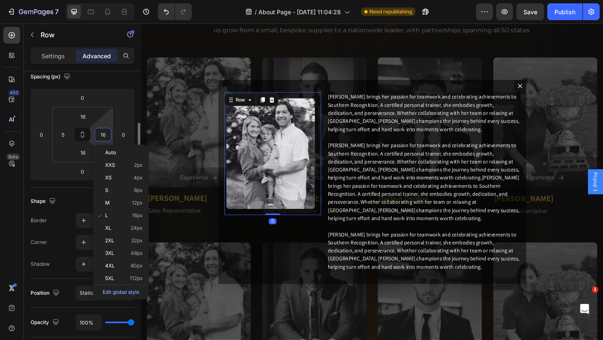
click at [106, 137] on input "16" at bounding box center [103, 134] width 13 height 13
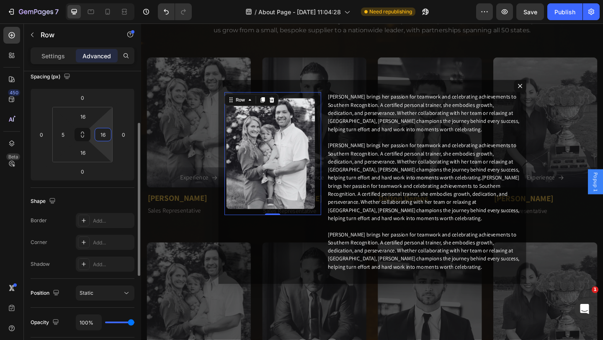
click at [106, 137] on input "16" at bounding box center [103, 134] width 13 height 13
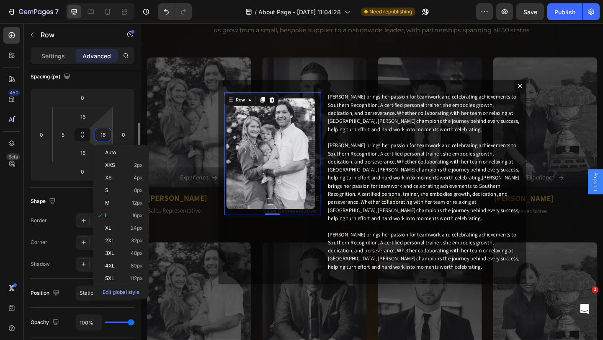
type input "5"
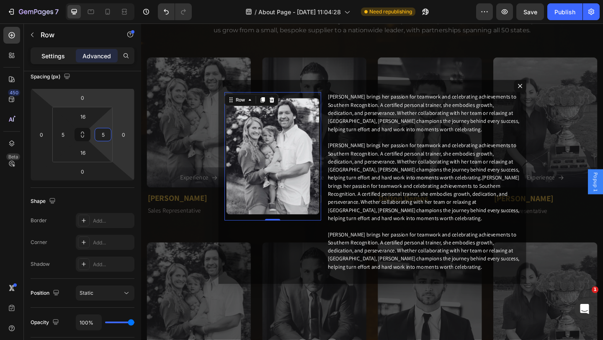
click at [58, 55] on p "Settings" at bounding box center [52, 56] width 23 height 9
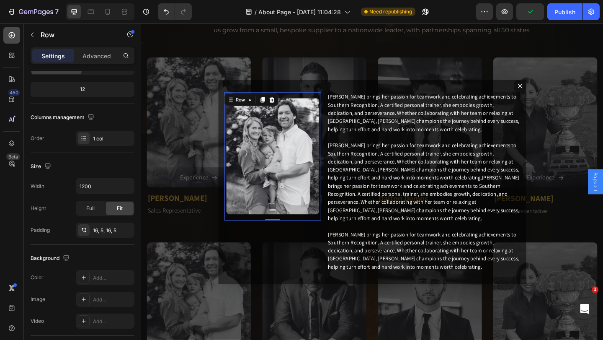
click at [10, 39] on div at bounding box center [11, 35] width 17 height 17
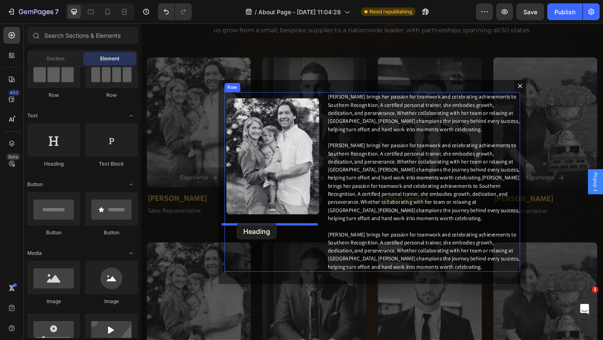
drag, startPoint x: 232, startPoint y: 180, endPoint x: 245, endPoint y: 240, distance: 61.6
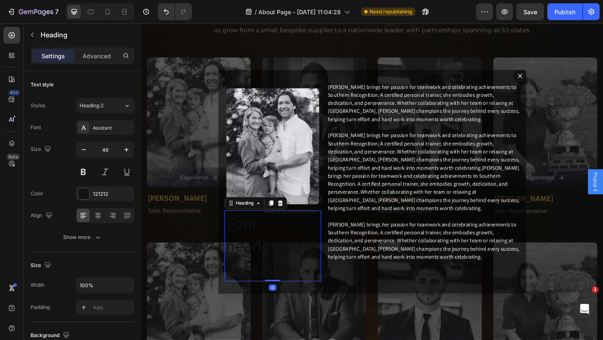
click at [243, 250] on h2 "Your heading text goes here" at bounding box center [284, 265] width 105 height 77
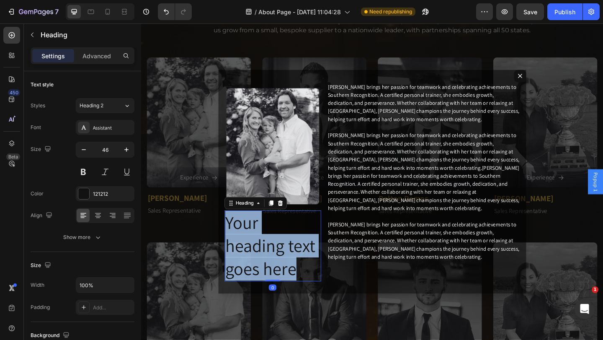
click at [243, 250] on p "Your heading text goes here" at bounding box center [283, 264] width 103 height 75
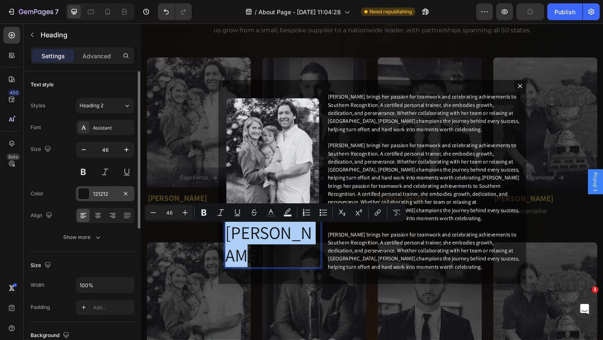
click at [82, 192] on div at bounding box center [83, 193] width 11 height 11
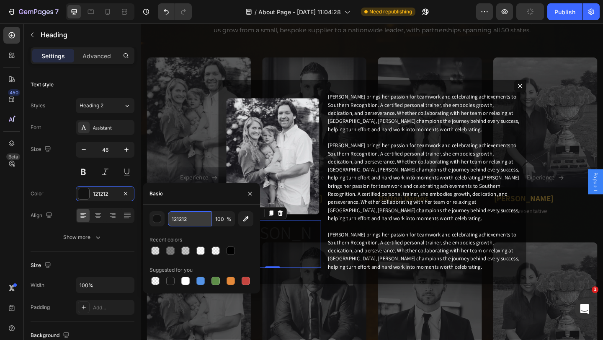
click at [191, 225] on input "121212" at bounding box center [190, 218] width 44 height 15
type input "dbac34"
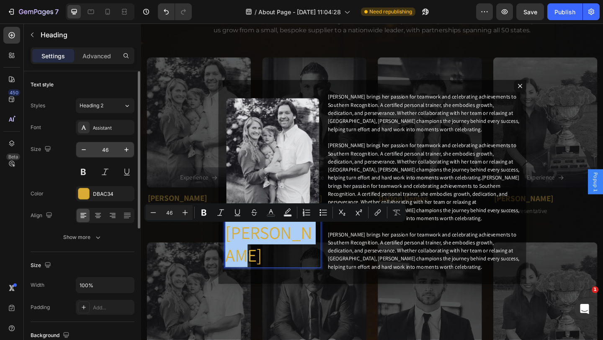
click at [107, 148] on input "46" at bounding box center [105, 149] width 28 height 15
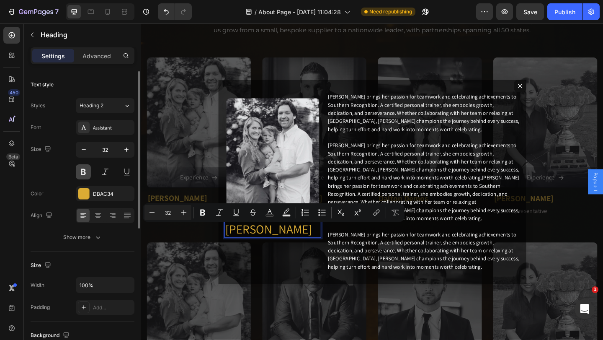
click at [81, 169] on button at bounding box center [83, 171] width 15 height 15
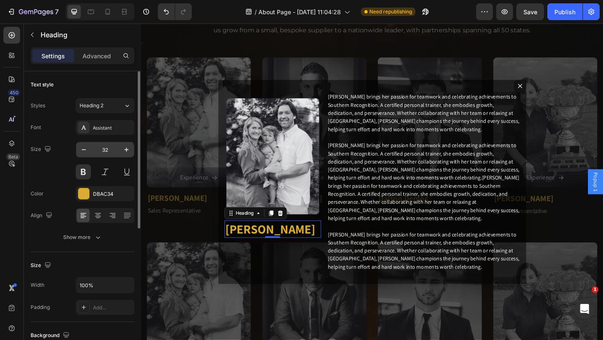
click at [109, 151] on input "32" at bounding box center [105, 149] width 28 height 15
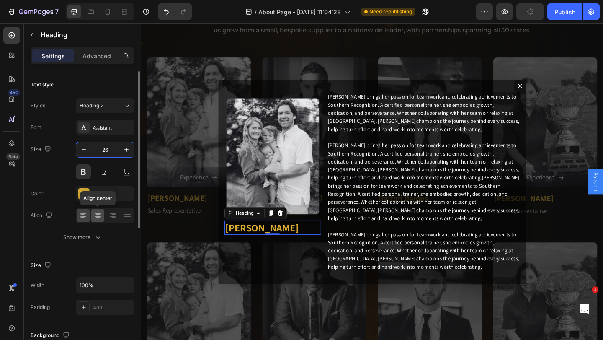
type input "26"
click at [95, 217] on icon at bounding box center [98, 215] width 8 height 8
click at [83, 215] on icon at bounding box center [83, 215] width 8 height 8
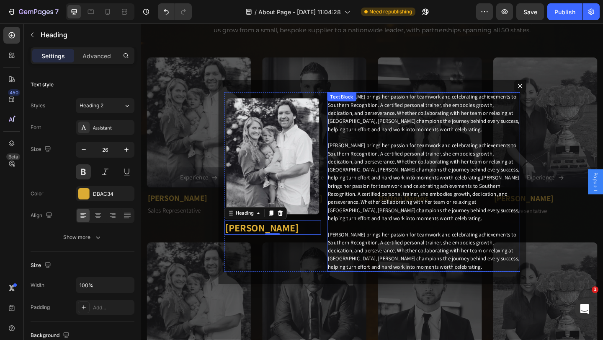
click at [369, 224] on p "[PERSON_NAME] brings her passion for teamwork and celebrating achievements to S…" at bounding box center [448, 195] width 208 height 193
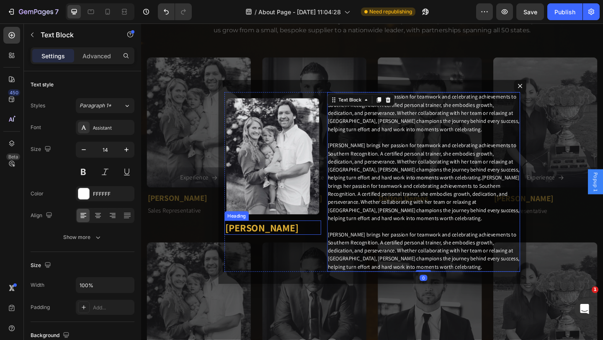
click at [268, 244] on p "[PERSON_NAME]" at bounding box center [283, 245] width 103 height 14
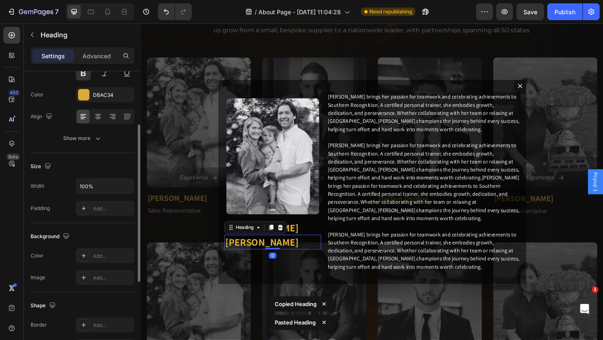
click at [250, 263] on h2 "[PERSON_NAME]" at bounding box center [284, 261] width 105 height 16
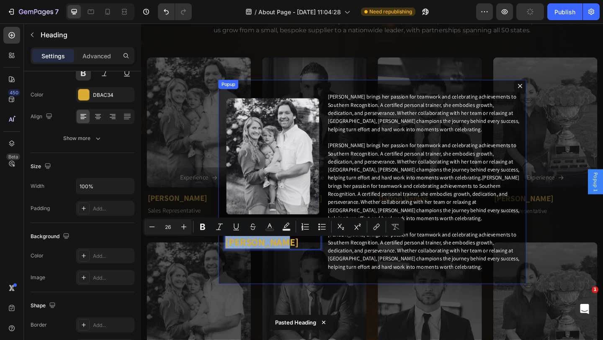
drag, startPoint x: 289, startPoint y: 264, endPoint x: 227, endPoint y: 263, distance: 62.0
click at [227, 263] on div "Image Row [PERSON_NAME] Heading [PERSON_NAME] Heading 0 [PERSON_NAME] brings he…" at bounding box center [392, 196] width 335 height 222
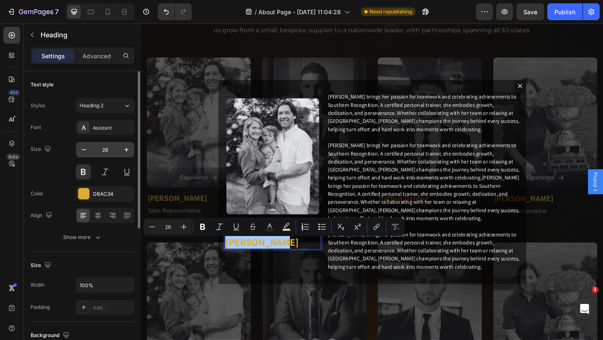
click at [108, 149] on input "26" at bounding box center [105, 149] width 28 height 15
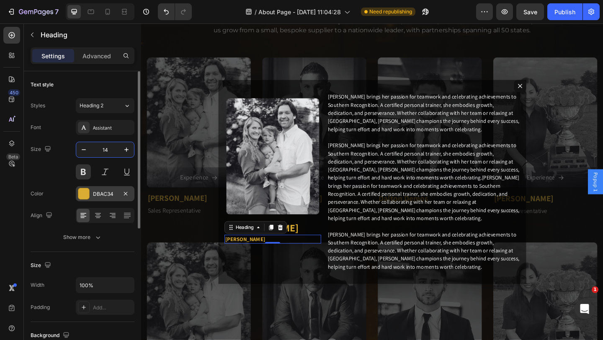
type input "14"
click at [87, 191] on div at bounding box center [83, 193] width 11 height 11
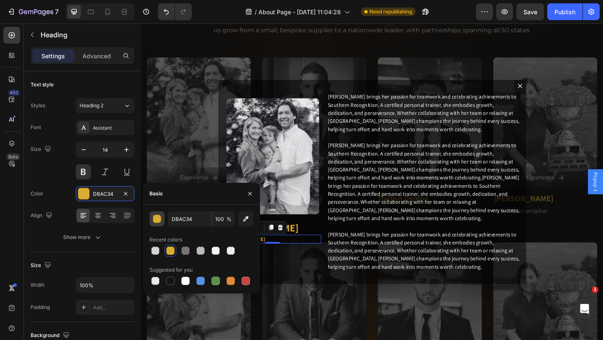
click at [160, 218] on div "button" at bounding box center [157, 219] width 8 height 8
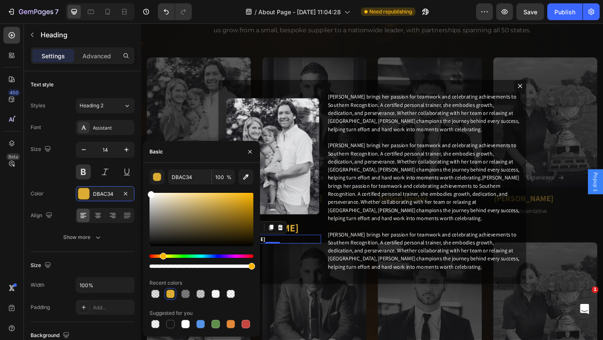
drag, startPoint x: 153, startPoint y: 196, endPoint x: 144, endPoint y: 181, distance: 17.5
click at [144, 181] on div "DBAC34 100 % Recent colors Suggested for you" at bounding box center [201, 249] width 117 height 160
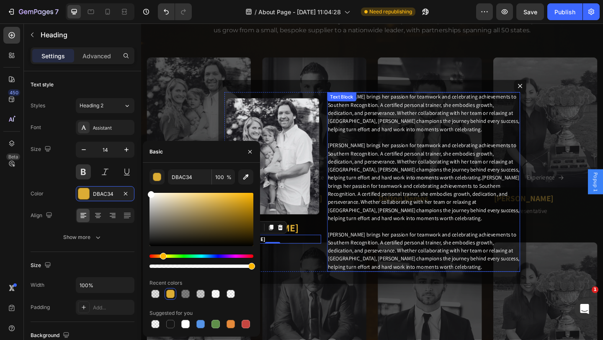
click at [403, 190] on p "[PERSON_NAME] brings her passion for teamwork and celebrating achievements to S…" at bounding box center [448, 195] width 208 height 193
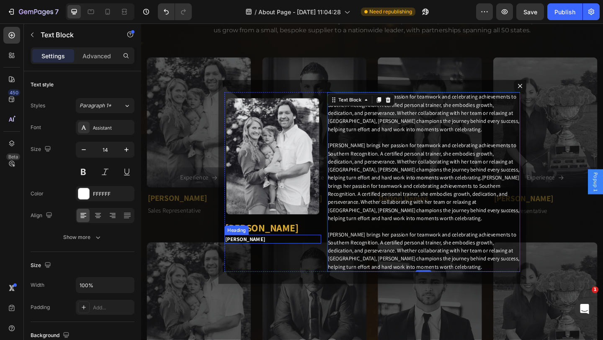
click at [256, 261] on p "[PERSON_NAME]" at bounding box center [283, 258] width 103 height 8
click at [390, 103] on p "[PERSON_NAME] brings her passion for teamwork and celebrating achievements to S…" at bounding box center [448, 195] width 208 height 193
click at [338, 138] on div "Image Row [PERSON_NAME] Heading Sales Representative Heading [PERSON_NAME] brin…" at bounding box center [393, 195] width 322 height 195
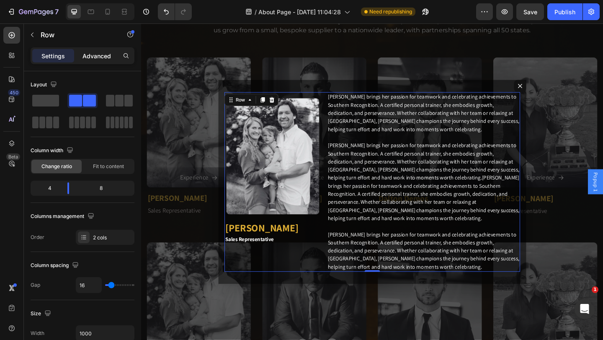
click at [97, 56] on p "Advanced" at bounding box center [96, 56] width 28 height 9
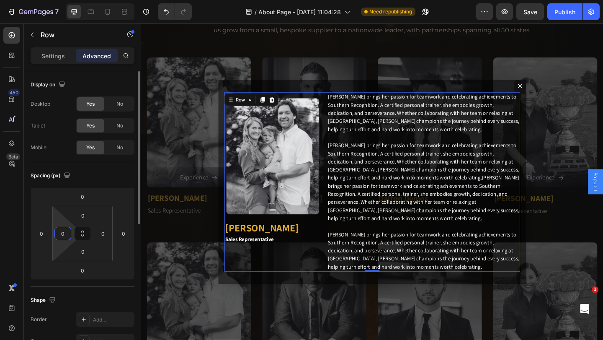
click at [64, 234] on input "0" at bounding box center [63, 233] width 13 height 13
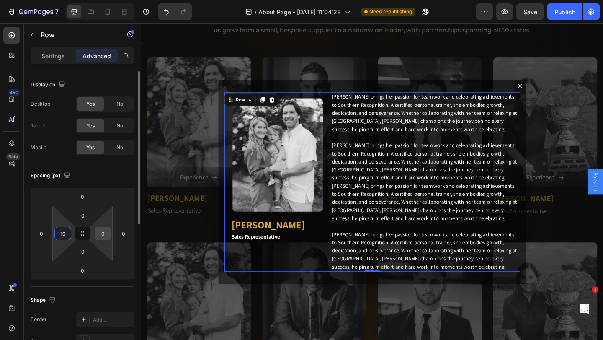
type input "16"
click at [103, 233] on input "0" at bounding box center [103, 233] width 13 height 13
type input "16"
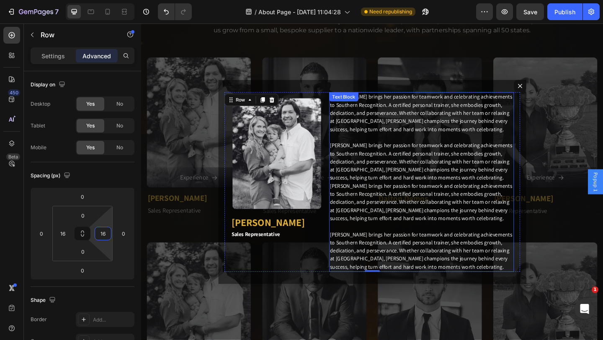
click at [410, 203] on p "[PERSON_NAME] brings her passion for teamwork and celebrating achievements to S…" at bounding box center [445, 195] width 199 height 193
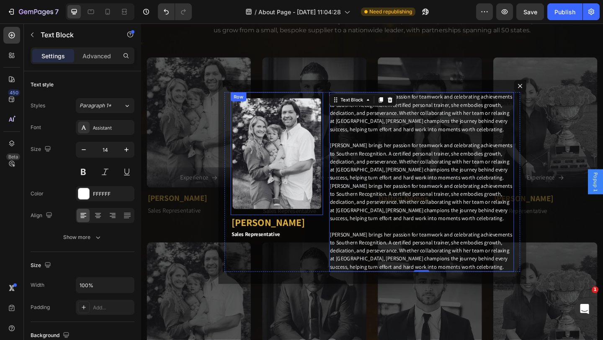
click at [321, 104] on div "Image Row" at bounding box center [288, 165] width 100 height 134
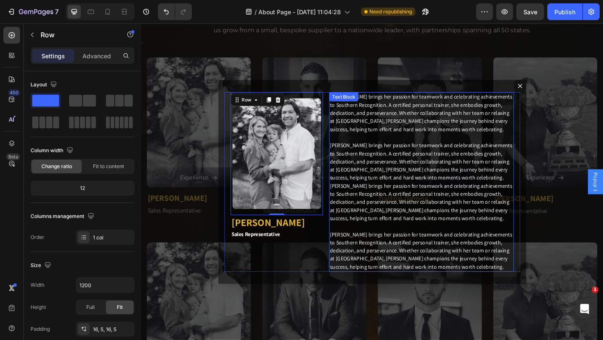
click at [347, 112] on div "[PERSON_NAME] brings her passion for teamwork and celebrating achievements to S…" at bounding box center [445, 195] width 201 height 195
click at [347, 107] on div "Text Block" at bounding box center [361, 103] width 28 height 8
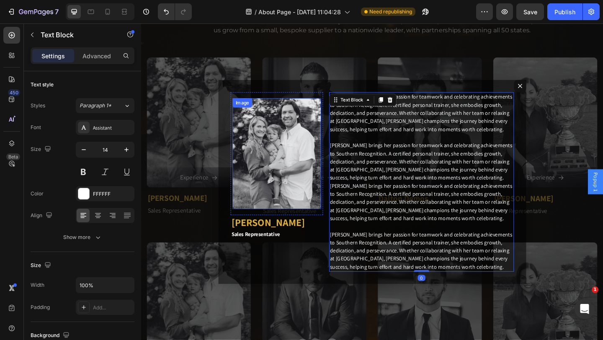
click at [302, 131] on img "Dialog body" at bounding box center [288, 165] width 96 height 121
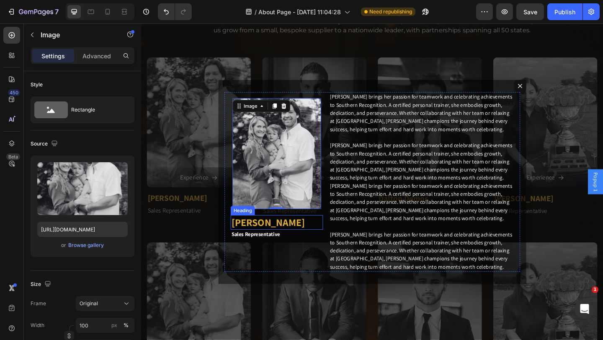
click at [275, 243] on p "[PERSON_NAME]" at bounding box center [288, 239] width 99 height 14
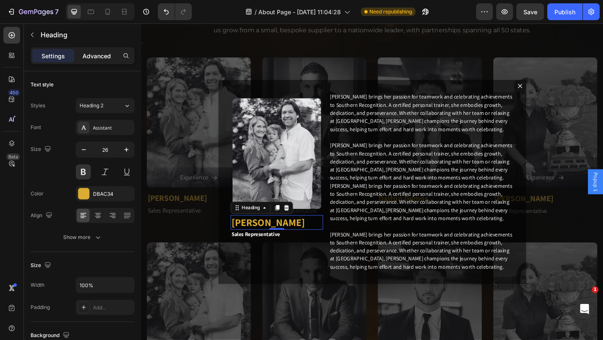
click at [101, 58] on p "Advanced" at bounding box center [96, 56] width 28 height 9
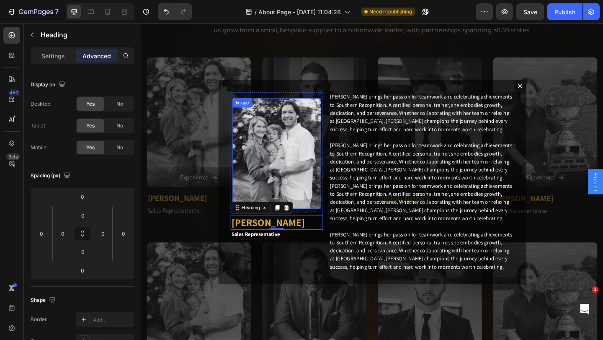
click at [322, 222] on img "Dialog body" at bounding box center [288, 165] width 96 height 121
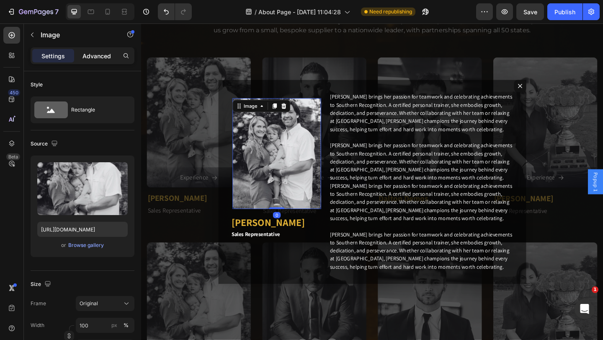
click at [90, 53] on p "Advanced" at bounding box center [96, 56] width 28 height 9
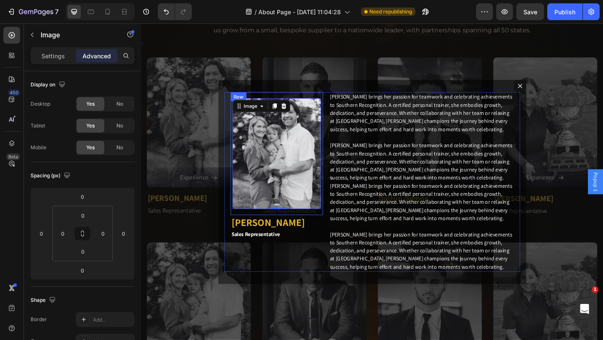
click at [332, 232] on div "Image 0 Row" at bounding box center [288, 165] width 100 height 134
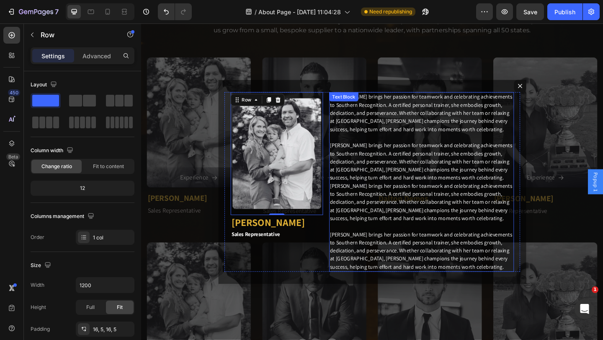
click at [399, 139] on p "[PERSON_NAME] brings her passion for teamwork and celebrating achievements to S…" at bounding box center [445, 195] width 199 height 193
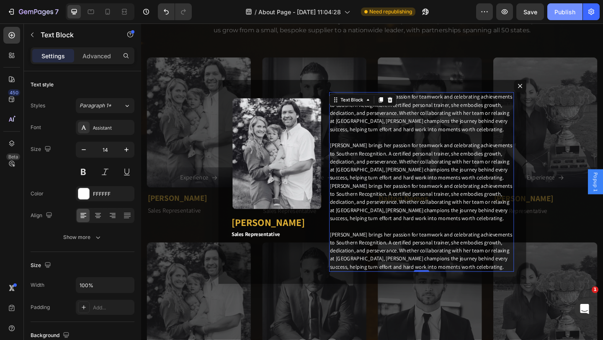
click at [567, 12] on div "Publish" at bounding box center [564, 12] width 21 height 9
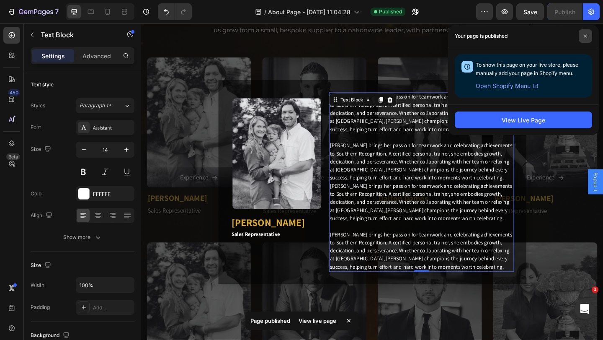
click at [585, 36] on icon at bounding box center [585, 35] width 3 height 3
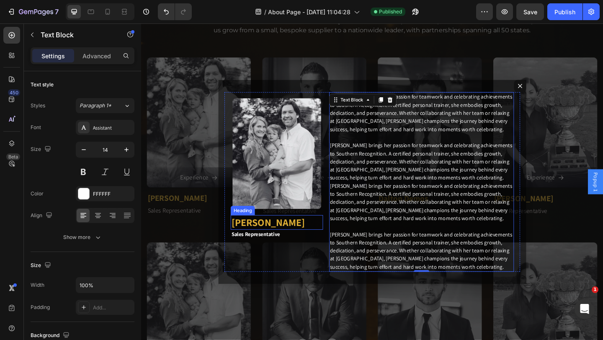
click at [273, 245] on p "[PERSON_NAME]" at bounding box center [288, 239] width 99 height 14
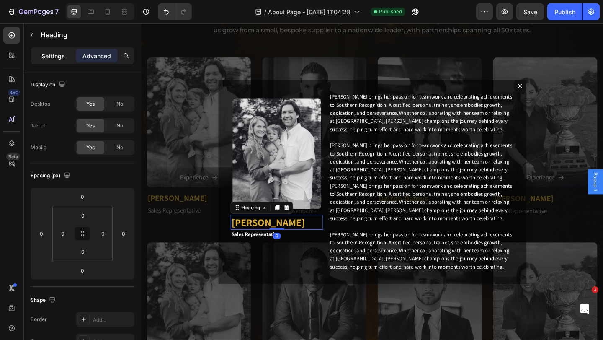
click at [61, 52] on p "Settings" at bounding box center [52, 56] width 23 height 9
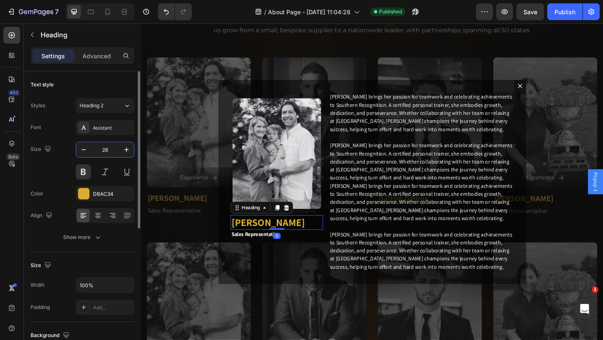
click at [111, 153] on input "26" at bounding box center [105, 149] width 28 height 15
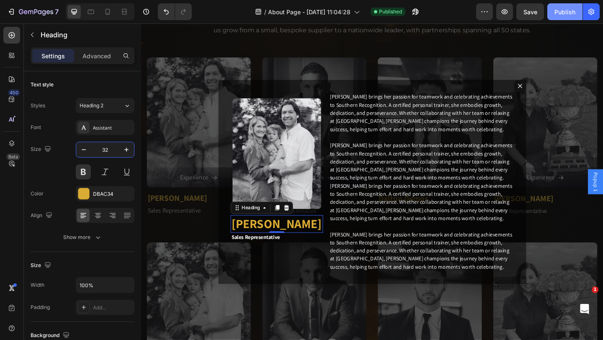
type input "32"
click at [559, 13] on div "Publish" at bounding box center [564, 12] width 21 height 9
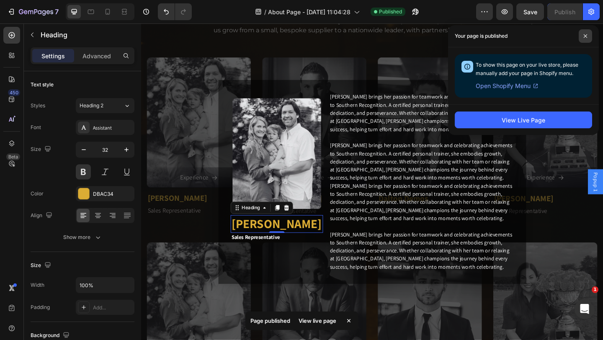
click at [586, 33] on span at bounding box center [585, 35] width 13 height 13
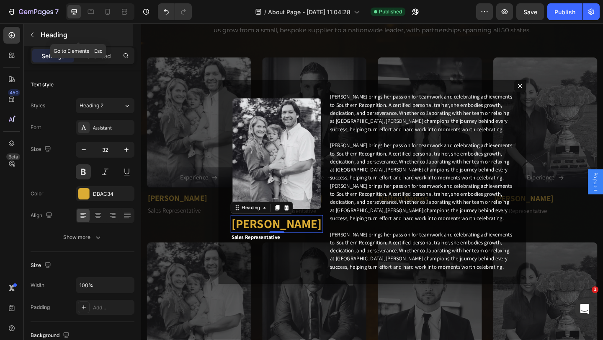
click at [34, 36] on icon "button" at bounding box center [32, 34] width 7 height 7
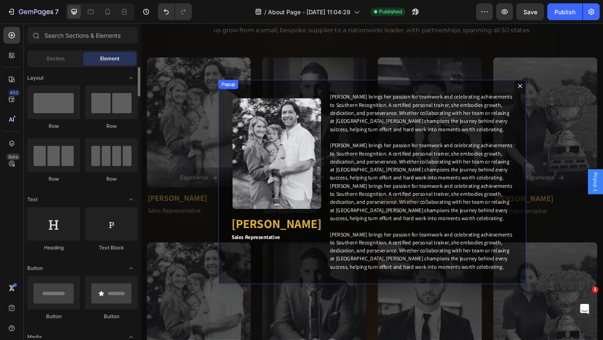
click at [340, 89] on div "Image Row [PERSON_NAME] Heading Sales Representative Heading [PERSON_NAME] brin…" at bounding box center [392, 196] width 335 height 222
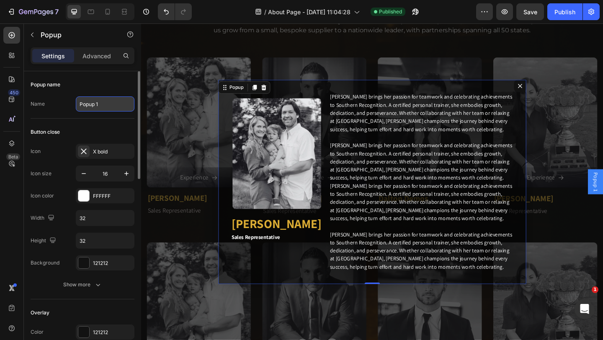
click at [104, 100] on input "Popup 1" at bounding box center [105, 103] width 59 height 15
type input "[PERSON_NAME]"
click at [190, 240] on div "Backdrop" at bounding box center [392, 195] width 502 height 344
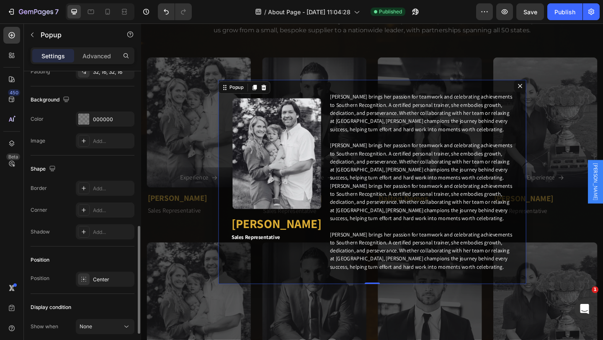
scroll to position [500, 0]
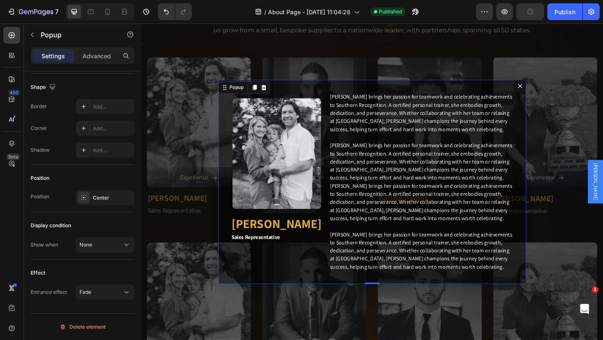
click at [551, 95] on icon "Dialog content" at bounding box center [553, 91] width 7 height 7
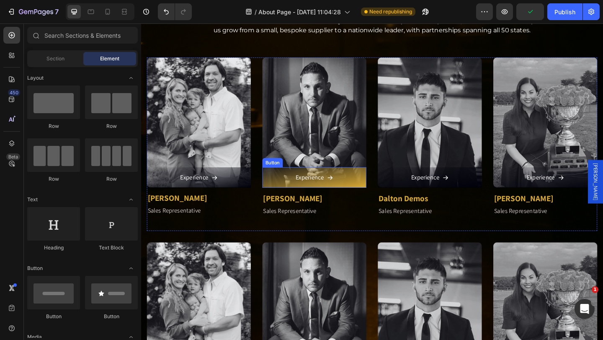
click at [368, 188] on link "Experience" at bounding box center [329, 191] width 113 height 22
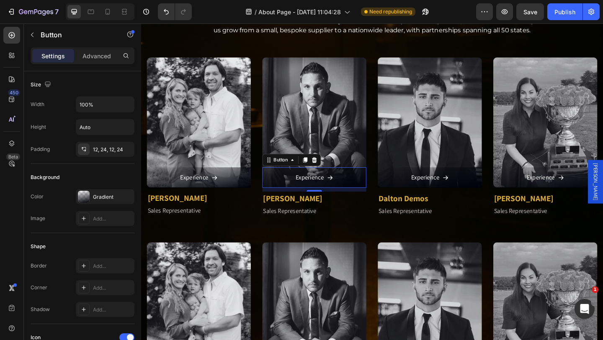
drag, startPoint x: 625, startPoint y: 185, endPoint x: 628, endPoint y: 191, distance: 5.8
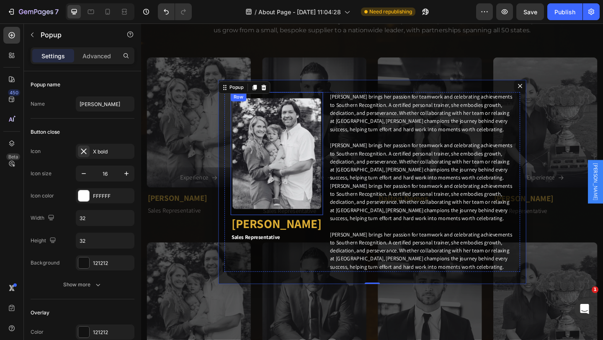
click at [335, 132] on div "Image Row" at bounding box center [288, 165] width 100 height 134
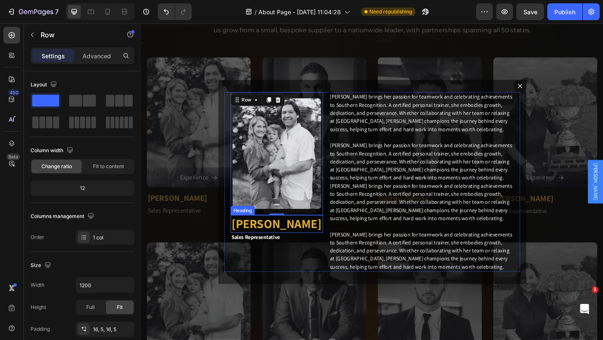
click at [283, 245] on h2 "[PERSON_NAME]" at bounding box center [288, 241] width 100 height 19
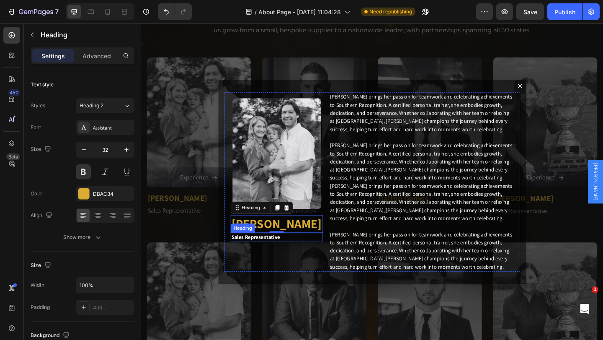
click at [294, 260] on h2 "Sales Representative" at bounding box center [288, 255] width 100 height 9
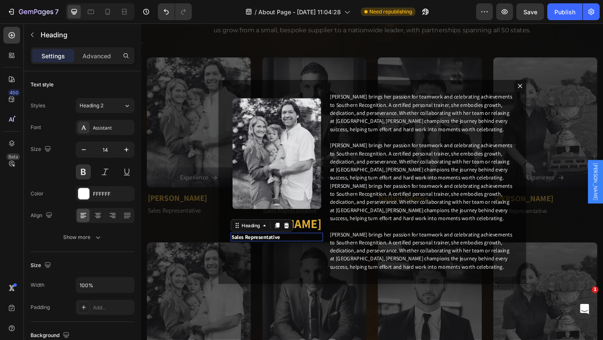
scroll to position [251, 0]
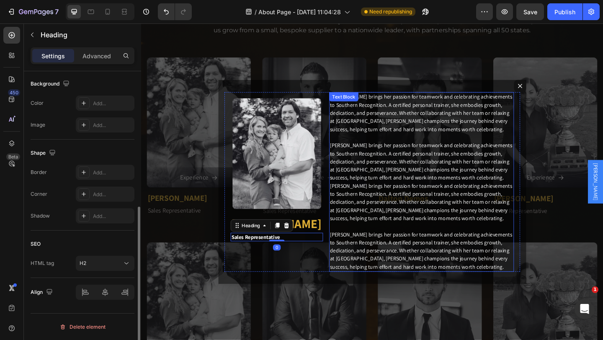
click at [349, 256] on p "[PERSON_NAME] brings her passion for teamwork and celebrating achievements to S…" at bounding box center [445, 195] width 199 height 193
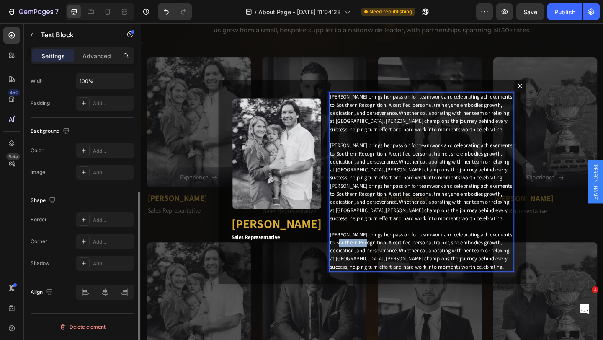
scroll to position [0, 0]
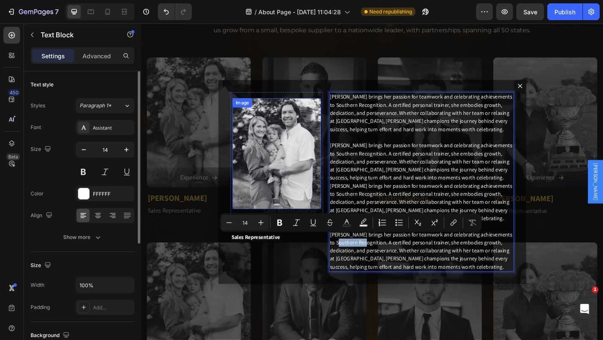
click at [331, 216] on img "Dialog body" at bounding box center [288, 165] width 96 height 121
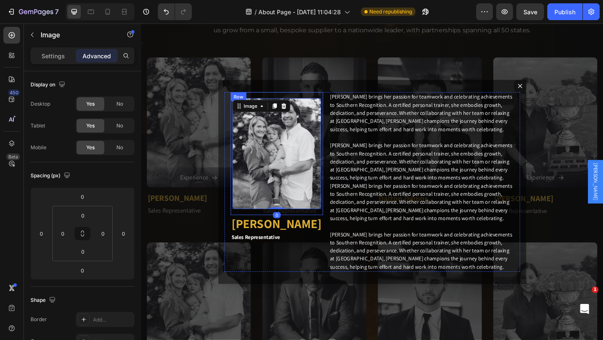
click at [335, 212] on div "Image 0 Row" at bounding box center [288, 165] width 100 height 134
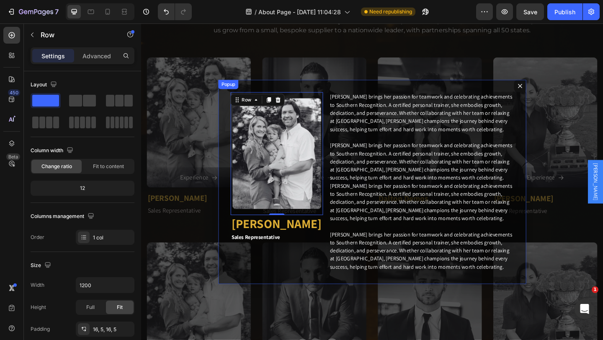
click at [551, 95] on icon "Dialog content" at bounding box center [553, 91] width 7 height 7
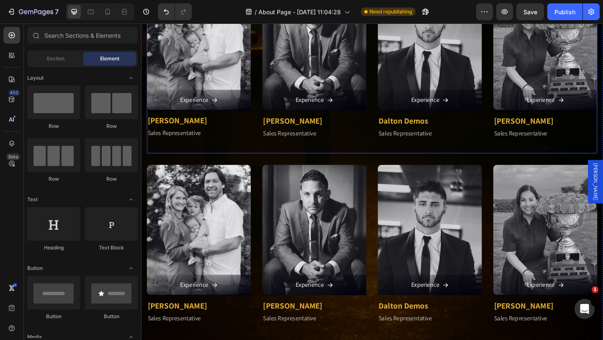
scroll to position [1005, 0]
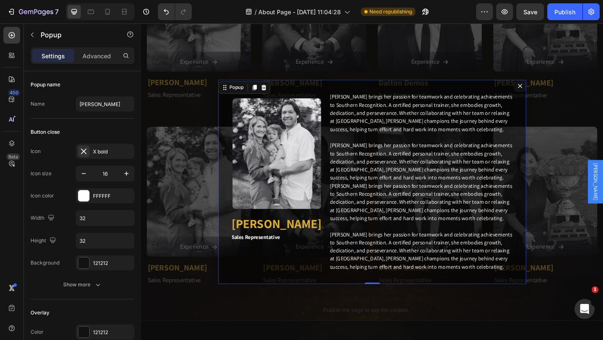
click at [551, 95] on icon "Dialog content" at bounding box center [553, 91] width 7 height 7
click at [551, 96] on p "Sales Representative" at bounding box center [580, 101] width 111 height 10
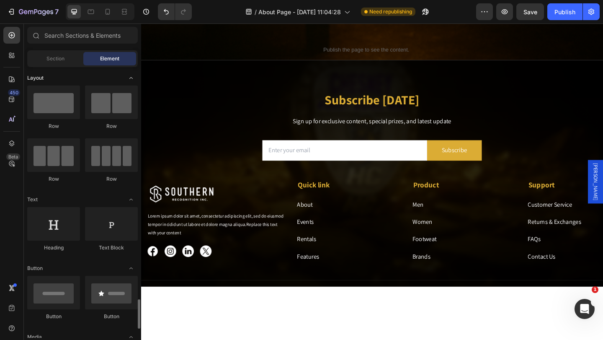
scroll to position [209, 0]
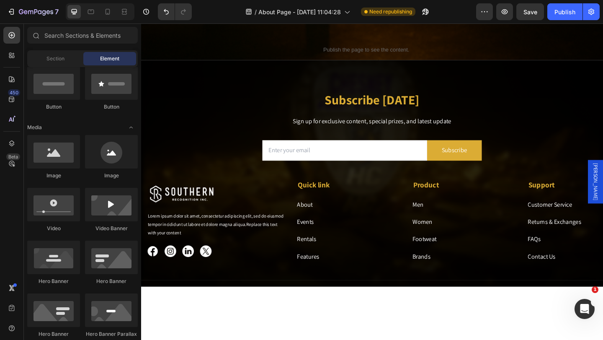
drag, startPoint x: 629, startPoint y: 197, endPoint x: 631, endPoint y: 204, distance: 7.7
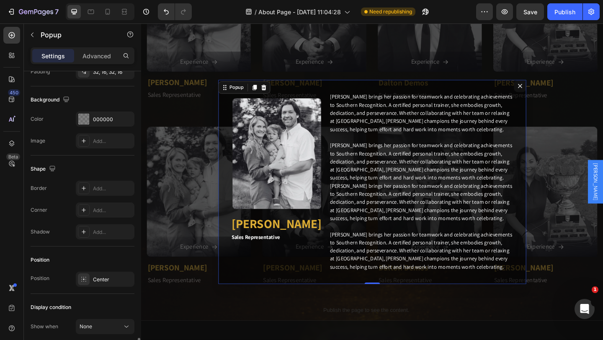
scroll to position [500, 0]
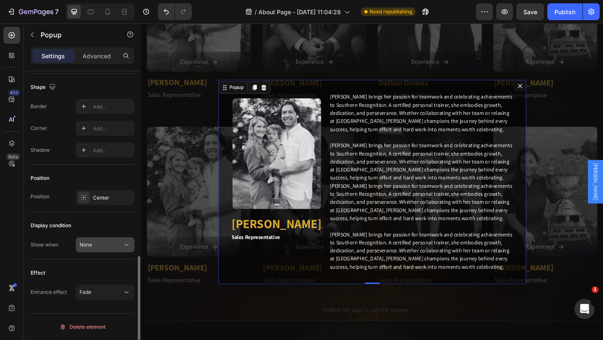
click at [98, 246] on div "None" at bounding box center [101, 245] width 43 height 8
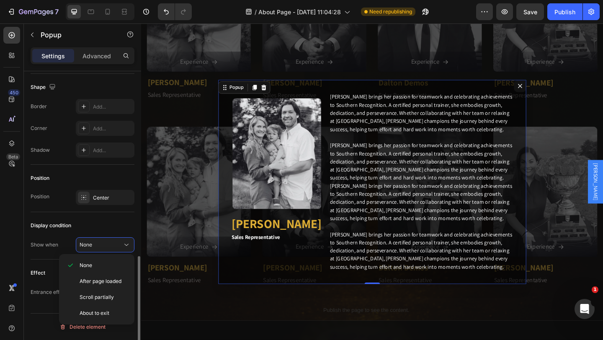
click at [91, 219] on div "Display condition" at bounding box center [83, 225] width 104 height 13
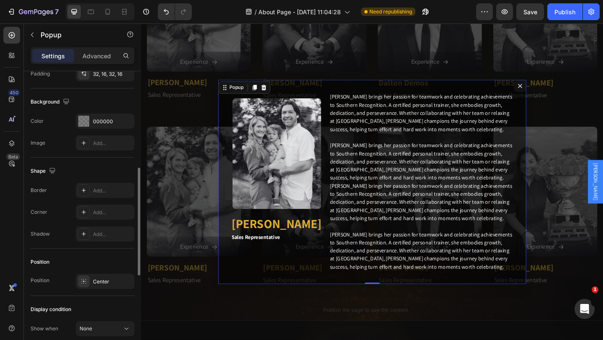
scroll to position [375, 0]
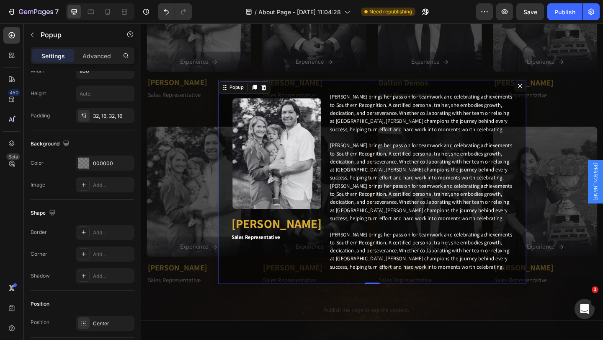
drag, startPoint x: 631, startPoint y: 196, endPoint x: 386, endPoint y: 248, distance: 250.1
click at [386, 248] on p "[PERSON_NAME] brings her passion for teamwork and celebrating achievements to S…" at bounding box center [445, 195] width 199 height 193
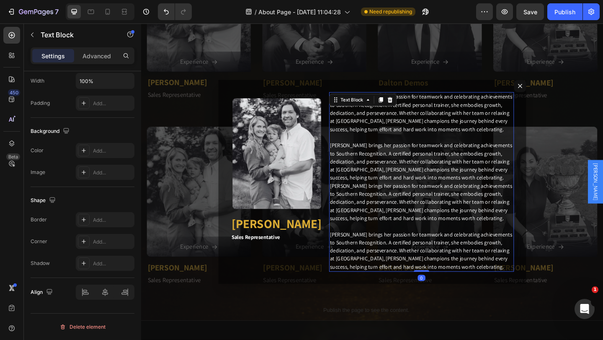
scroll to position [0, 0]
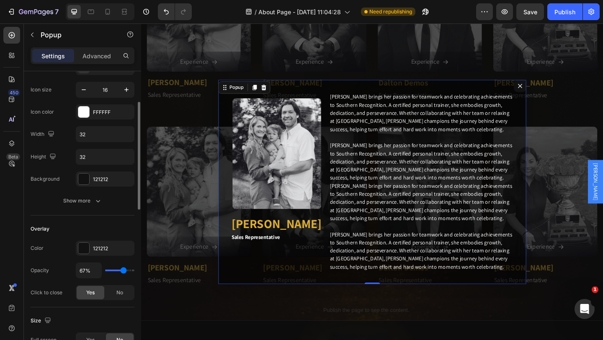
scroll to position [126, 0]
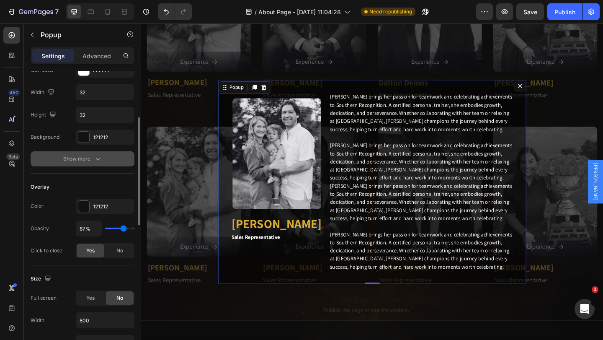
click at [94, 161] on icon "button" at bounding box center [98, 159] width 8 height 8
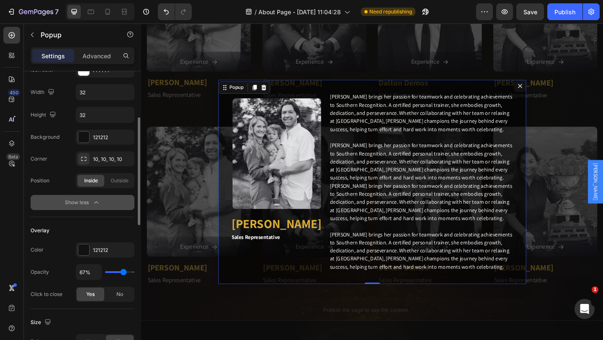
click at [95, 201] on icon "button" at bounding box center [96, 202] width 8 height 8
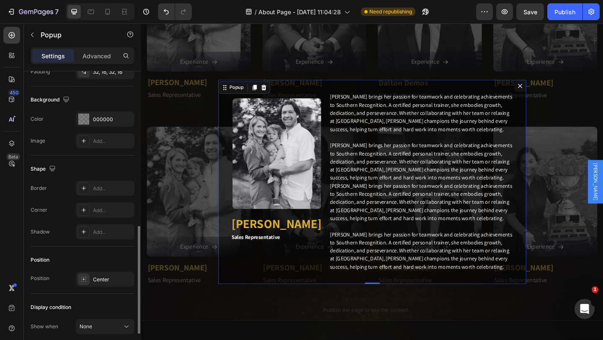
scroll to position [500, 0]
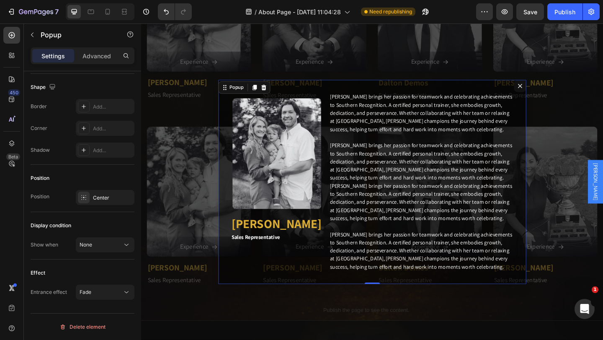
click at [552, 95] on icon "Dialog content" at bounding box center [553, 91] width 7 height 7
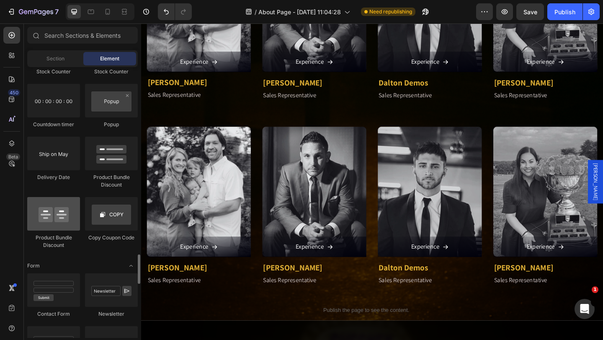
scroll to position [1926, 0]
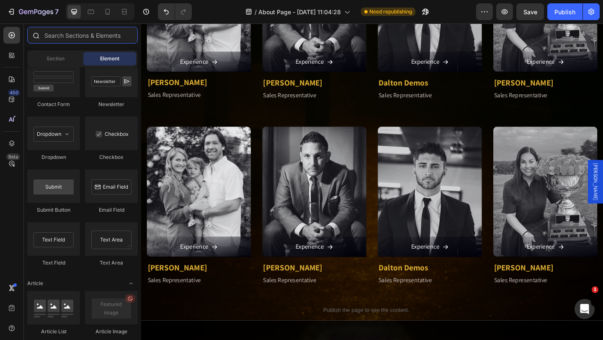
click at [69, 39] on input "text" at bounding box center [82, 35] width 111 height 17
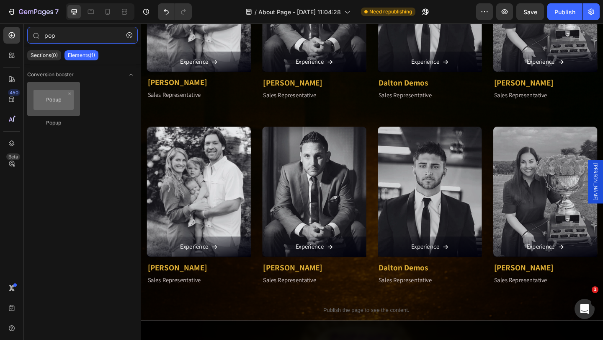
type input "pop"
click at [58, 109] on div at bounding box center [53, 98] width 53 height 33
click at [50, 109] on div at bounding box center [53, 98] width 53 height 33
drag, startPoint x: 52, startPoint y: 107, endPoint x: 42, endPoint y: 103, distance: 11.1
click at [42, 103] on div at bounding box center [53, 98] width 53 height 33
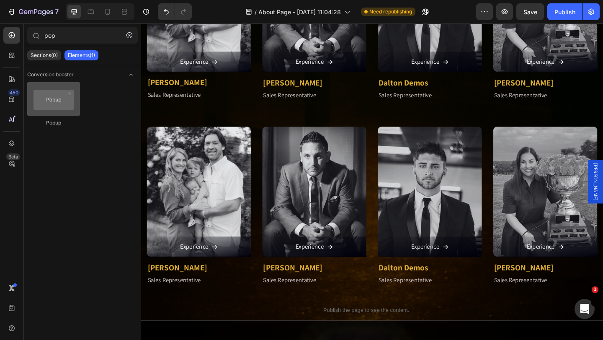
click at [46, 101] on div at bounding box center [53, 98] width 53 height 33
click at [43, 100] on div at bounding box center [53, 98] width 53 height 33
click at [52, 126] on div "Popup" at bounding box center [53, 123] width 53 height 8
click at [129, 33] on icon "button" at bounding box center [129, 35] width 6 height 6
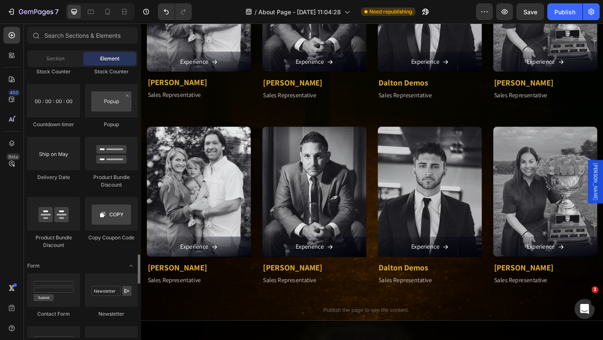
scroll to position [1675, 0]
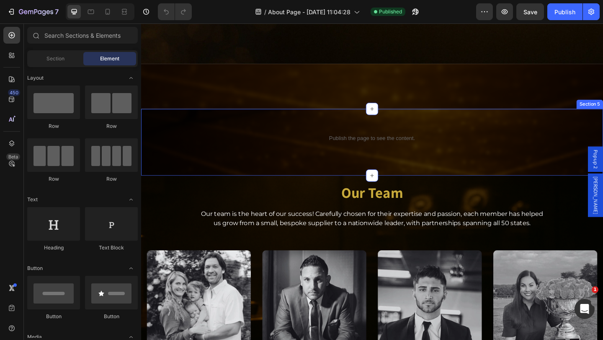
scroll to position [837, 0]
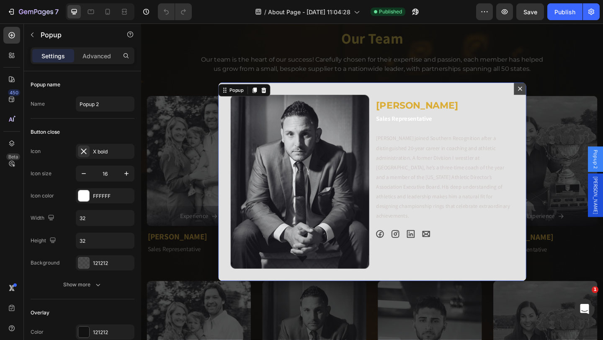
drag, startPoint x: 629, startPoint y: 179, endPoint x: 354, endPoint y: 91, distance: 288.8
click at [354, 91] on div "Image Philip Davanzo Heading Sales Representative Text Block Philip joined Sout…" at bounding box center [392, 195] width 335 height 215
click at [347, 97] on div "Image Philip Davanzo Heading Sales Representative Text Block Philip joined Sout…" at bounding box center [392, 195] width 335 height 215
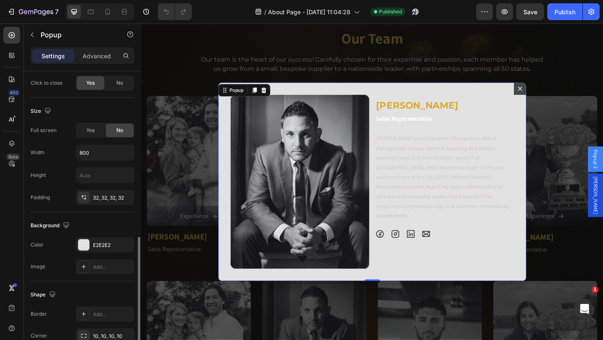
scroll to position [335, 0]
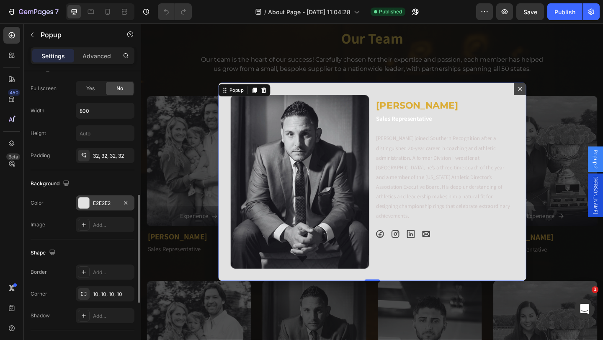
click at [86, 205] on div at bounding box center [83, 202] width 11 height 11
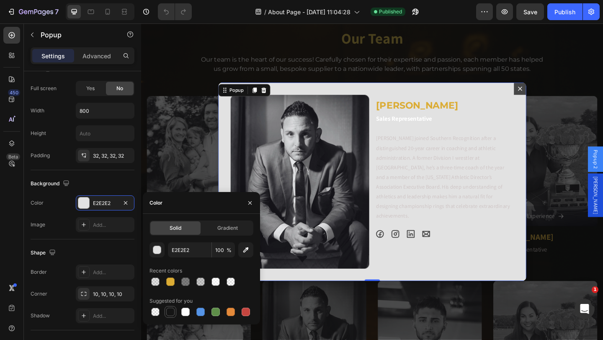
click at [170, 314] on div at bounding box center [170, 311] width 8 height 8
type input "151515"
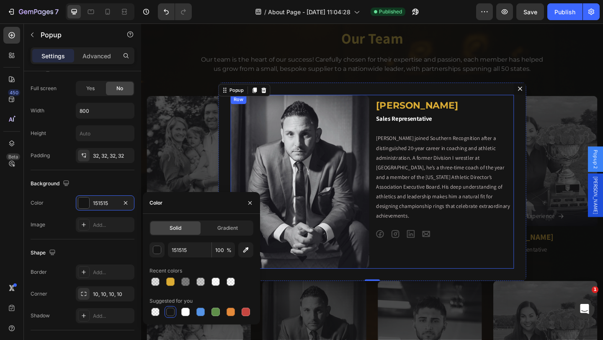
click at [453, 270] on div "Philip Davanzo Heading Sales Representative Text Block Philip joined Southern R…" at bounding box center [471, 195] width 151 height 188
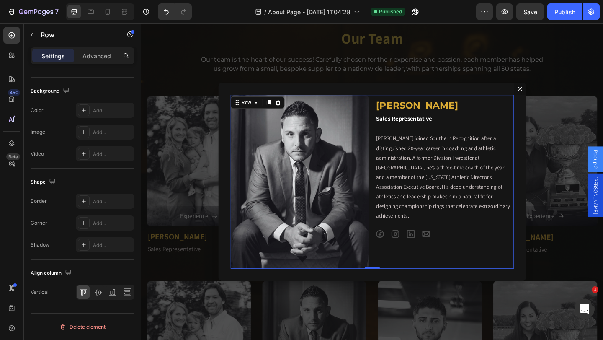
scroll to position [0, 0]
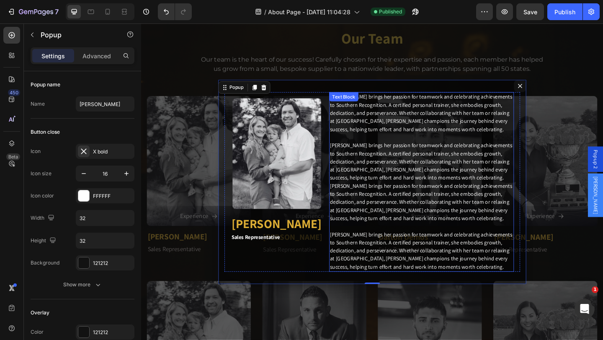
click at [470, 192] on p "[PERSON_NAME] brings her passion for teamwork and celebrating achievements to S…" at bounding box center [445, 195] width 199 height 193
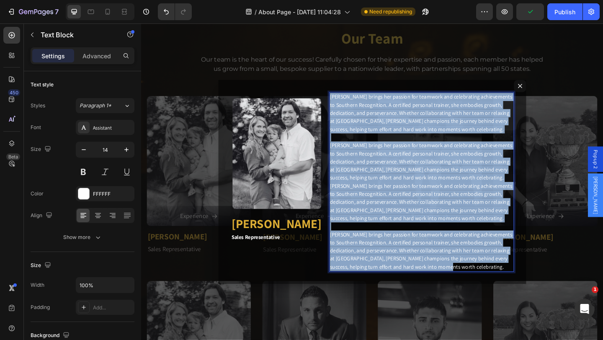
drag, startPoint x: 438, startPoint y: 283, endPoint x: 344, endPoint y: 107, distance: 199.9
click at [346, 107] on p "[PERSON_NAME] brings her passion for teamwork and celebrating achievements to S…" at bounding box center [445, 195] width 199 height 193
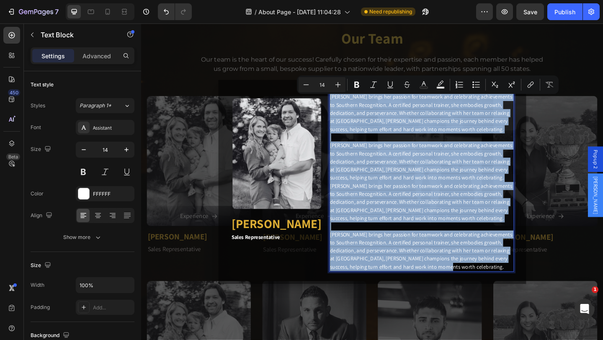
copy p "[PERSON_NAME] brings her passion for teamwork and celebrating achievements to S…"
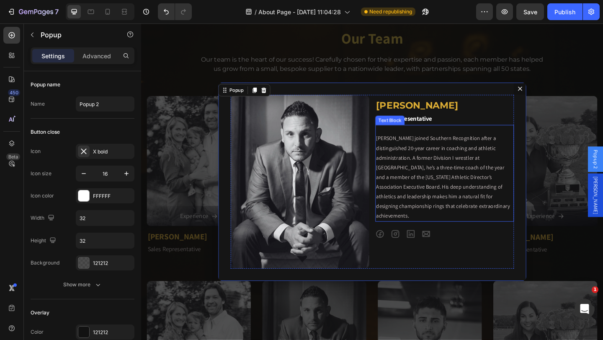
click at [459, 167] on p "Philip joined Southern Recognition after a distinguished 20-year career in coac…" at bounding box center [471, 190] width 149 height 95
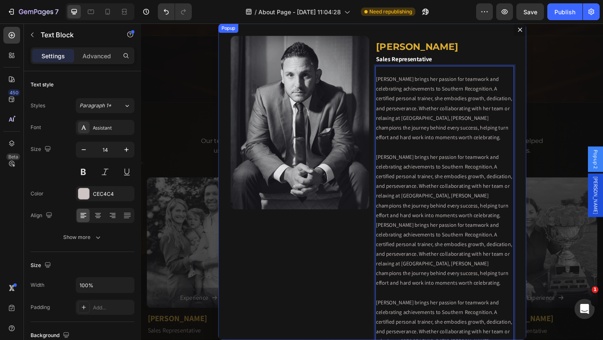
scroll to position [712, 0]
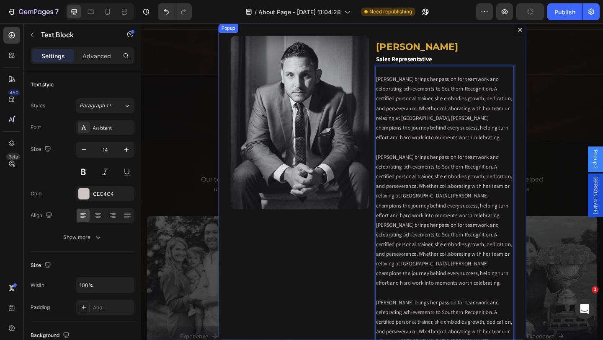
click at [278, 29] on div "Image Philip Davanzo Heading Sales Representative Text Block Laura brings her p…" at bounding box center [392, 195] width 335 height 344
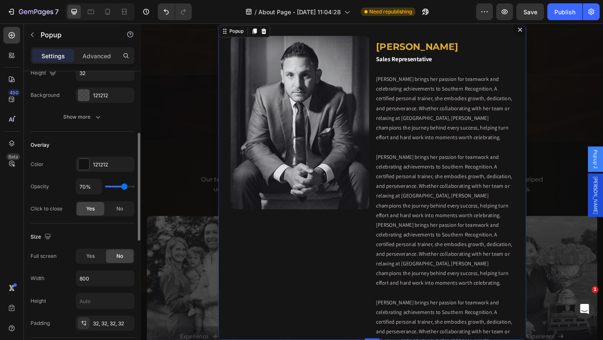
scroll to position [209, 0]
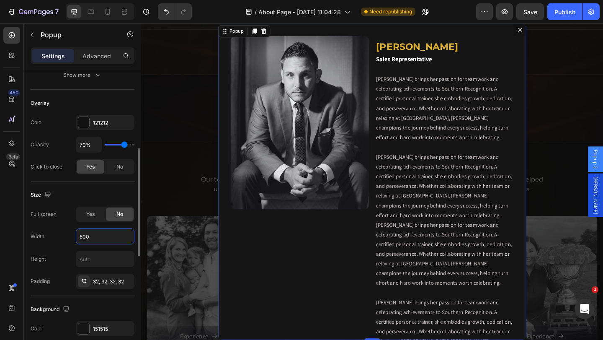
click at [93, 237] on input "800" at bounding box center [105, 236] width 58 height 15
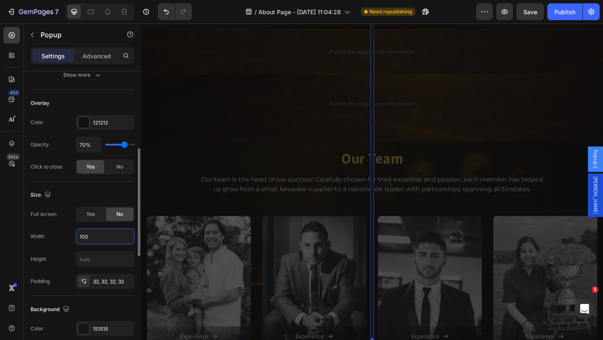
type input "1000"
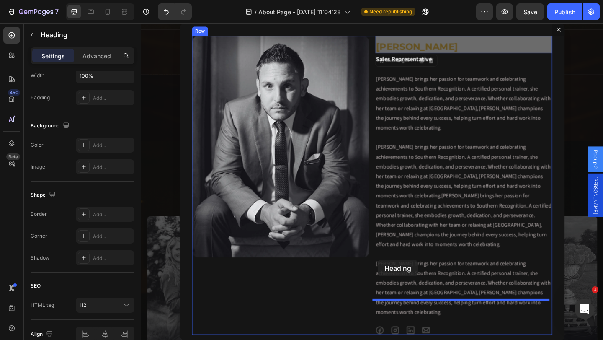
scroll to position [0, 0]
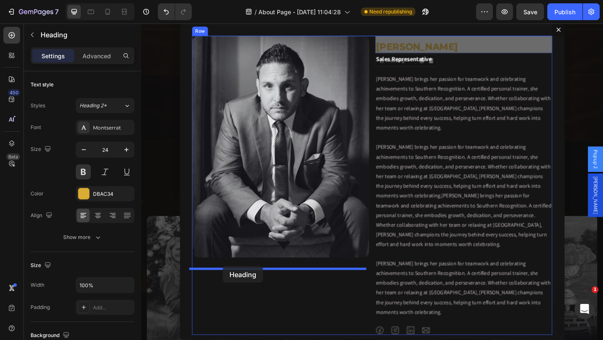
drag, startPoint x: 474, startPoint y: 60, endPoint x: 230, endPoint y: 287, distance: 333.9
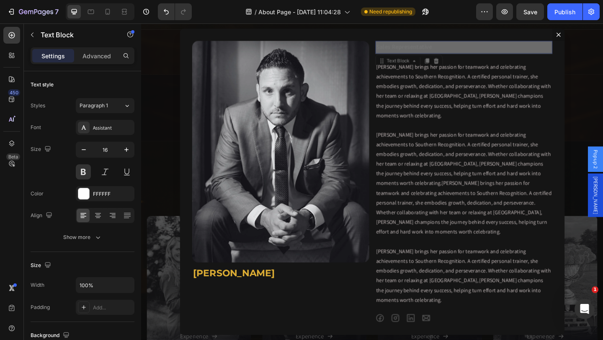
drag, startPoint x: 443, startPoint y: 64, endPoint x: 416, endPoint y: 68, distance: 28.0
click at [236, 316] on div "Image Philip Davanzo Heading Sales Representative Text Block 0 Sales Representa…" at bounding box center [392, 195] width 392 height 306
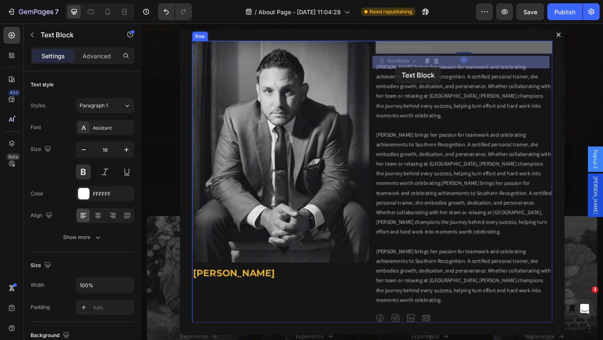
drag, startPoint x: 417, startPoint y: 66, endPoint x: 417, endPoint y: 71, distance: 5.0
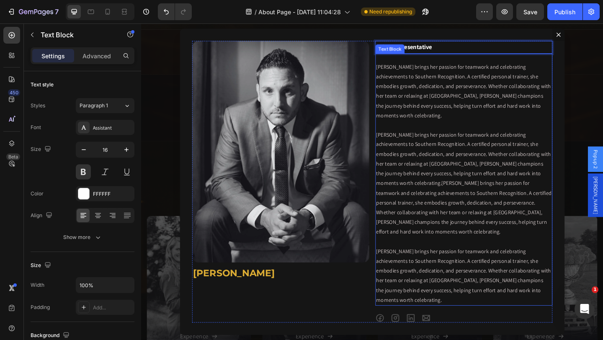
drag, startPoint x: 446, startPoint y: 65, endPoint x: 420, endPoint y: 94, distance: 38.5
click at [425, 94] on p "[PERSON_NAME] brings her passion for teamwork and celebrating achievements to S…" at bounding box center [492, 197] width 191 height 264
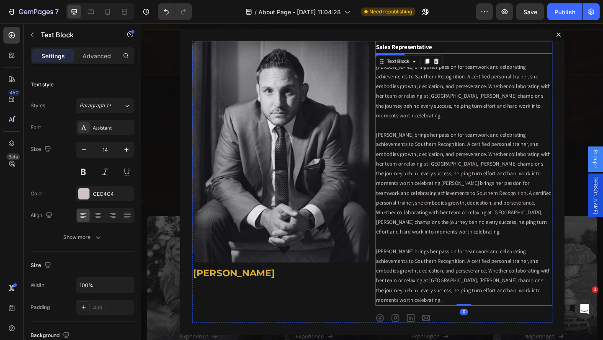
click at [443, 55] on p "Sales Representative" at bounding box center [492, 49] width 191 height 12
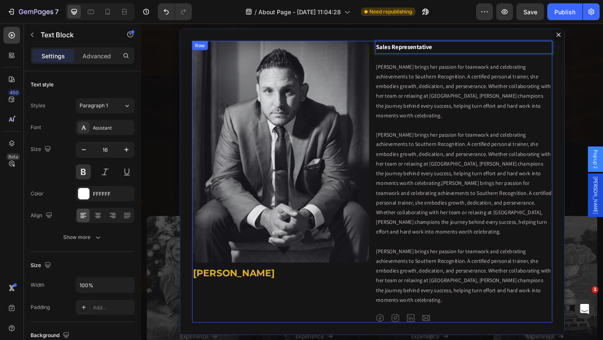
drag, startPoint x: 434, startPoint y: 65, endPoint x: 229, endPoint y: 320, distance: 327.2
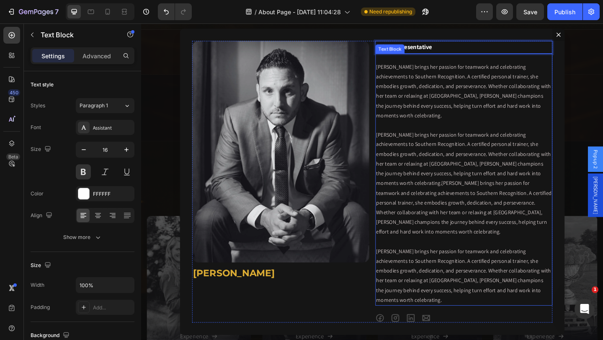
click at [451, 96] on p "[PERSON_NAME] brings her passion for teamwork and celebrating achievements to S…" at bounding box center [492, 197] width 191 height 264
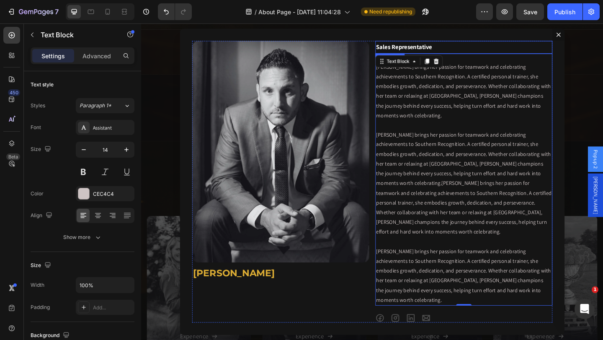
click at [453, 55] on p "Sales Representative" at bounding box center [492, 49] width 191 height 12
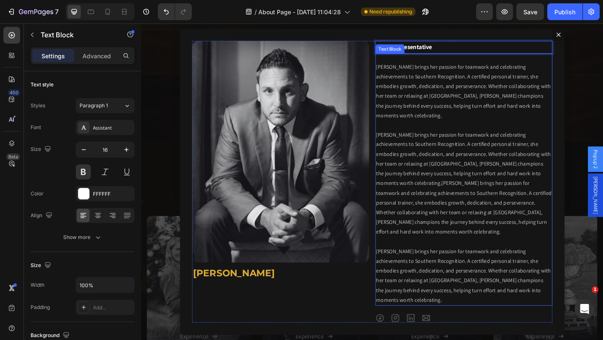
click at [435, 88] on p "[PERSON_NAME] brings her passion for teamwork and celebrating achievements to S…" at bounding box center [492, 197] width 191 height 264
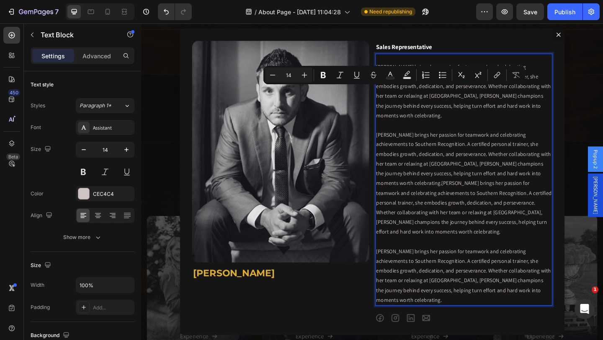
click at [379, 83] on div "Minus 14 Plus Bold Italic Underline Strikethrough Text Color Text Background Co…" at bounding box center [394, 75] width 262 height 18
click at [399, 93] on p "[PERSON_NAME] brings her passion for teamwork and celebrating achievements to S…" at bounding box center [492, 197] width 191 height 264
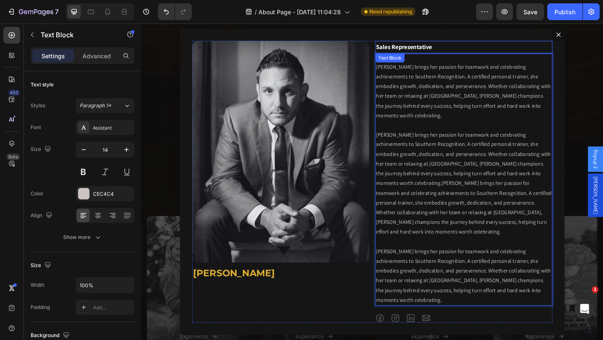
click at [453, 55] on p "Sales Representative" at bounding box center [492, 49] width 191 height 12
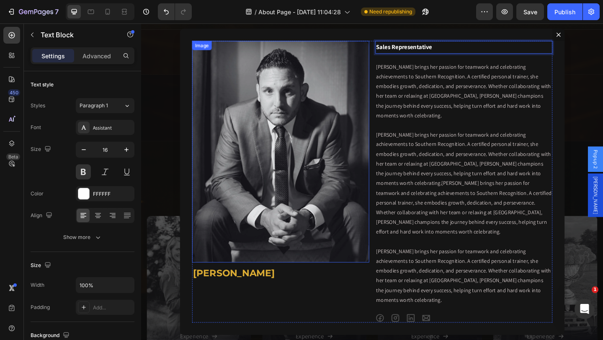
drag, startPoint x: 450, startPoint y: 64, endPoint x: 278, endPoint y: 216, distance: 230.2
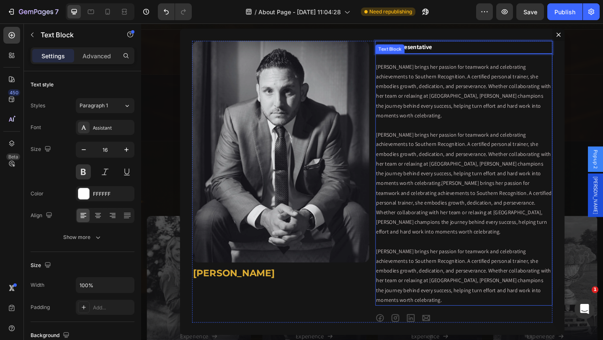
click at [451, 106] on p "[PERSON_NAME] brings her passion for teamwork and celebrating achievements to S…" at bounding box center [492, 197] width 191 height 264
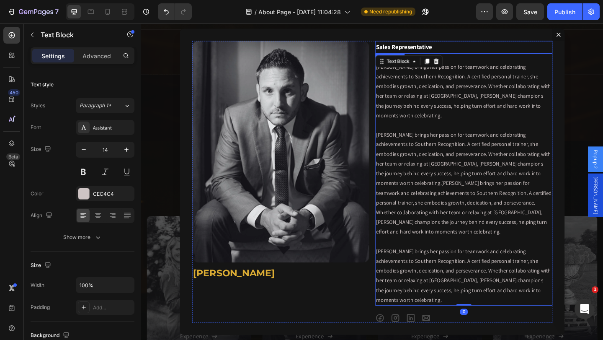
click at [451, 55] on p "Sales Representative" at bounding box center [492, 49] width 191 height 12
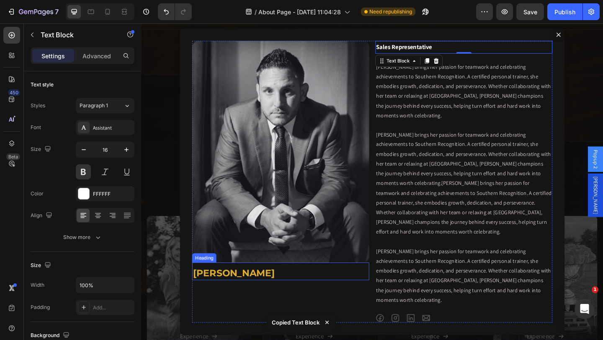
click at [248, 302] on h2 "[PERSON_NAME]" at bounding box center [292, 294] width 193 height 15
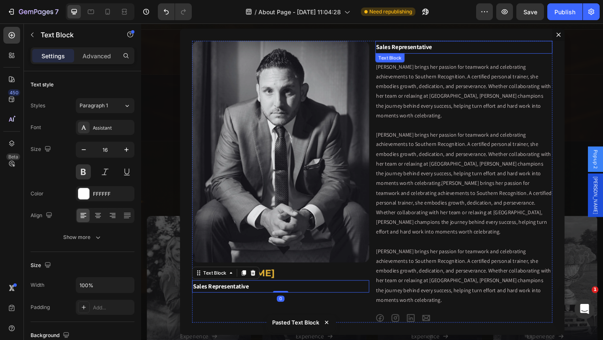
click at [439, 55] on p "Sales Representative" at bounding box center [492, 49] width 191 height 12
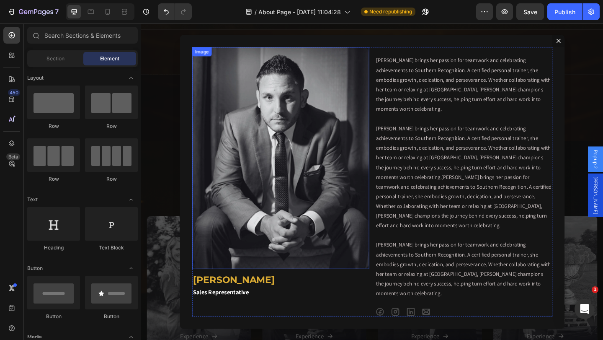
click at [371, 70] on img "Dialog body" at bounding box center [292, 169] width 193 height 241
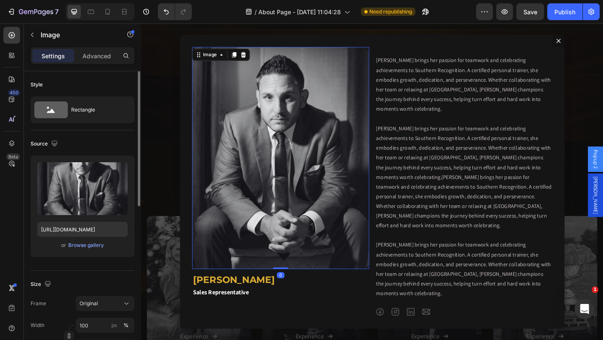
scroll to position [84, 0]
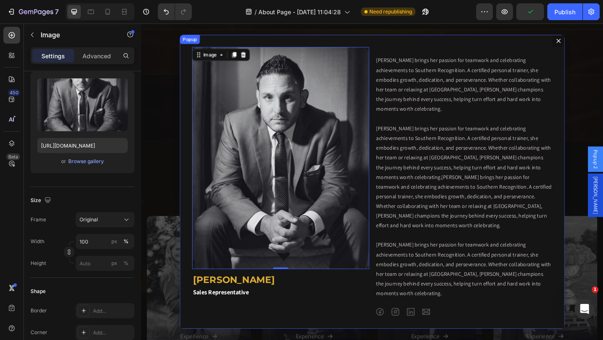
click at [386, 50] on div "Image 0 Philip Davanzo Heading Sales Representative Text Block Laura brings her…" at bounding box center [392, 195] width 419 height 319
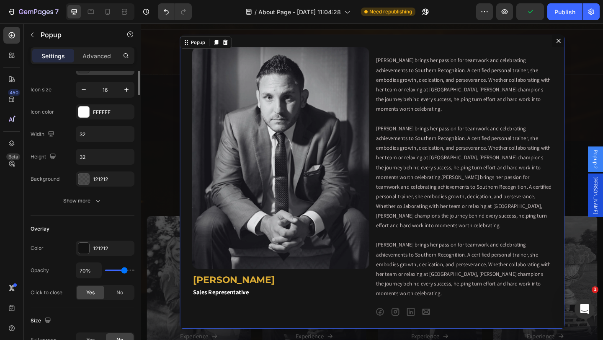
scroll to position [0, 0]
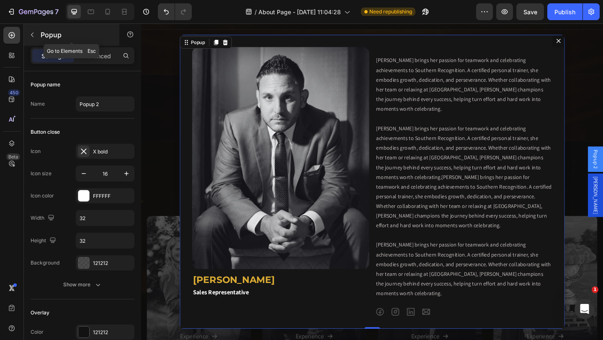
click at [35, 35] on icon "button" at bounding box center [32, 34] width 7 height 7
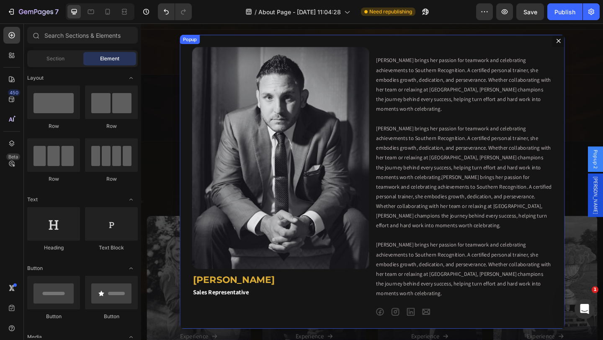
click at [398, 50] on div "Image Philip Davanzo Heading Sales Representative Text Block Laura brings her p…" at bounding box center [392, 195] width 419 height 319
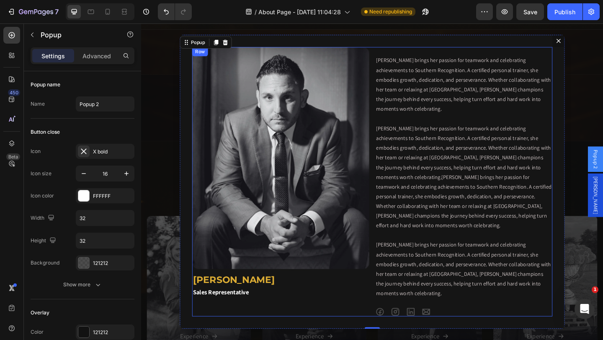
click at [389, 63] on div "Image Philip Davanzo Heading Sales Representative Text Block Laura brings her p…" at bounding box center [392, 195] width 392 height 292
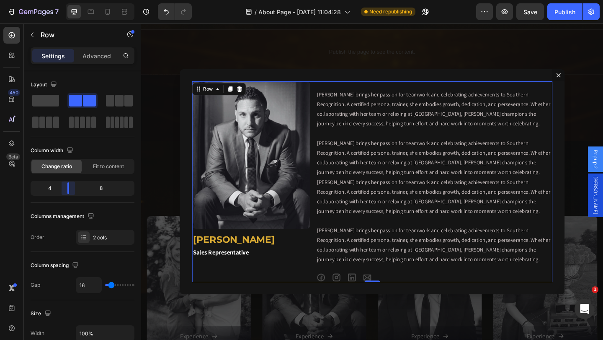
drag, startPoint x: 85, startPoint y: 188, endPoint x: 223, endPoint y: 178, distance: 139.0
click at [69, 0] on body "7 Version history / About Page - [DATE] 11:04:28 Need republishing Preview Save…" at bounding box center [301, 0] width 603 height 0
click at [459, 83] on div "Image Philip Davanzo Heading Sales Representative Text Block Laura brings her p…" at bounding box center [392, 195] width 419 height 245
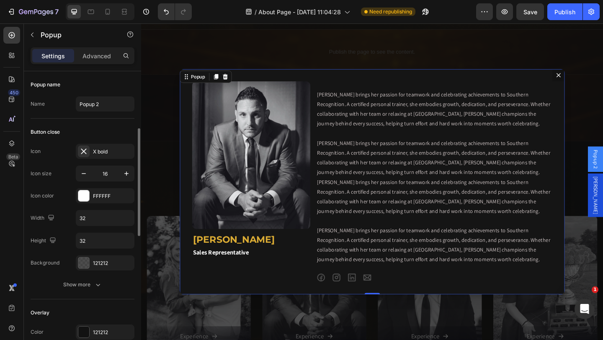
scroll to position [42, 0]
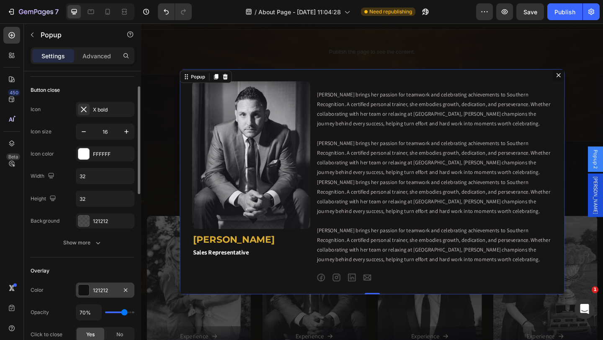
click at [87, 288] on div at bounding box center [83, 289] width 11 height 11
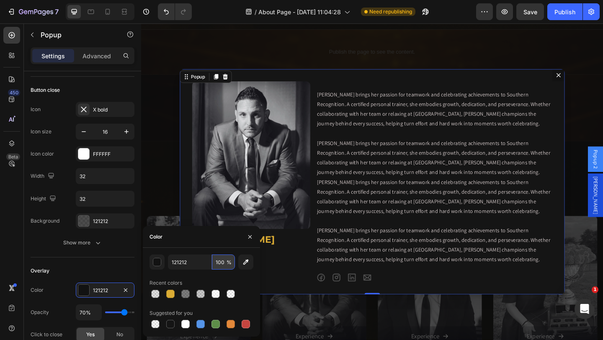
click at [221, 264] on input "100" at bounding box center [223, 261] width 23 height 15
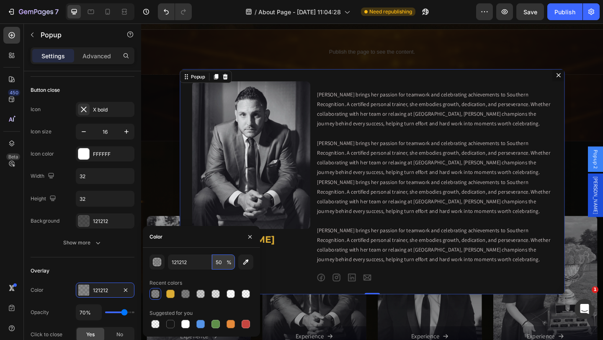
click at [222, 264] on input "50" at bounding box center [223, 261] width 23 height 15
drag, startPoint x: 220, startPoint y: 260, endPoint x: 215, endPoint y: 260, distance: 5.0
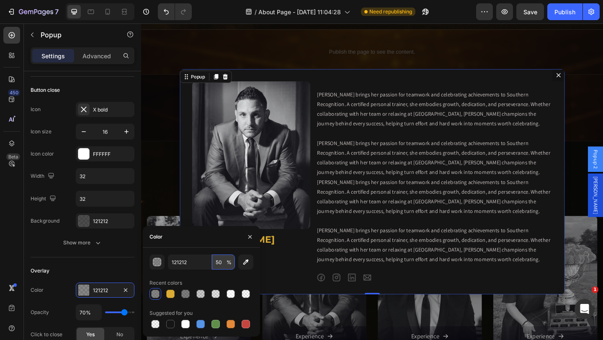
click at [215, 260] on input "50" at bounding box center [223, 261] width 23 height 15
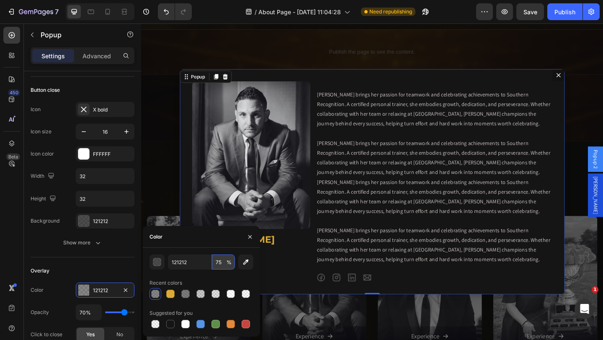
drag, startPoint x: 220, startPoint y: 261, endPoint x: 216, endPoint y: 260, distance: 4.3
click at [216, 260] on input "75" at bounding box center [223, 261] width 23 height 15
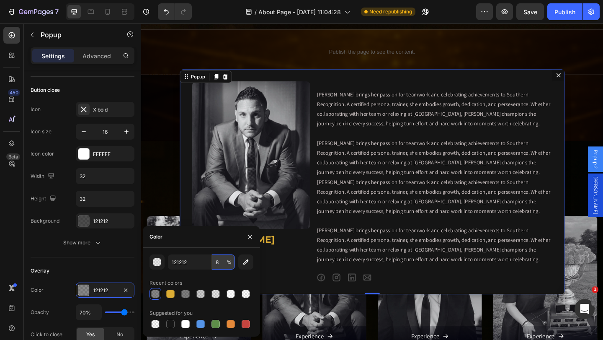
type input "80"
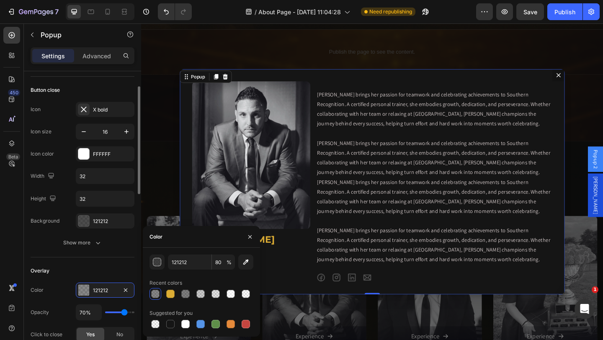
click at [117, 302] on div "Color 121212 Opacity 70% Click to close Yes No" at bounding box center [83, 311] width 104 height 59
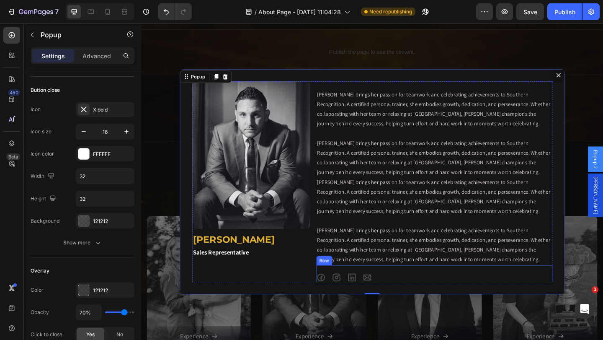
click at [396, 295] on div "Icon Icon Icon Icon Row" at bounding box center [460, 295] width 257 height 18
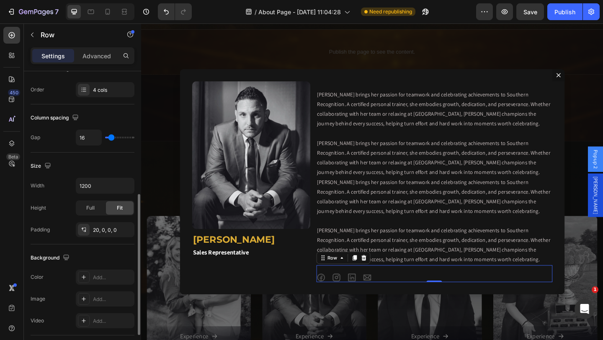
scroll to position [209, 0]
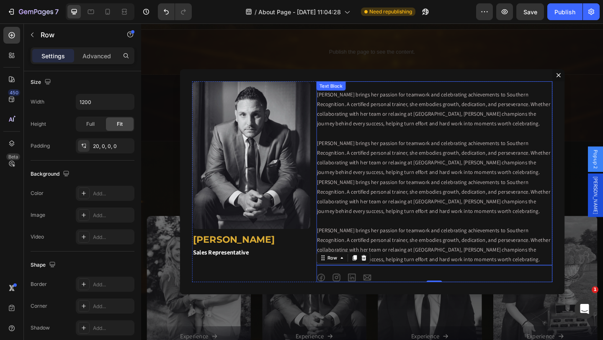
click at [425, 224] on p "[PERSON_NAME] brings her passion for teamwork and celebrating achievements to S…" at bounding box center [459, 190] width 255 height 190
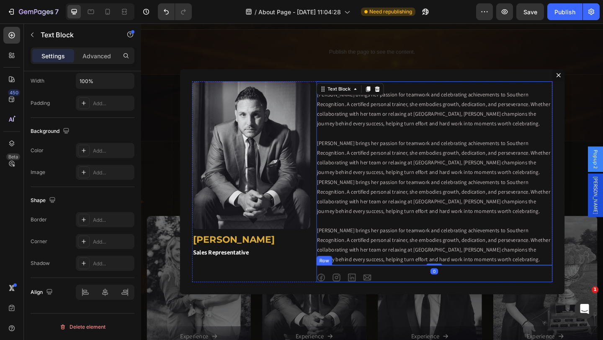
scroll to position [0, 0]
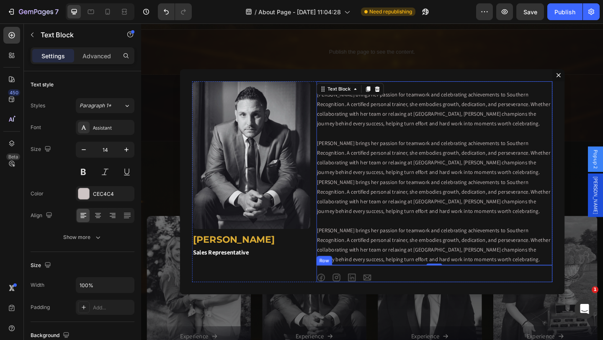
click at [393, 292] on div "Icon Icon Icon Icon Row" at bounding box center [460, 295] width 257 height 18
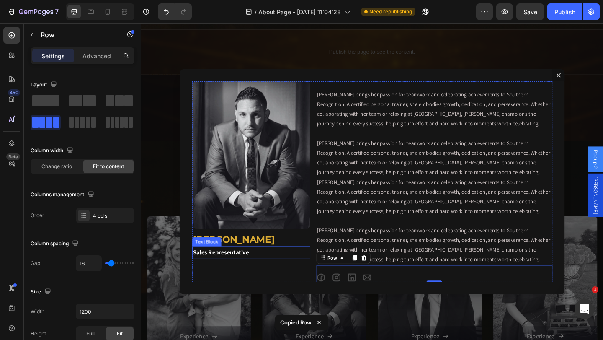
click at [259, 277] on p "Sales Representative" at bounding box center [260, 272] width 127 height 12
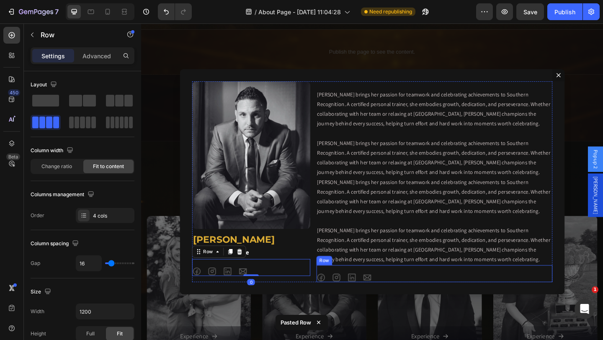
click at [410, 291] on div "Icon Icon Icon Icon Row" at bounding box center [460, 295] width 257 height 18
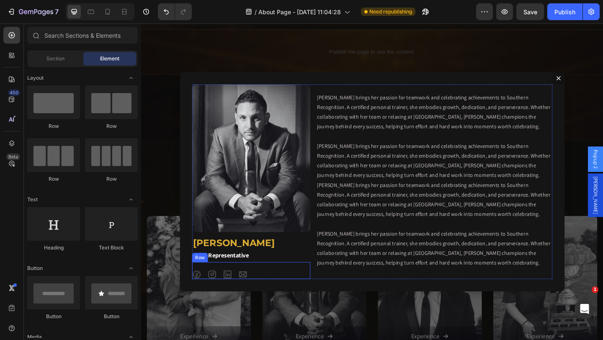
click at [222, 290] on div "Icon Icon Icon Icon Row" at bounding box center [260, 292] width 129 height 18
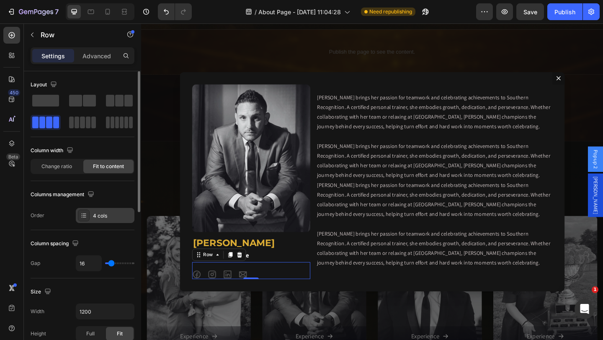
click at [105, 217] on div "4 cols" at bounding box center [112, 216] width 39 height 8
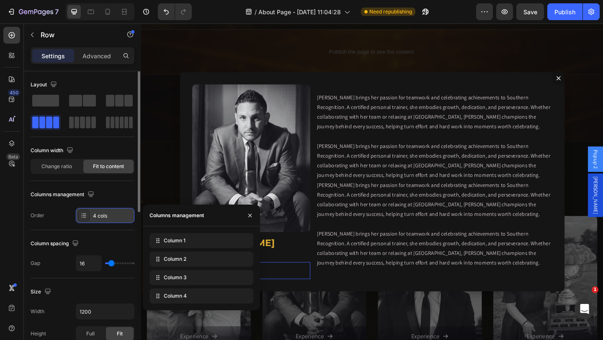
click at [105, 217] on div "4 cols" at bounding box center [112, 216] width 39 height 8
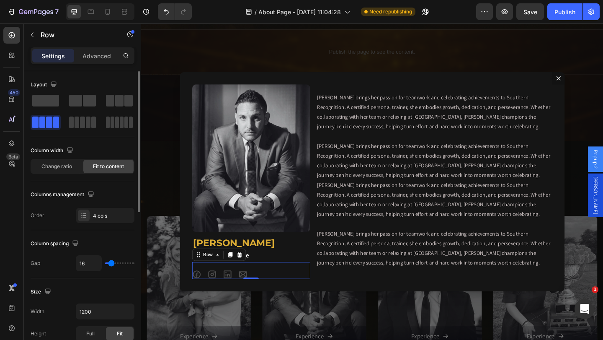
type input "9"
type input "13"
click at [111, 264] on input "range" at bounding box center [119, 263] width 29 height 2
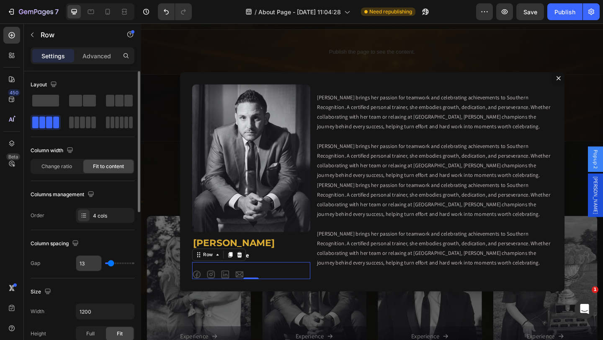
click at [86, 263] on input "13" at bounding box center [88, 262] width 25 height 15
type input "1"
type input "16"
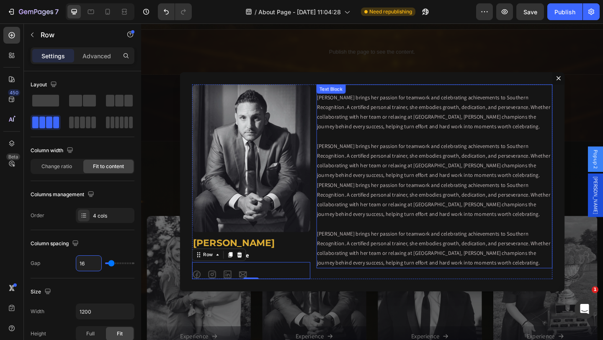
click at [368, 268] on p "[PERSON_NAME] brings her passion for teamwork and celebrating achievements to S…" at bounding box center [459, 194] width 255 height 190
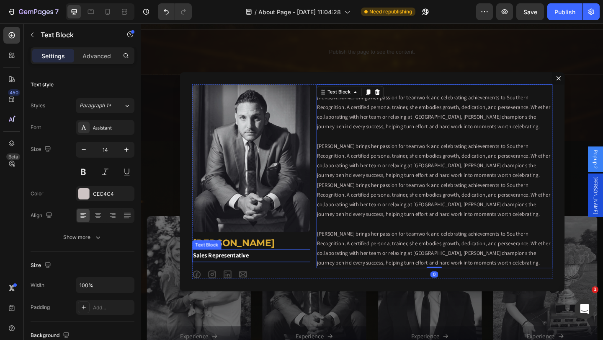
click at [255, 278] on p "Sales Representative" at bounding box center [260, 276] width 127 height 12
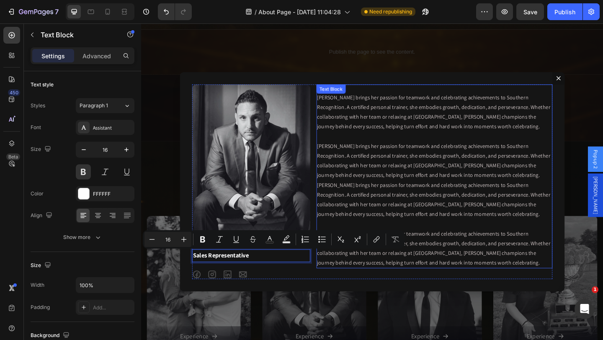
click at [357, 275] on p "[PERSON_NAME] brings her passion for teamwork and celebrating achievements to S…" at bounding box center [459, 194] width 255 height 190
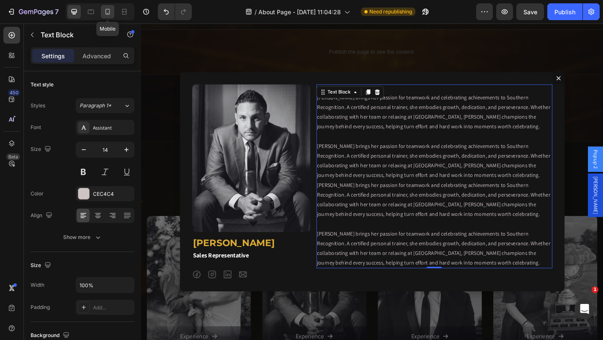
click at [106, 12] on icon at bounding box center [108, 12] width 5 height 6
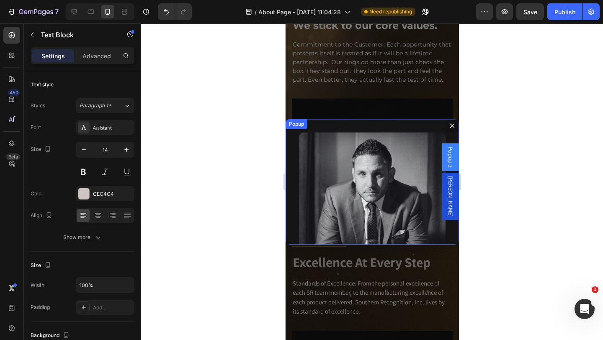
click at [401, 123] on div "Image Philip Davanzo Heading Sales Representative Text Block Icon Icon Icon Ico…" at bounding box center [371, 182] width 173 height 126
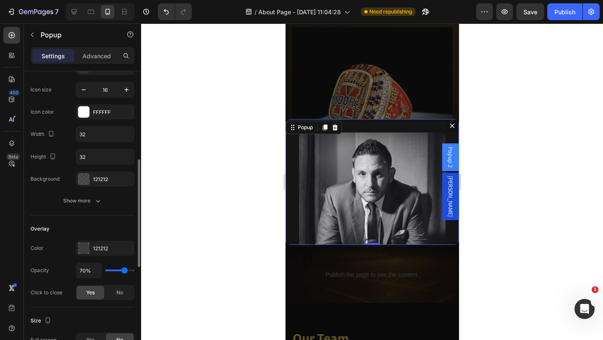
scroll to position [167, 0]
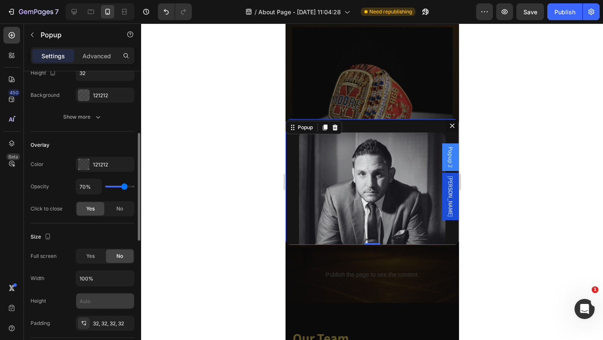
click at [90, 303] on input "text" at bounding box center [105, 300] width 58 height 15
type input "600"
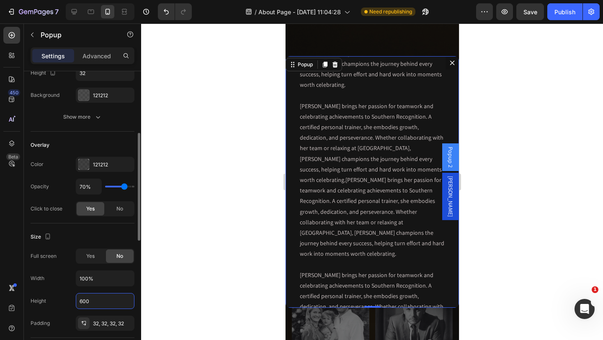
scroll to position [1266, 0]
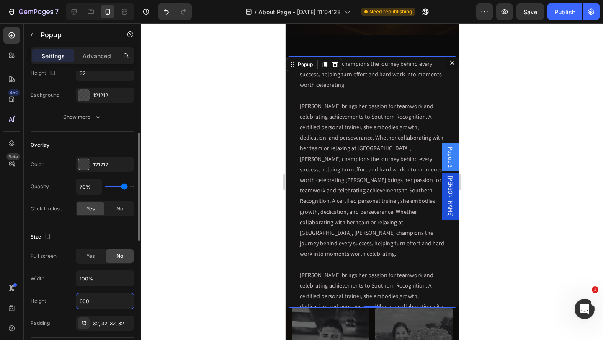
drag, startPoint x: 90, startPoint y: 301, endPoint x: 78, endPoint y: 301, distance: 11.7
click at [78, 301] on input "600" at bounding box center [105, 300] width 58 height 15
click at [93, 254] on span "Yes" at bounding box center [90, 256] width 8 height 8
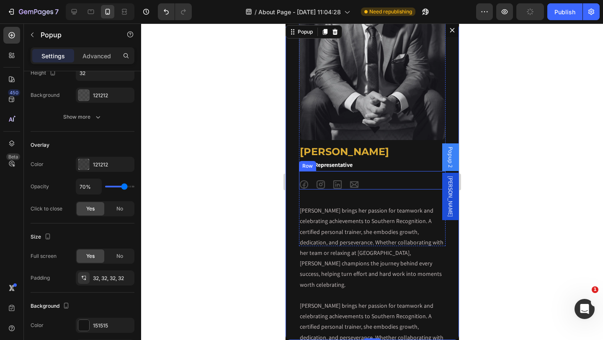
scroll to position [0, 0]
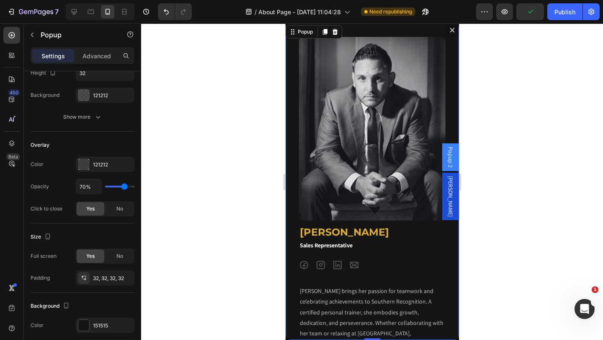
click at [450, 31] on icon "Dialog content" at bounding box center [452, 30] width 5 height 5
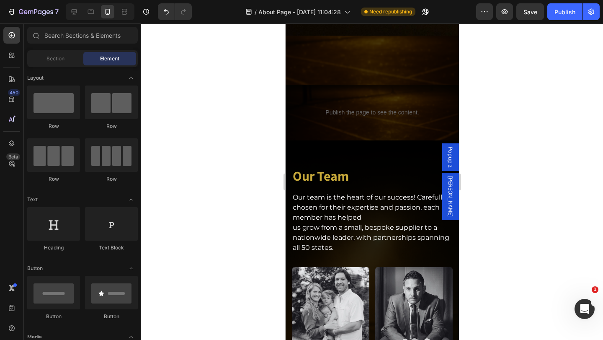
scroll to position [1099, 0]
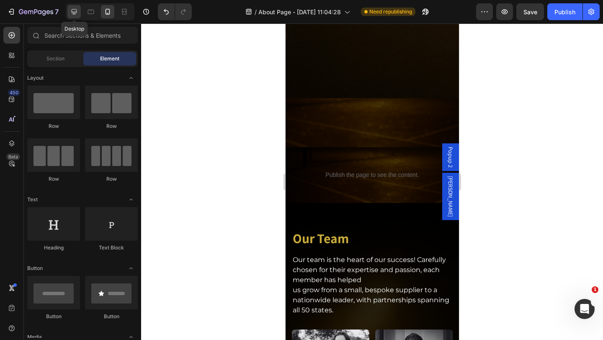
click at [71, 14] on icon at bounding box center [74, 12] width 8 height 8
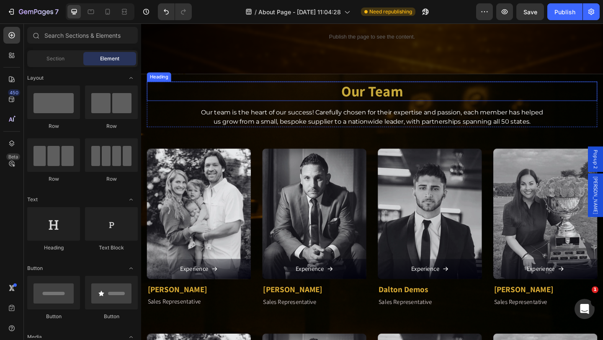
scroll to position [1076, 0]
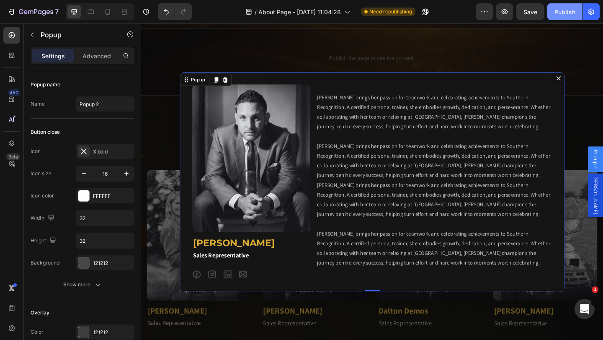
click at [556, 15] on div "Publish" at bounding box center [564, 12] width 21 height 9
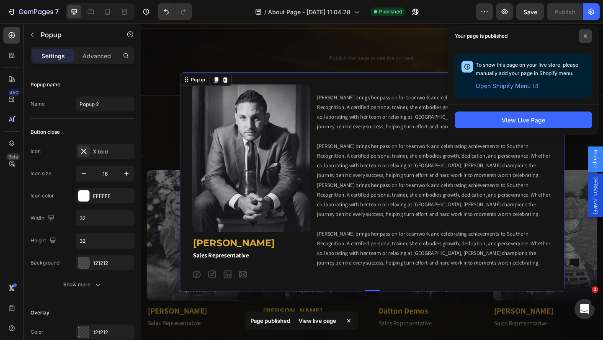
click at [588, 36] on span at bounding box center [585, 35] width 13 height 13
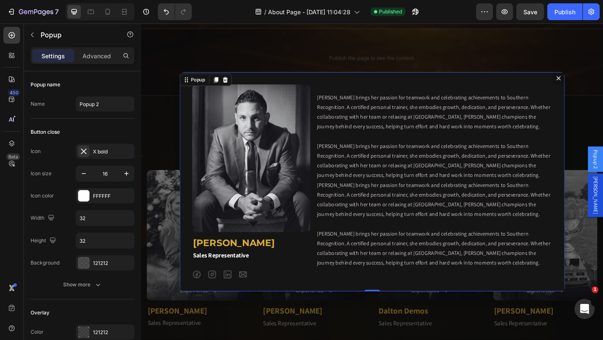
click at [593, 82] on icon "Dialog content" at bounding box center [595, 82] width 5 height 5
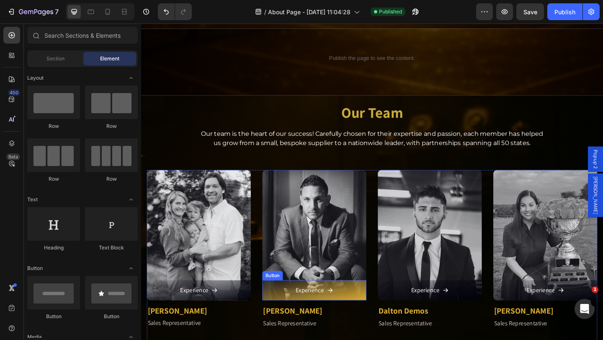
click at [358, 313] on link "Experience" at bounding box center [329, 313] width 113 height 22
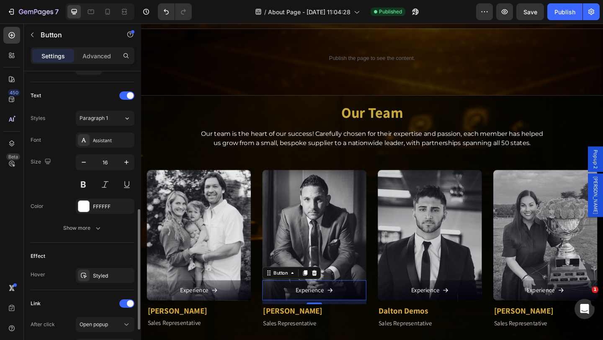
scroll to position [418, 0]
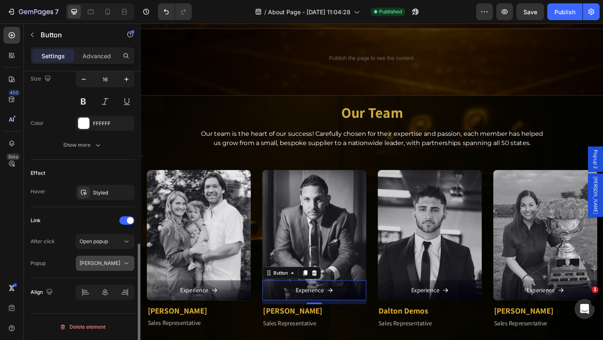
click at [99, 263] on span "[PERSON_NAME]" at bounding box center [100, 263] width 41 height 6
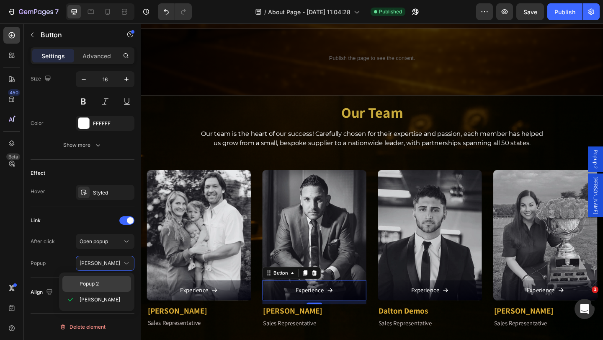
click at [98, 281] on span "Popup 2" at bounding box center [89, 284] width 19 height 8
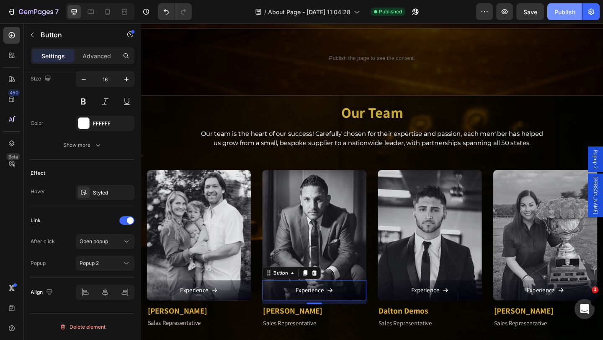
drag, startPoint x: 562, startPoint y: 12, endPoint x: 459, endPoint y: 10, distance: 103.0
click at [562, 12] on div "Publish" at bounding box center [564, 12] width 21 height 9
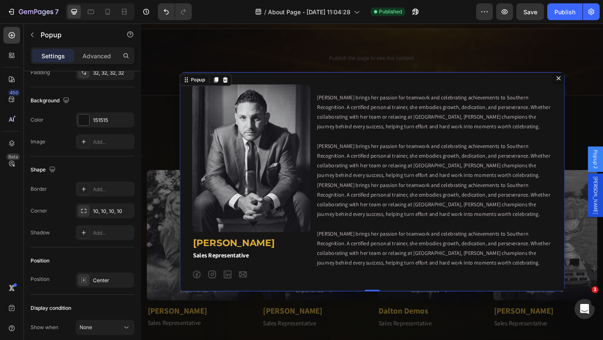
scroll to position [0, 0]
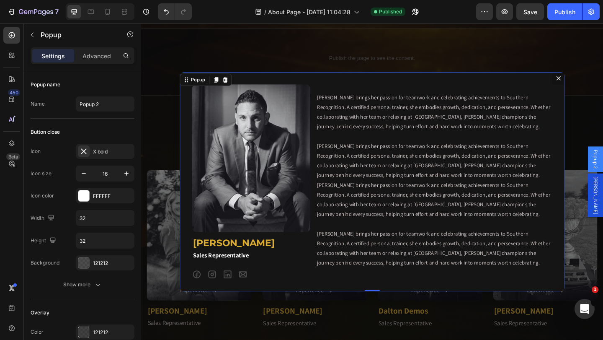
click at [590, 77] on button "Dialog content" at bounding box center [594, 82] width 13 height 13
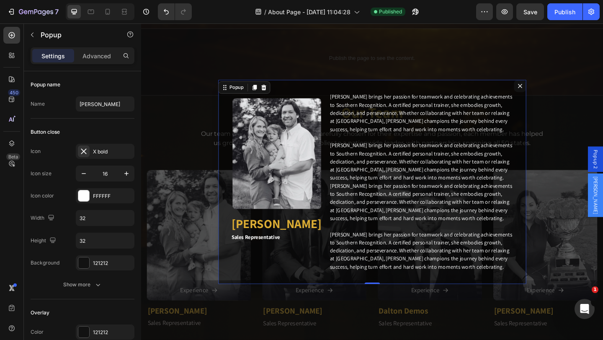
click at [551, 93] on icon "Dialog content" at bounding box center [553, 91] width 5 height 5
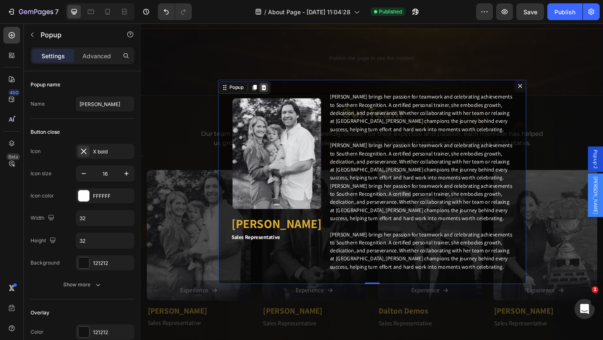
click at [272, 95] on icon "Dialog content" at bounding box center [274, 93] width 5 height 6
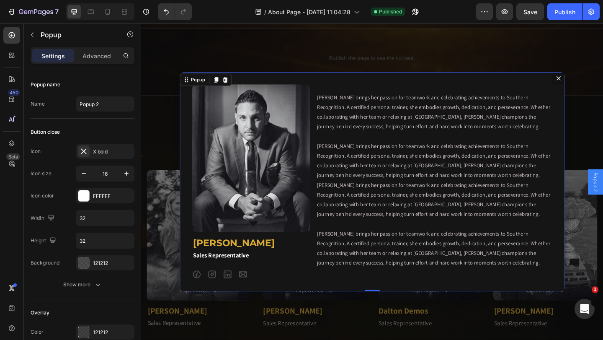
click at [592, 80] on icon "Dialog content" at bounding box center [595, 83] width 7 height 7
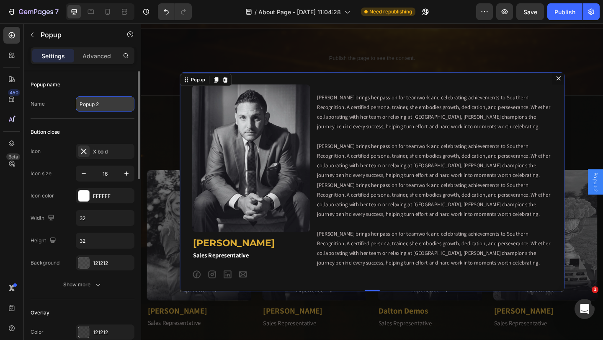
click at [102, 105] on input "Popup 2" at bounding box center [105, 103] width 59 height 15
type input "[PERSON_NAME]"
click at [119, 86] on div "Popup name" at bounding box center [83, 84] width 104 height 13
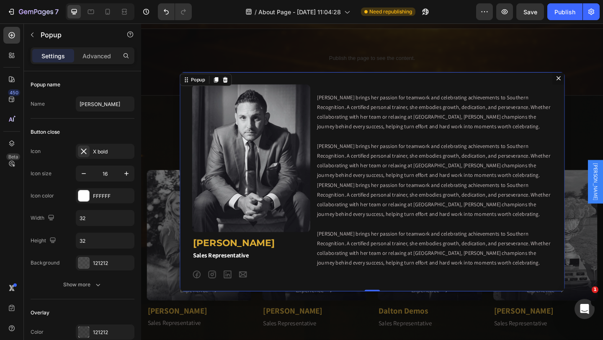
click at [332, 85] on div "Image Philip Davanzo Heading Sales Representative Text Block Icon Icon Icon Ico…" at bounding box center [392, 195] width 419 height 239
click at [328, 84] on div "Image Philip Davanzo Heading Sales Representative Text Block Icon Icon Icon Ico…" at bounding box center [392, 195] width 419 height 239
click at [277, 259] on h2 "[PERSON_NAME]" at bounding box center [260, 261] width 129 height 15
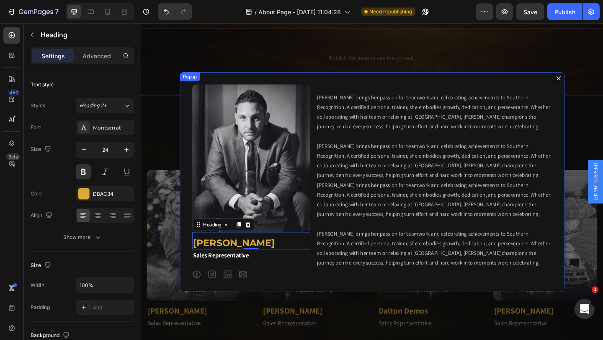
click at [593, 81] on icon "Dialog content" at bounding box center [595, 83] width 7 height 7
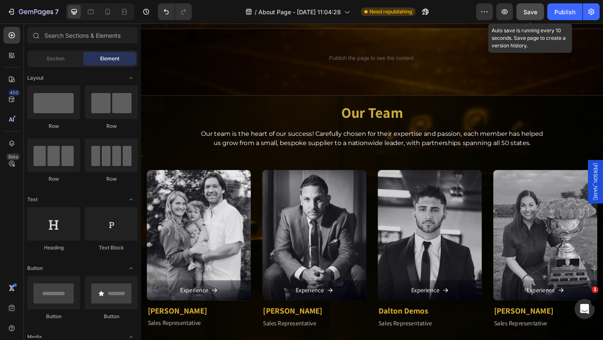
click at [536, 7] on button "Save" at bounding box center [530, 11] width 28 height 17
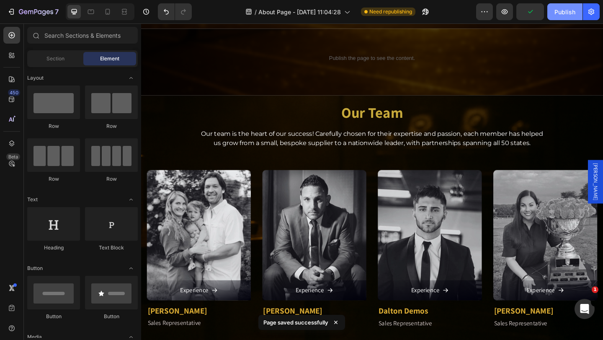
click at [556, 16] on button "Publish" at bounding box center [564, 11] width 35 height 17
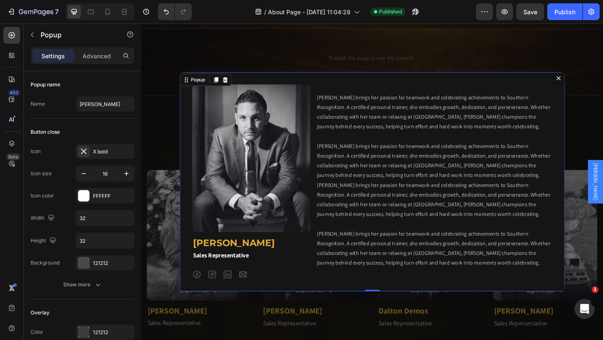
click at [593, 82] on icon "Dialog content" at bounding box center [595, 82] width 5 height 5
